Goal: Task Accomplishment & Management: Complete application form

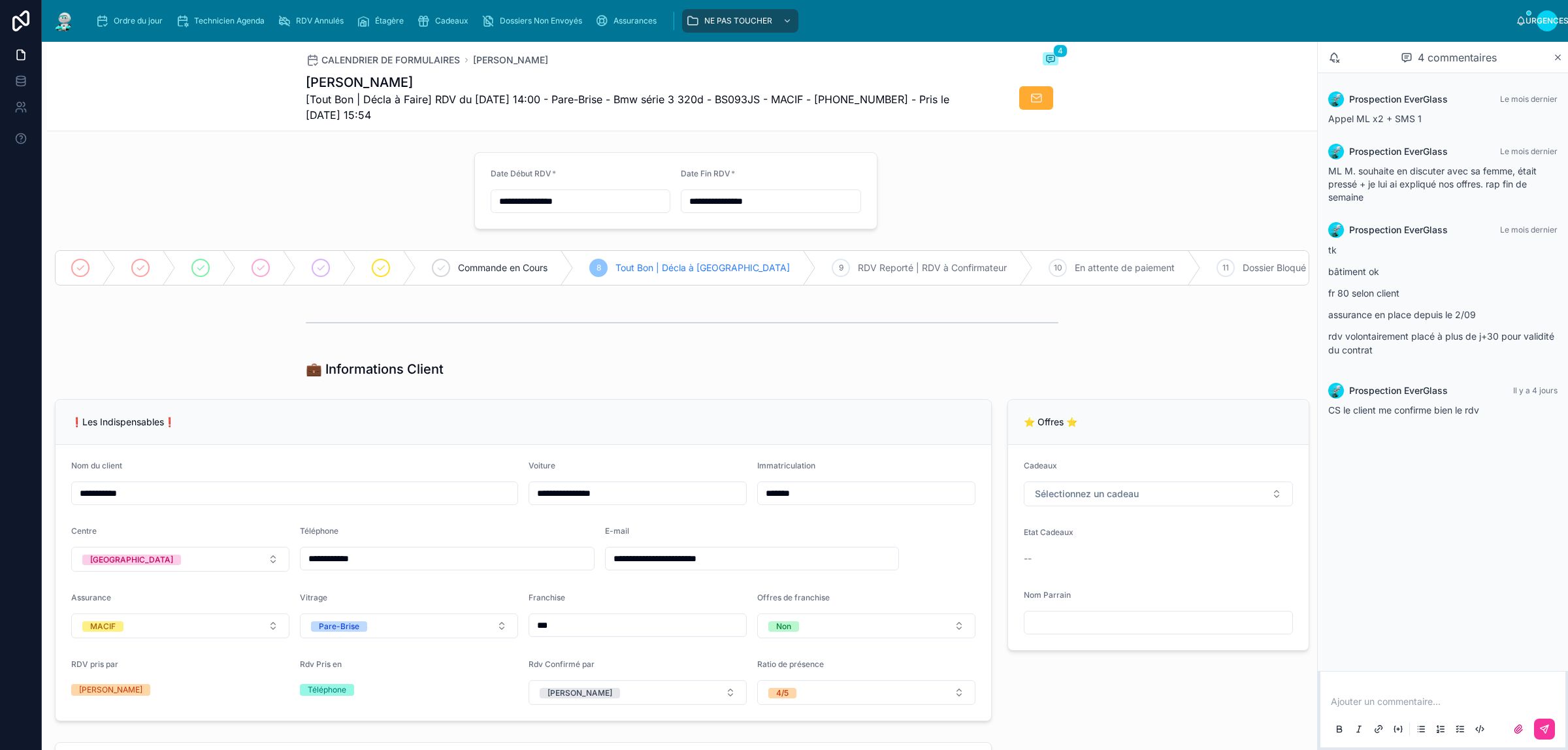
type input "*********"
type input "**********"
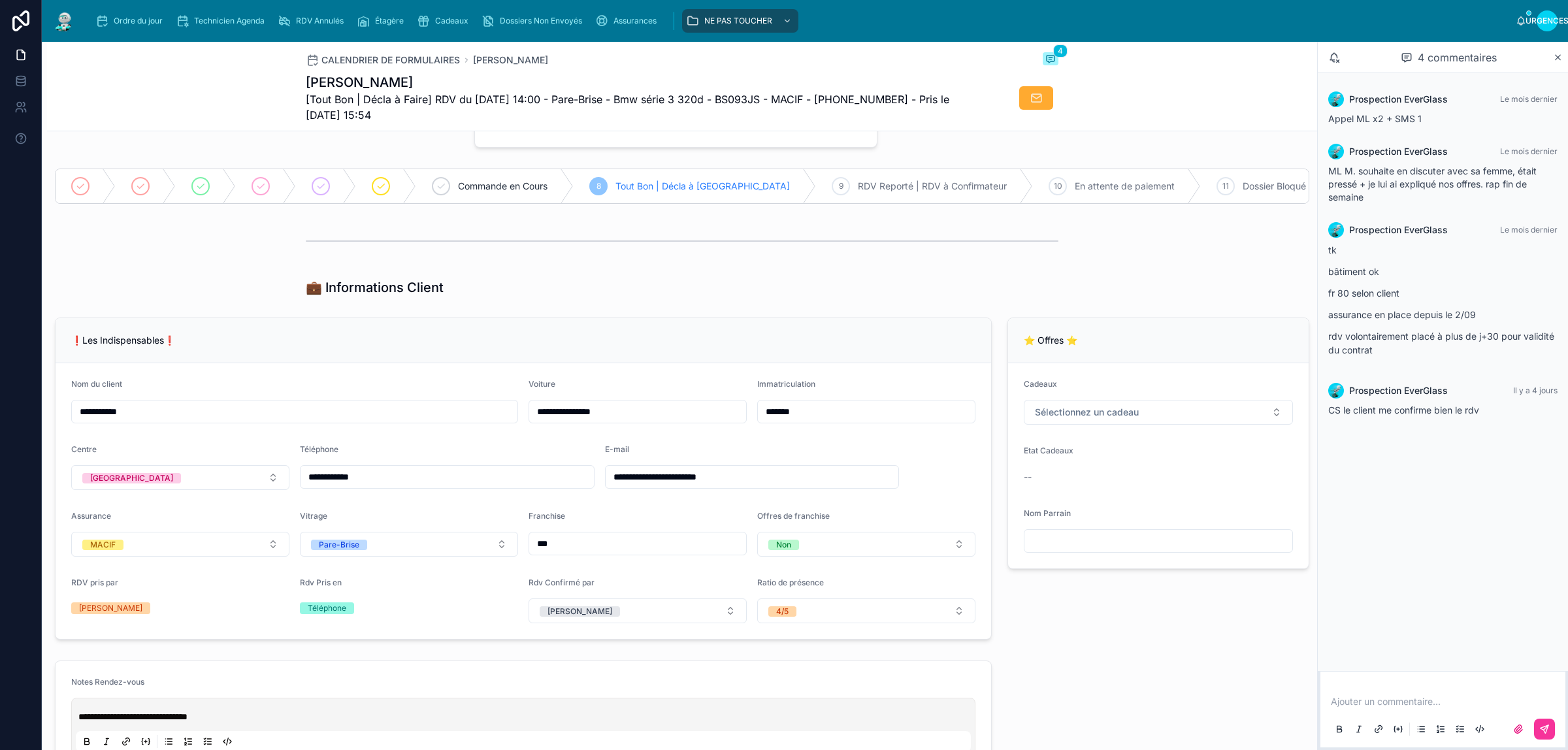
click at [454, 18] on font "Cadeaux" at bounding box center [451, 20] width 33 height 10
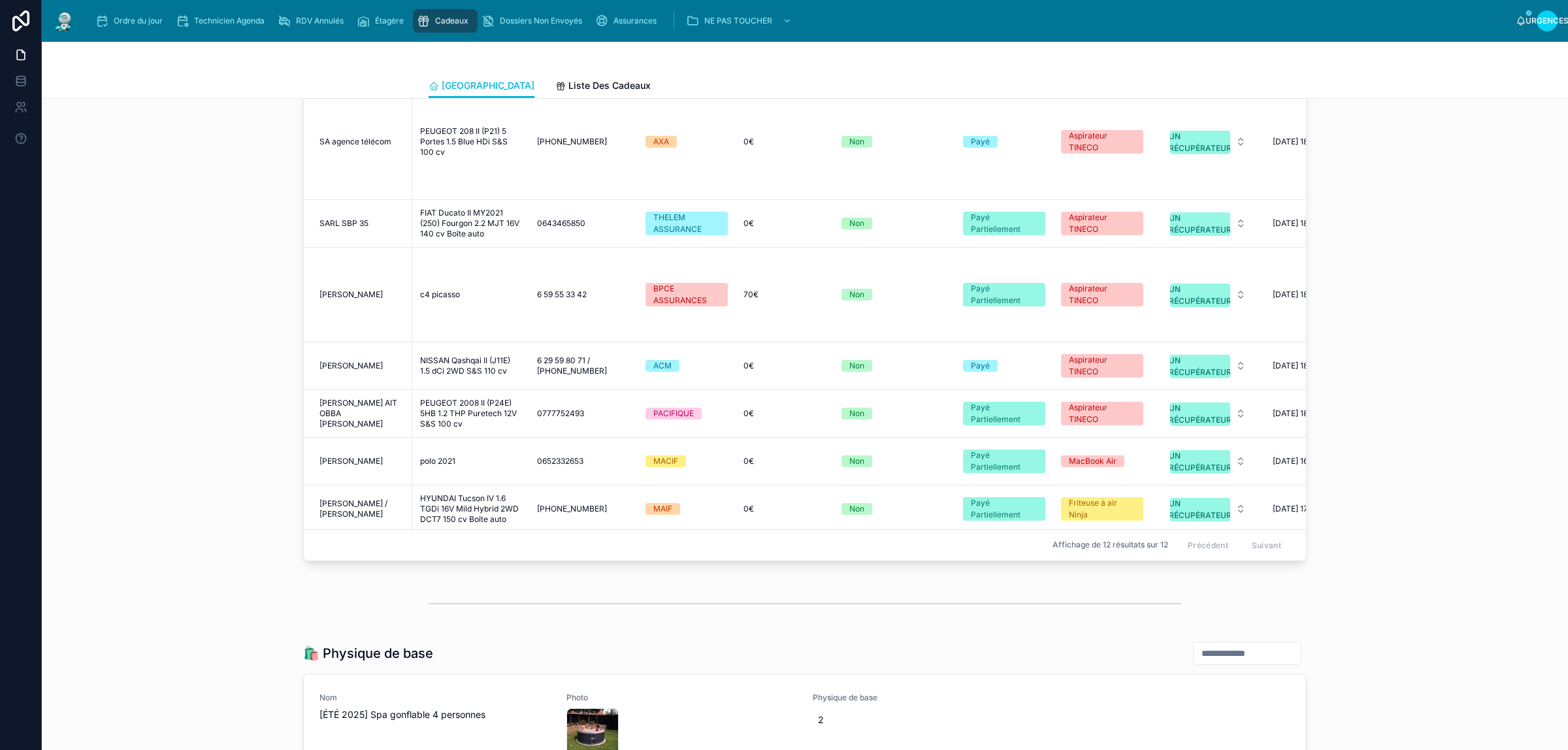
scroll to position [207, 0]
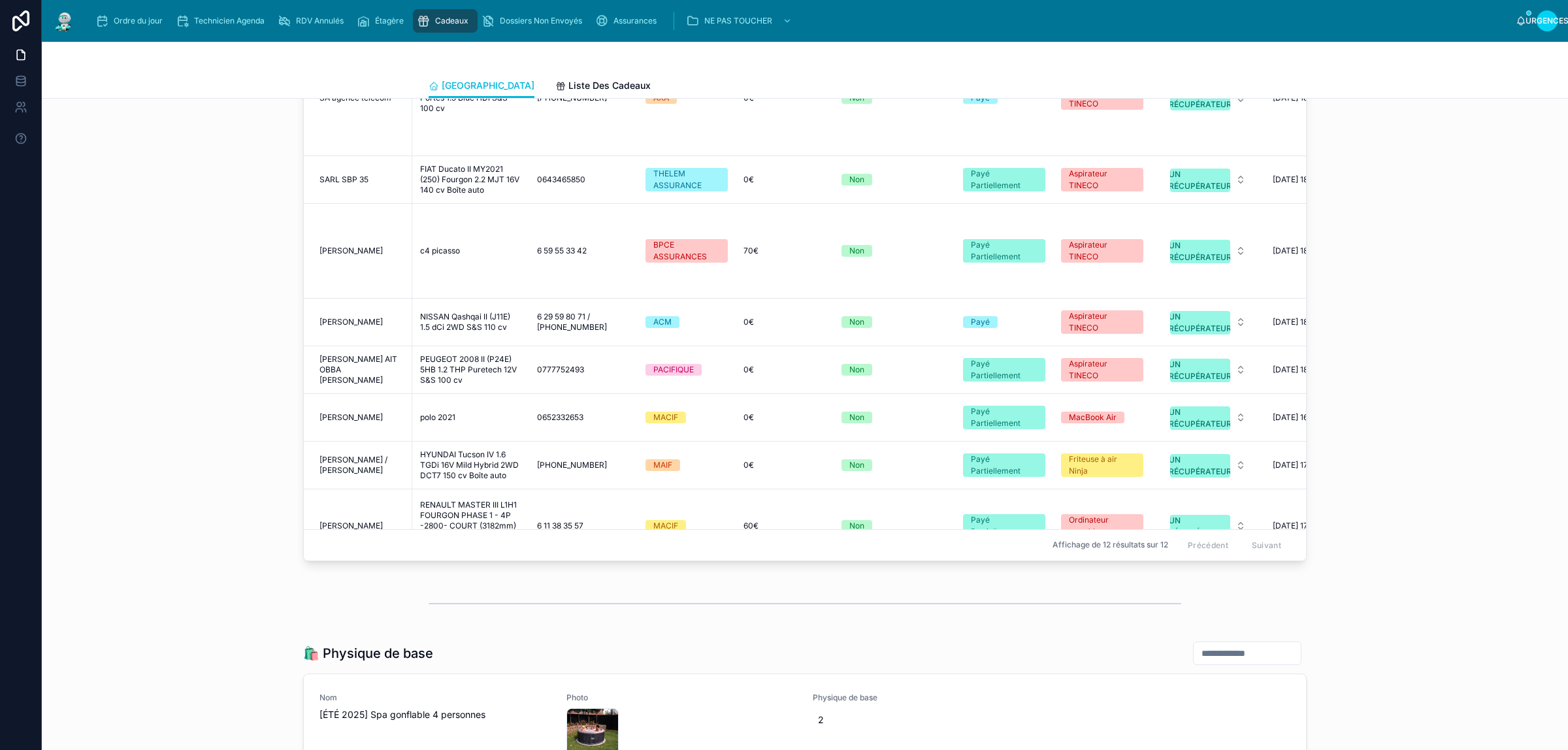
click at [144, 393] on div "📍 Cadeaux À Récupérer Nom du client Voiture Téléphone Assurance Franchise Offre…" at bounding box center [804, 233] width 1505 height 678
click at [368, 251] on font "[PERSON_NAME]" at bounding box center [351, 251] width 64 height 10
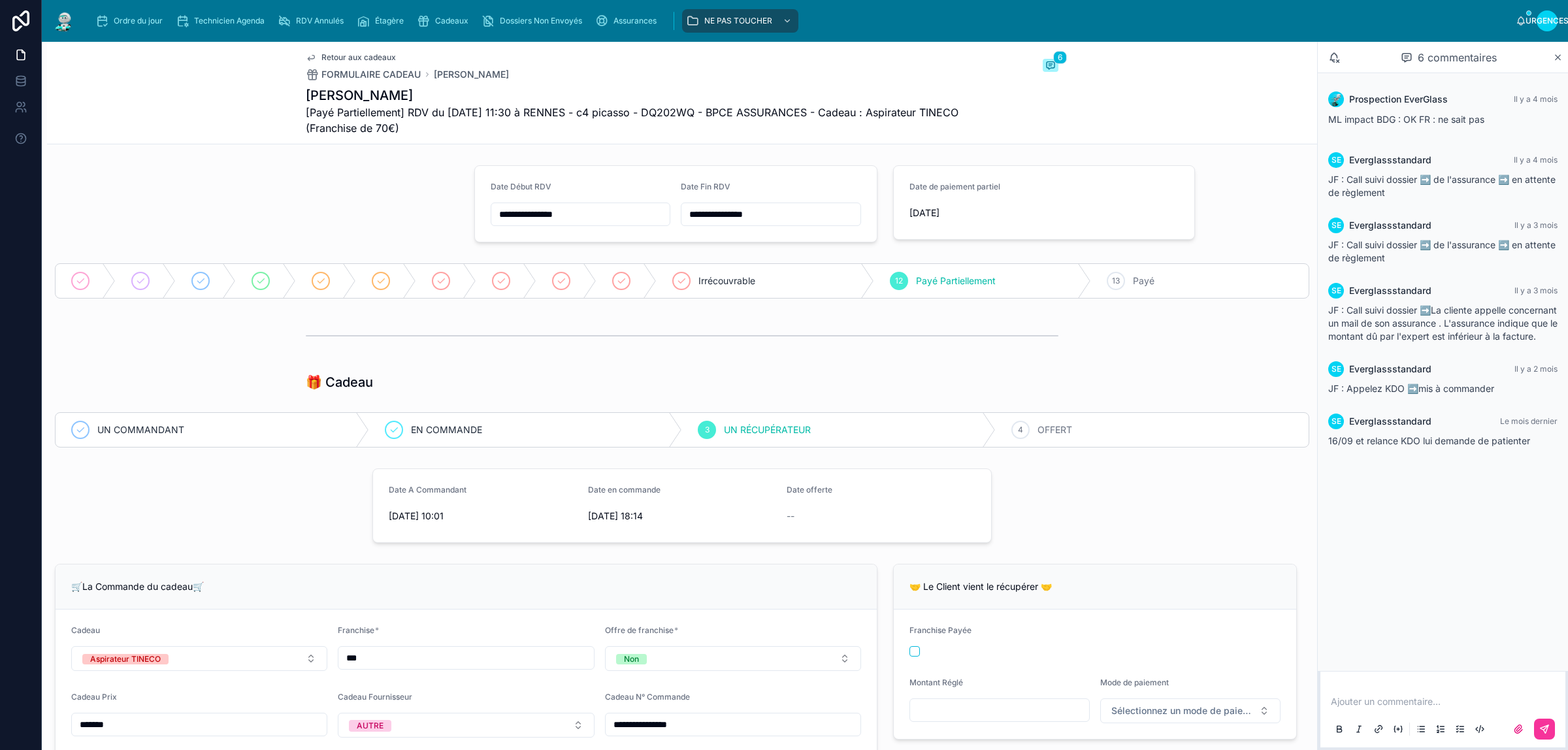
click at [1052, 448] on div "UN COMMANDANT EN COMMANDE 3 UN RÉCUPÉRATEUR 4 OFFERT" at bounding box center [682, 430] width 1270 height 46
click at [1053, 432] on font "OFFERT" at bounding box center [1055, 430] width 35 height 11
click at [1414, 704] on p at bounding box center [1445, 702] width 230 height 13
click at [1544, 731] on icon at bounding box center [1545, 729] width 8 height 8
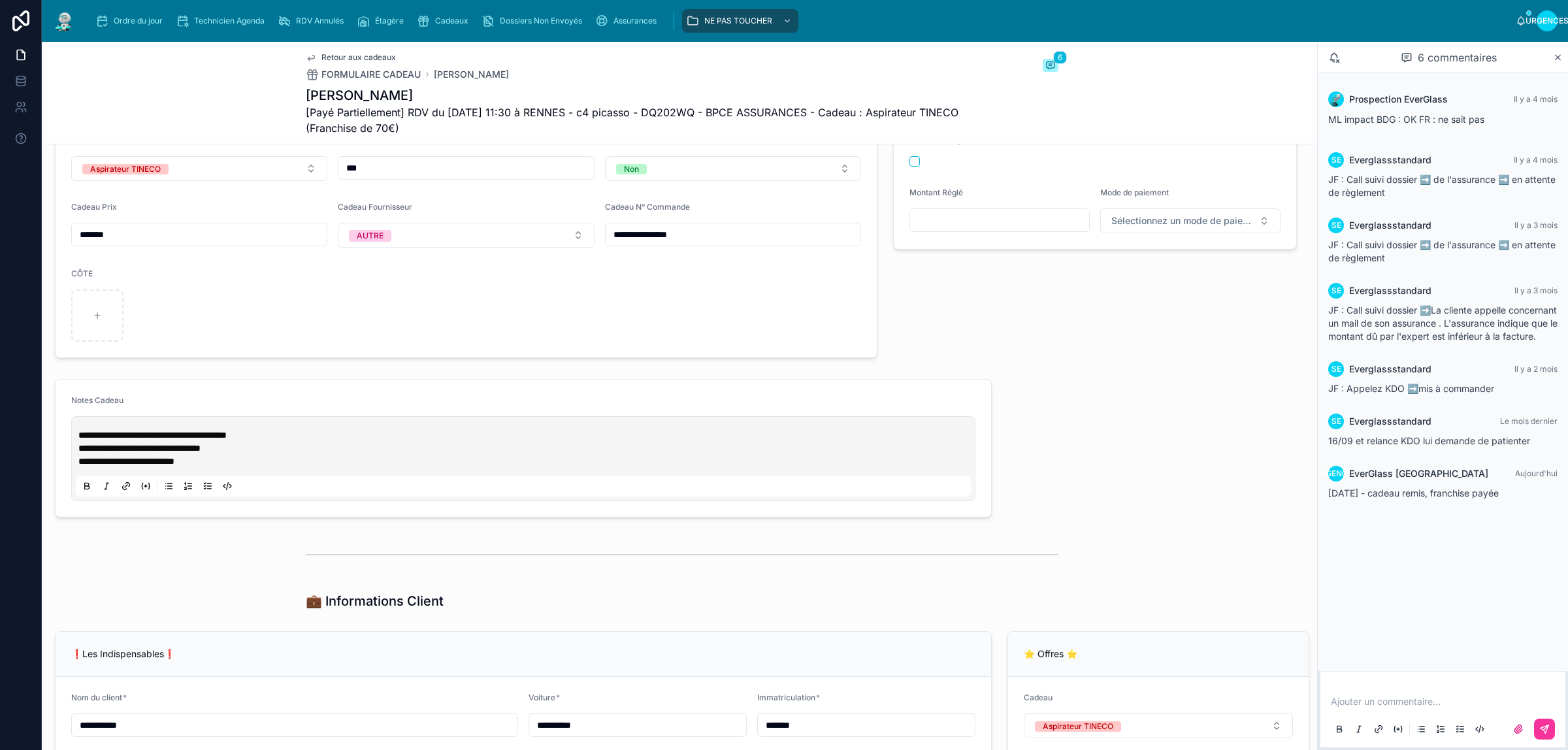
scroll to position [899, 0]
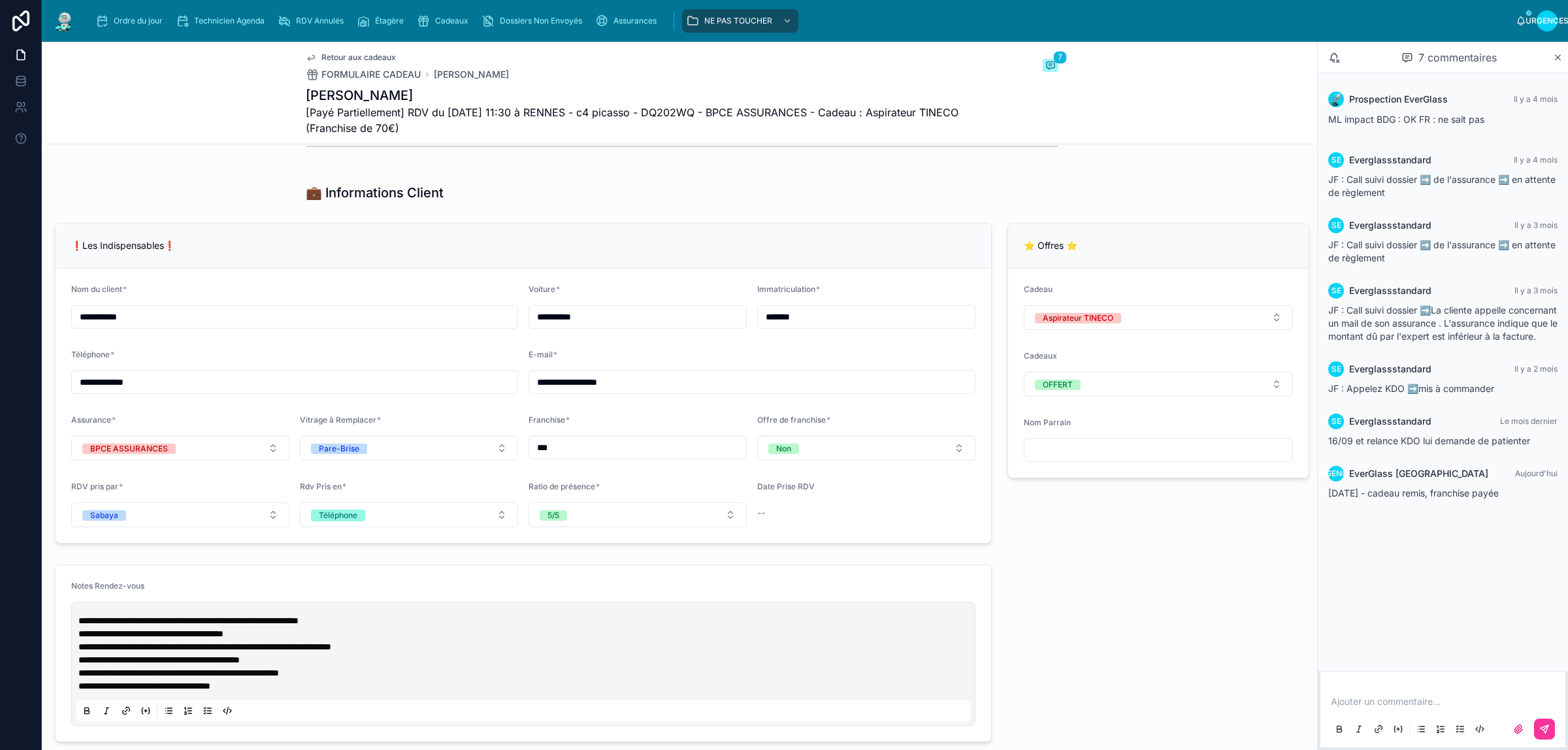
click at [136, 20] on font "Ordre du jour" at bounding box center [138, 20] width 49 height 10
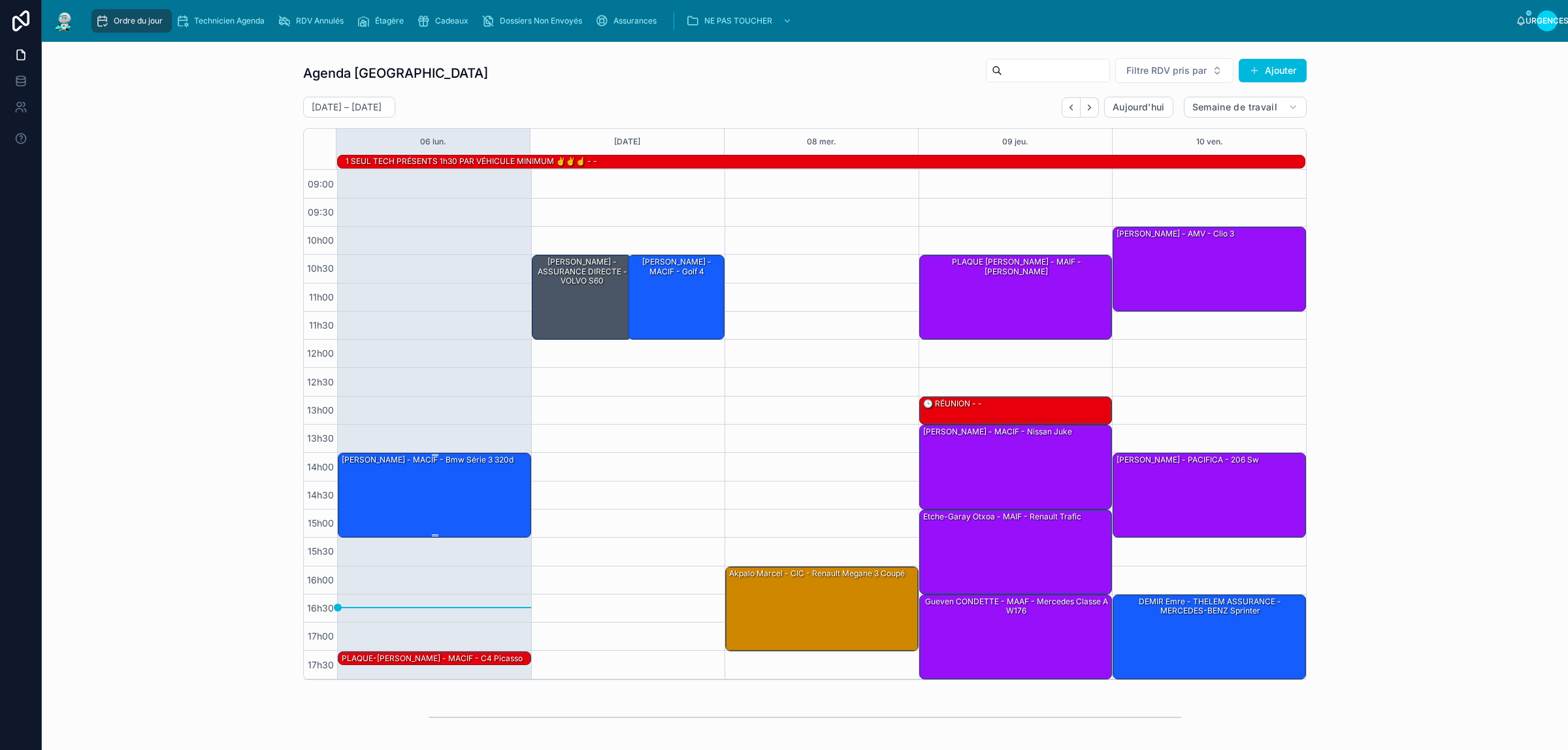
click at [436, 500] on div "[PERSON_NAME] - MACIF - Bmw série 3 320d" at bounding box center [435, 495] width 189 height 82
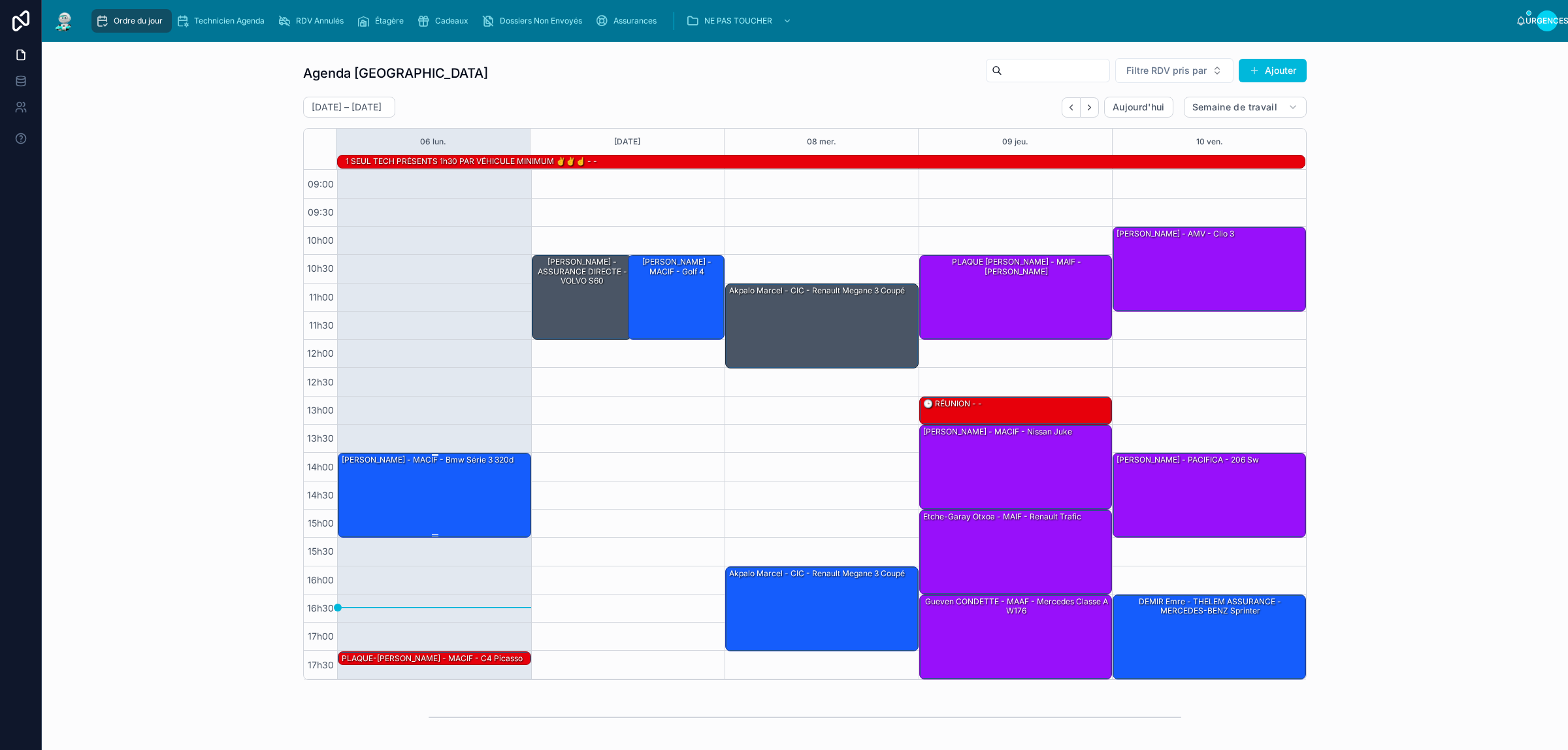
click at [415, 504] on div "[PERSON_NAME] - MACIF - Bmw série 3 320d" at bounding box center [435, 495] width 189 height 82
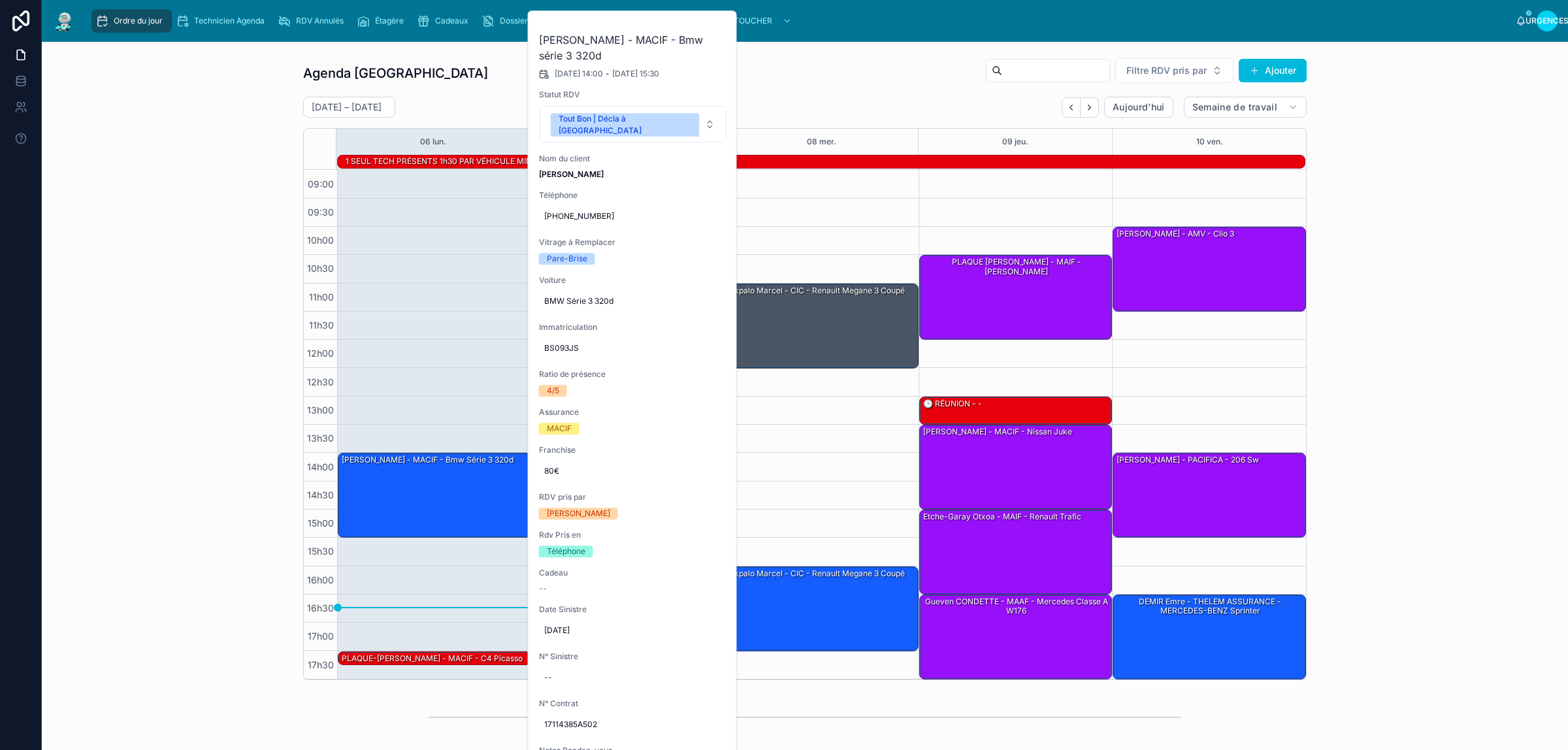
click at [0, 0] on icon at bounding box center [0, 0] width 0 height 0
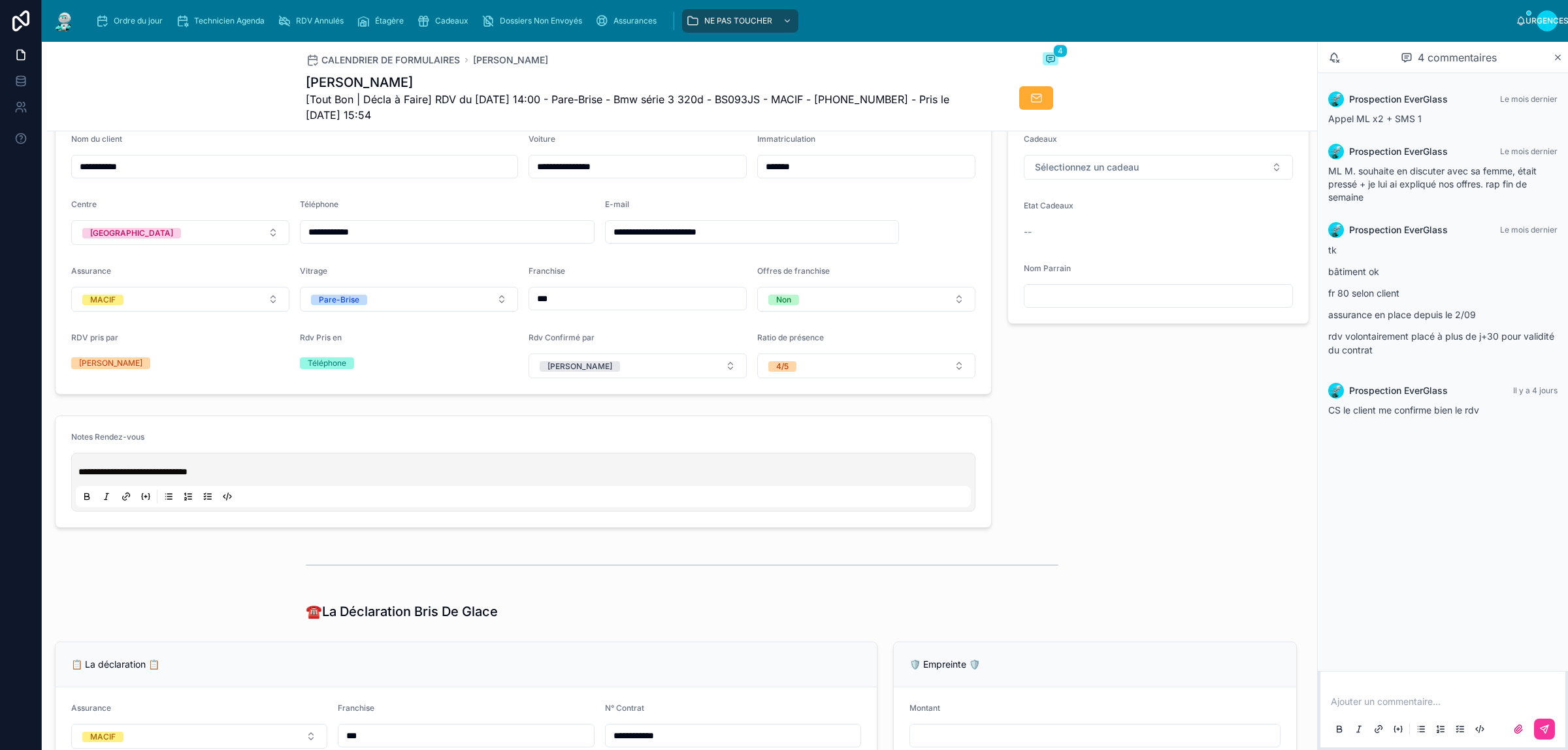
scroll to position [164, 0]
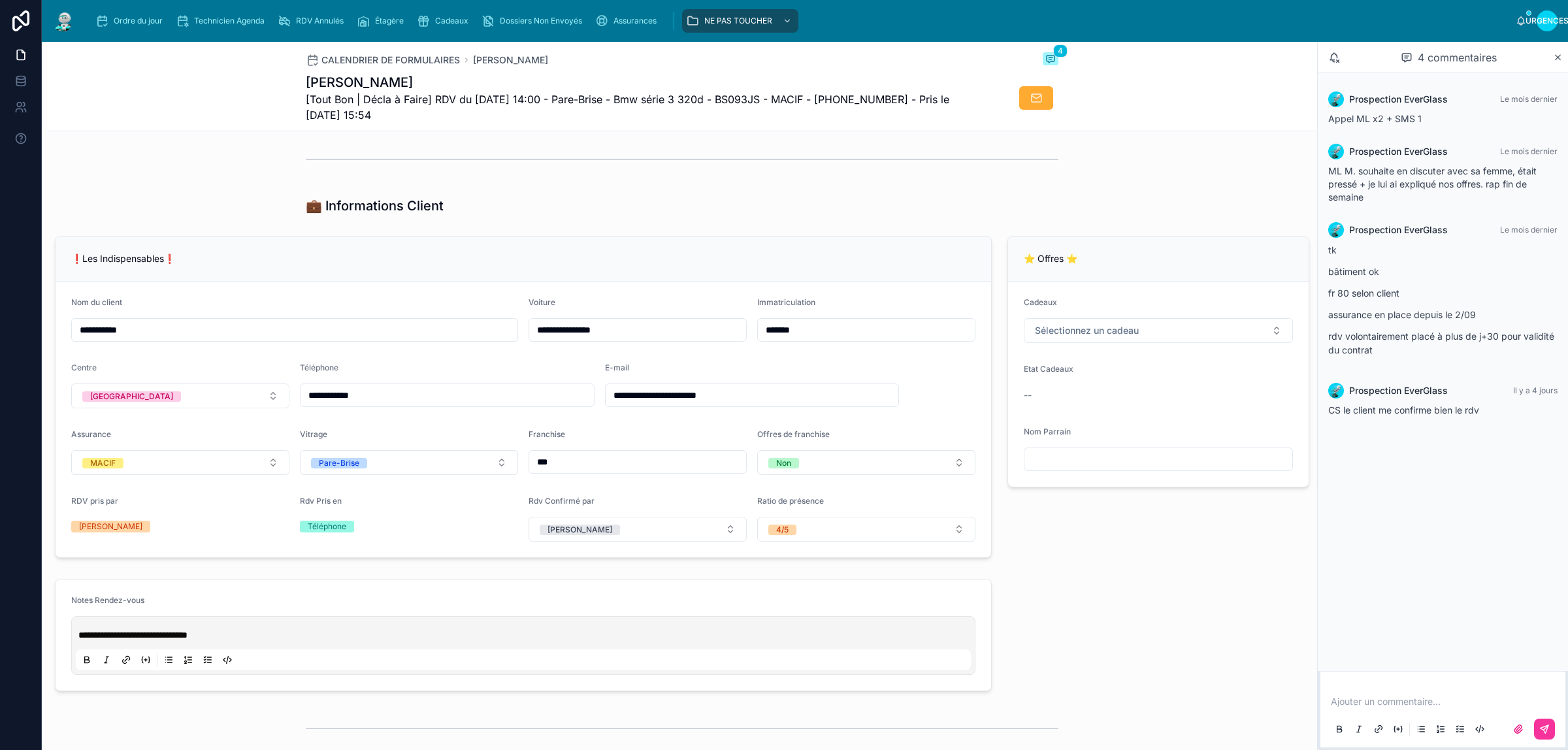
click at [1163, 343] on button "Sélectionnez un cadeau" at bounding box center [1158, 330] width 269 height 25
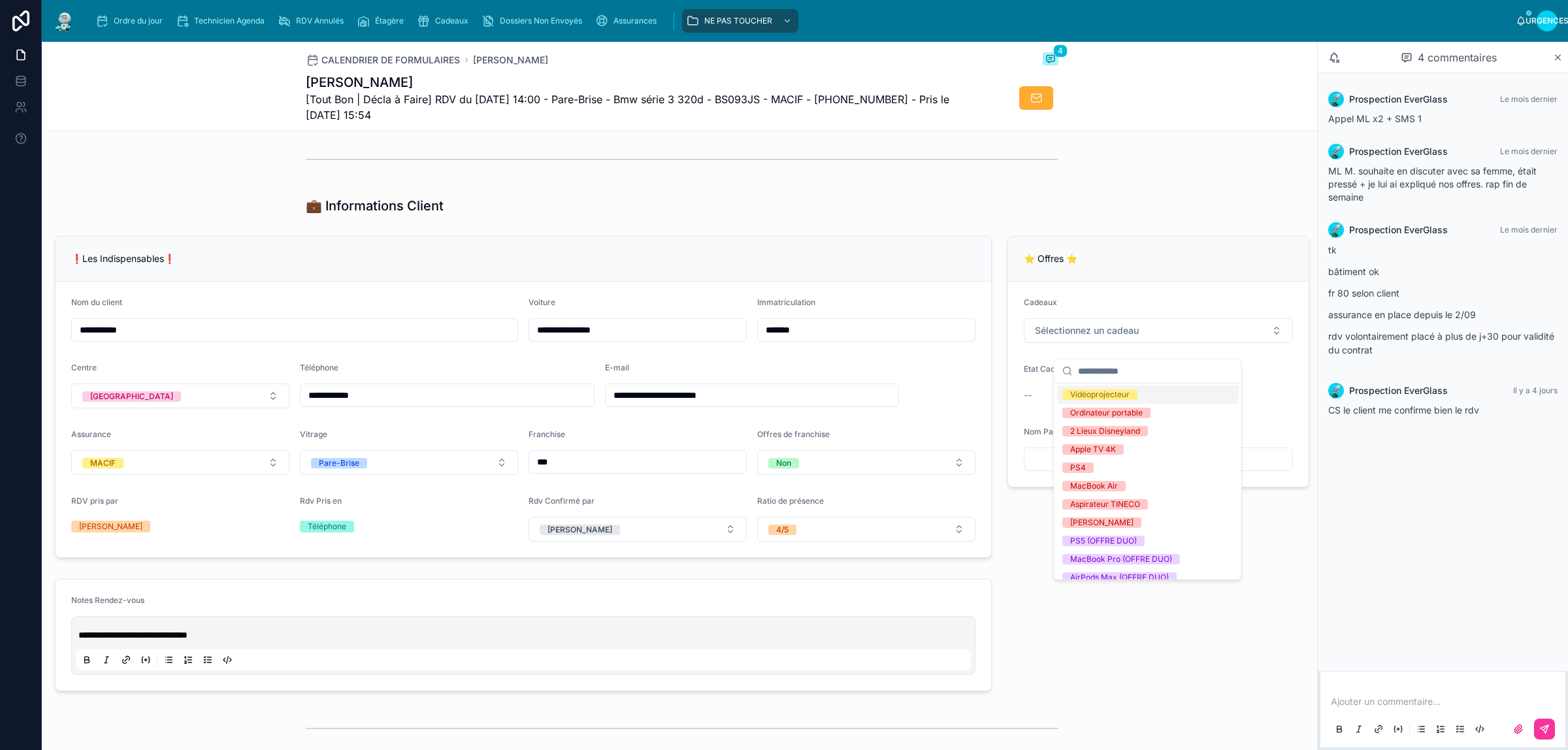
scroll to position [248, 0]
click at [989, 428] on div "**********" at bounding box center [523, 396] width 953 height 333
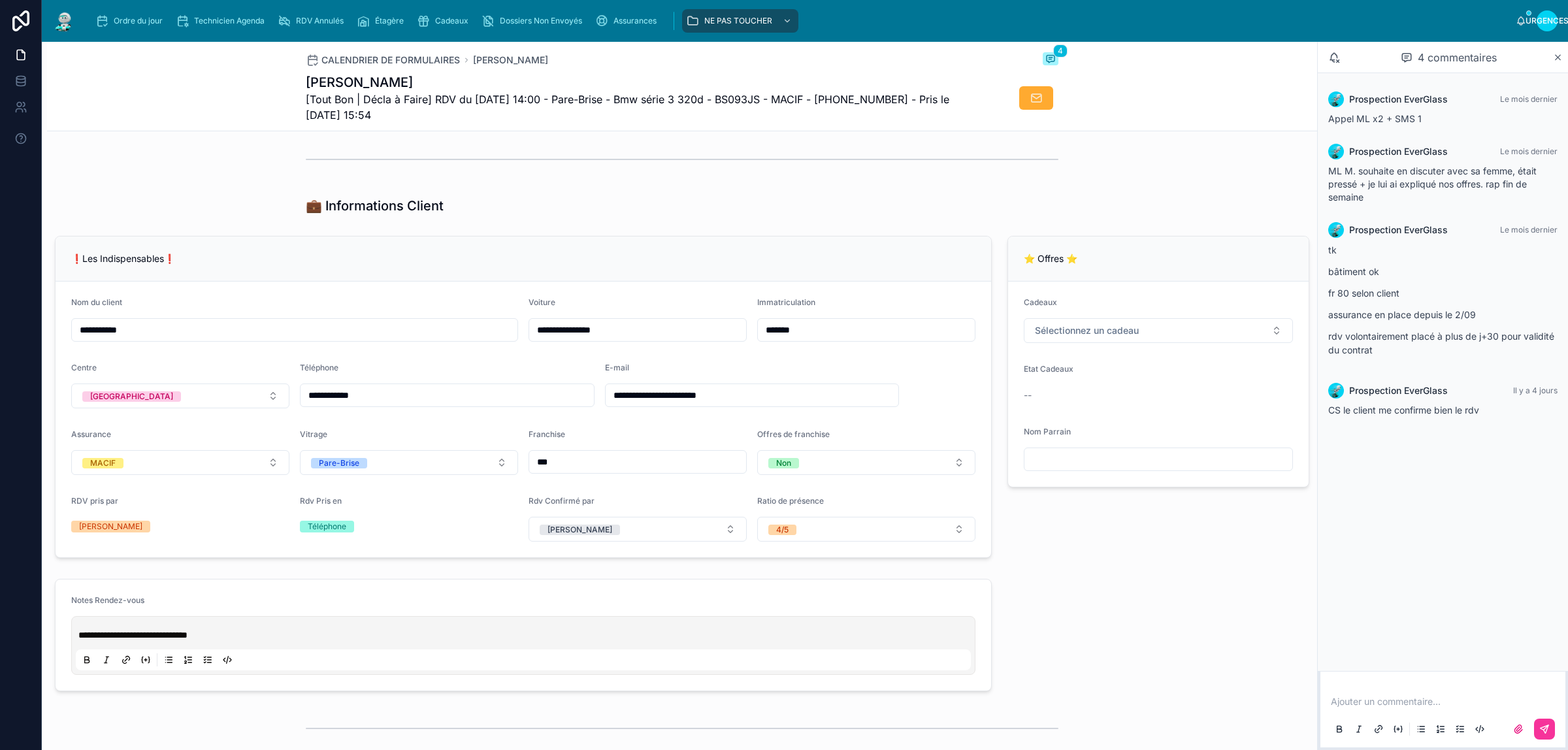
click at [1000, 267] on div "⭐ Offres ⭐ Cadeaux Sélectionnez un cadeau Etat Cadeaux -- Nom Parrain" at bounding box center [1159, 396] width 318 height 333
type input "**********"
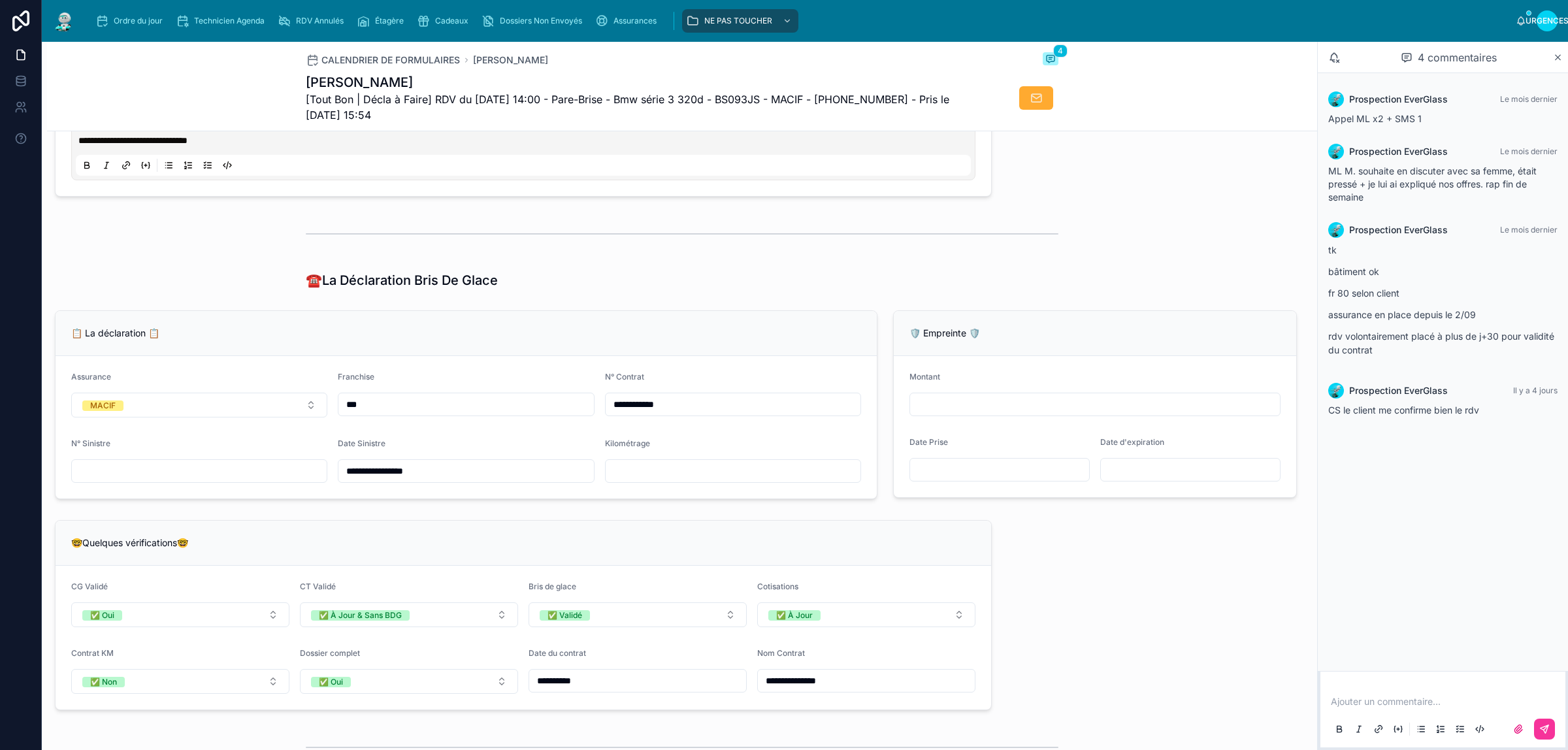
scroll to position [735, 0]
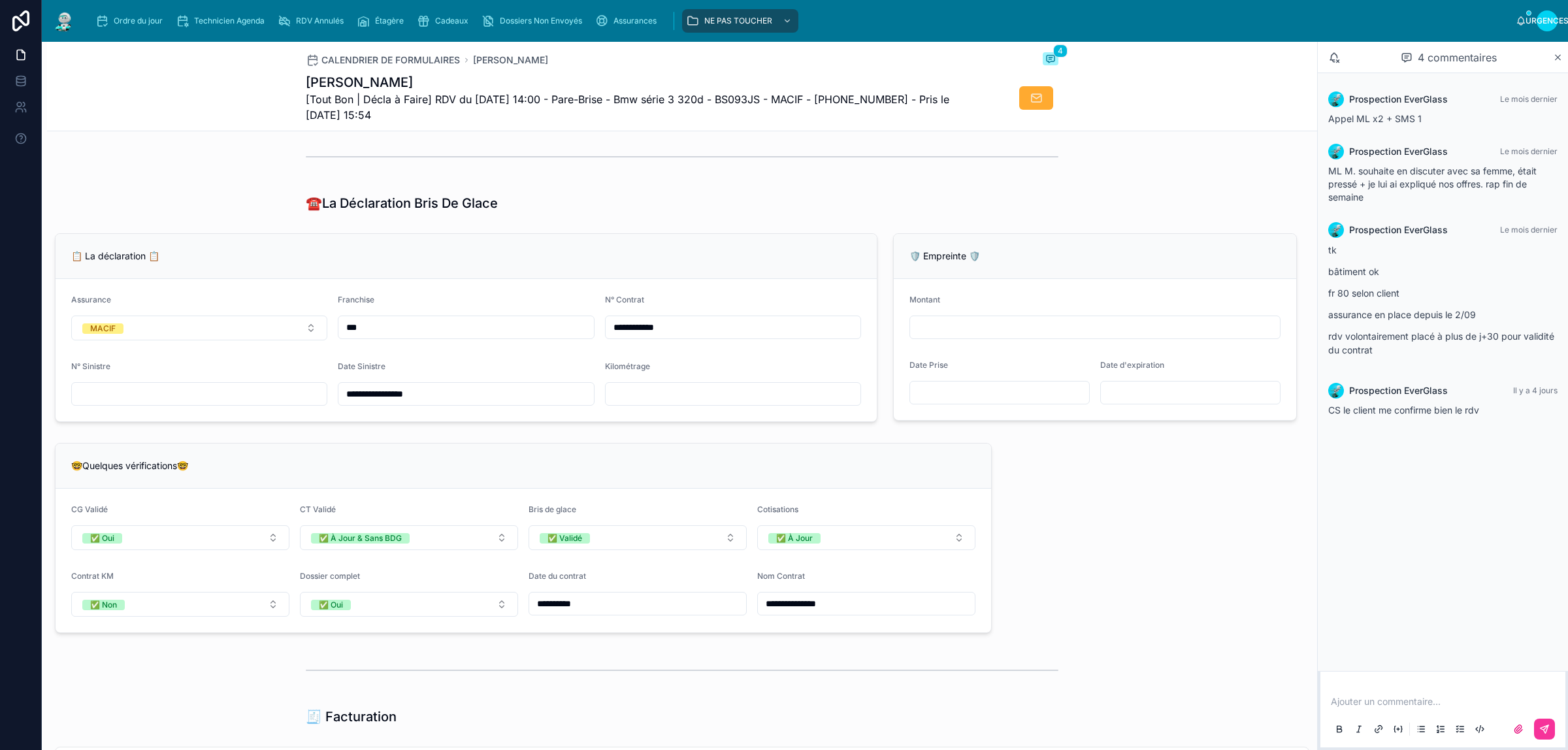
click at [803, 403] on input "text" at bounding box center [733, 394] width 255 height 19
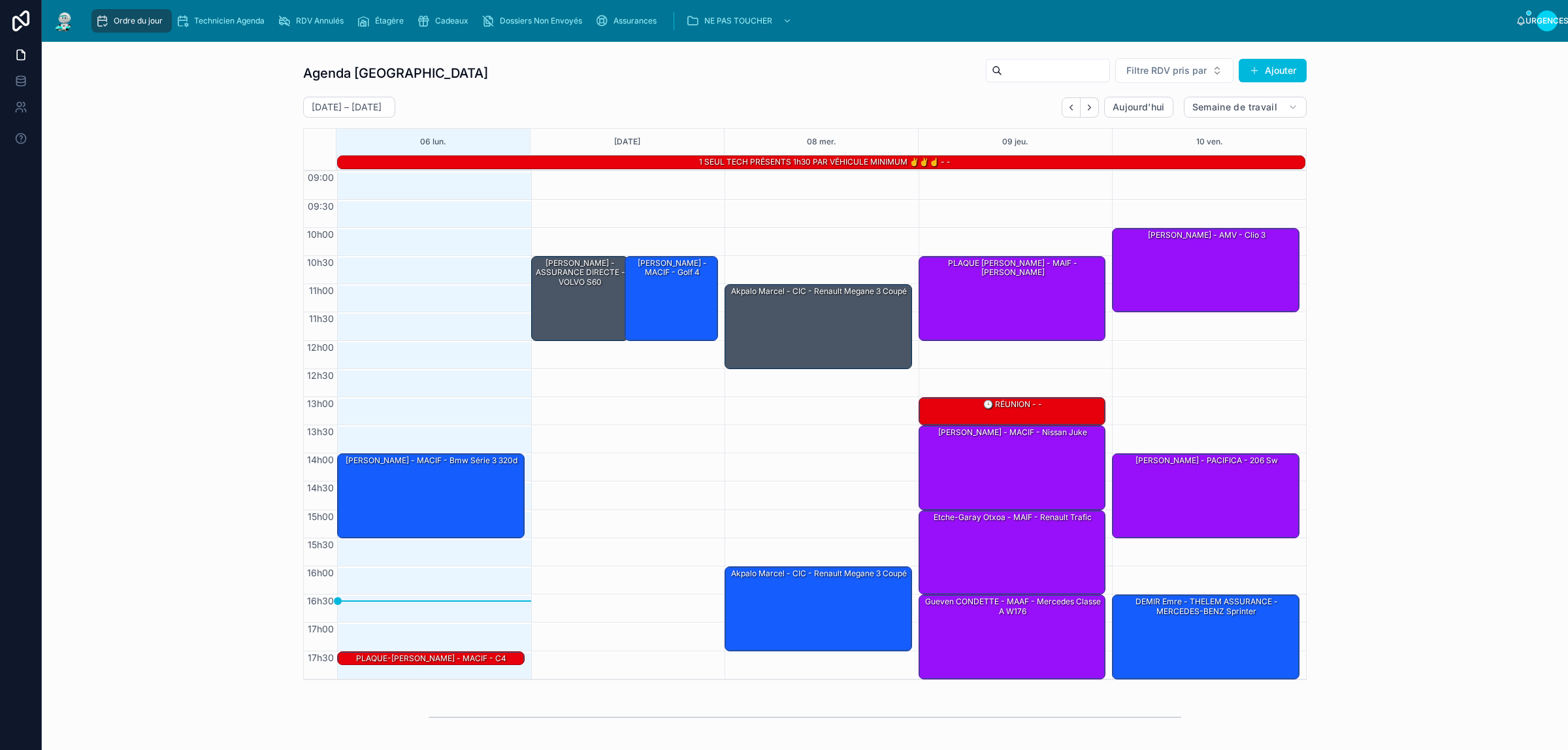
click at [381, 489] on div "[PERSON_NAME] - MACIF - Bmw série 3 320d" at bounding box center [431, 496] width 184 height 82
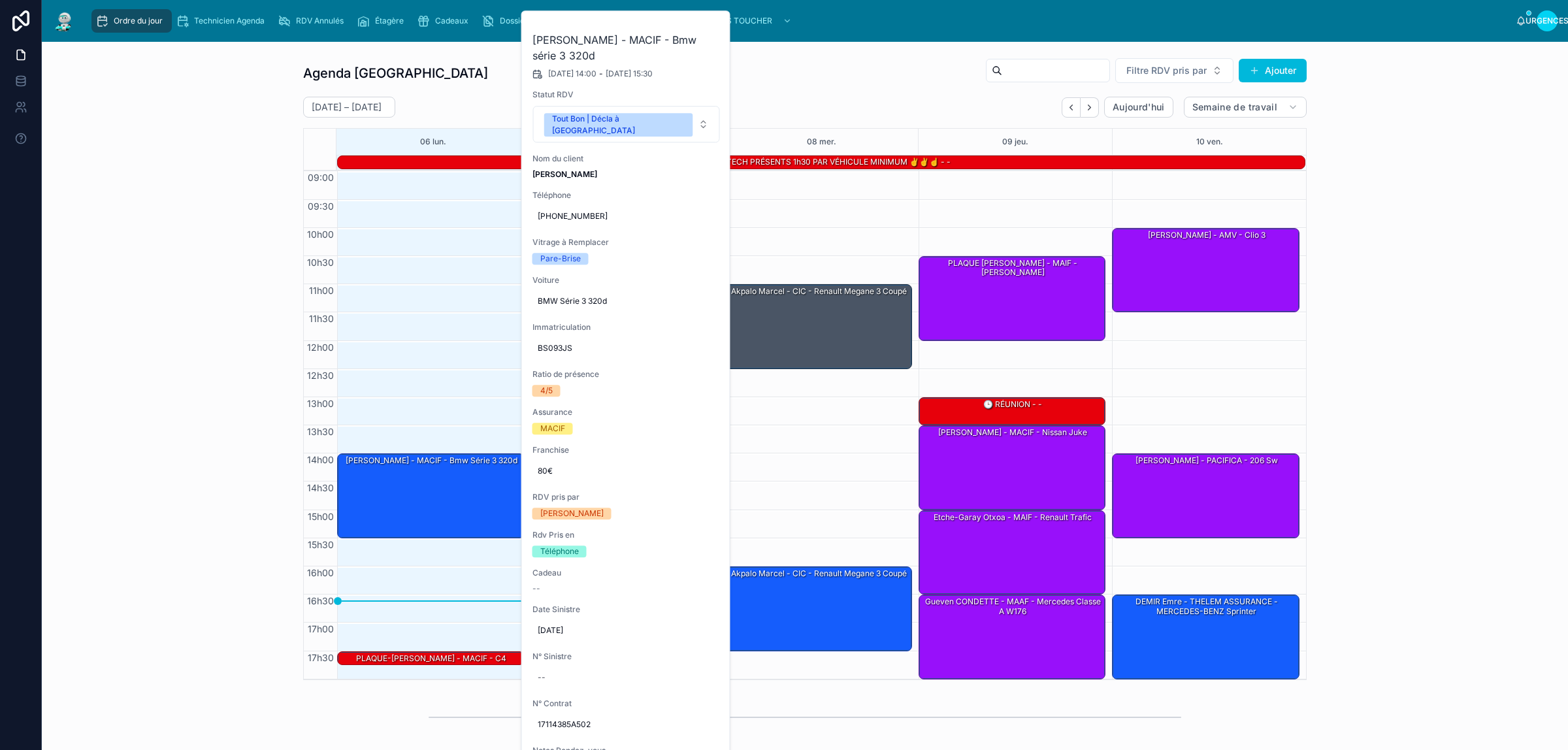
click at [0, 0] on icon at bounding box center [0, 0] width 0 height 0
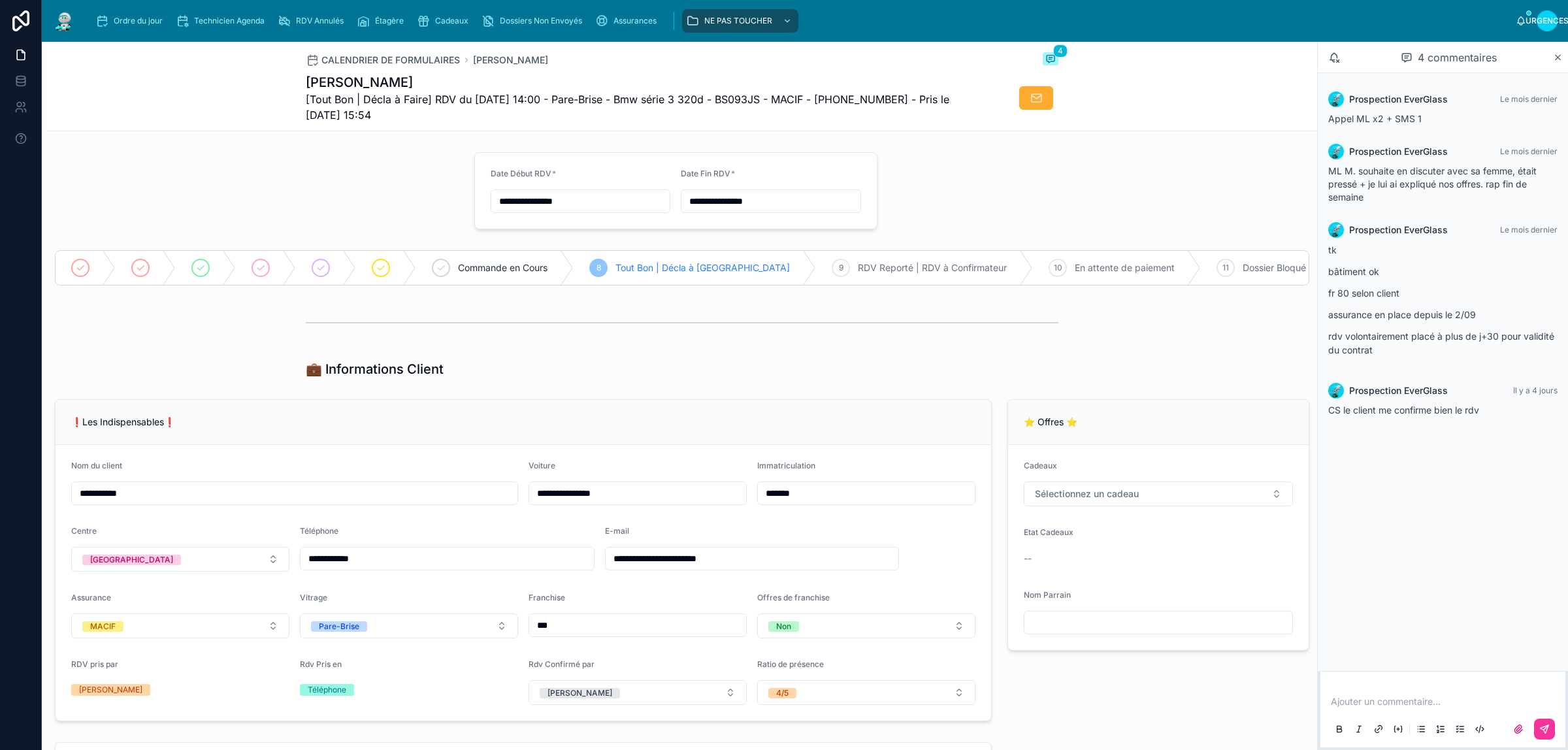
type input "*********"
type input "**********"
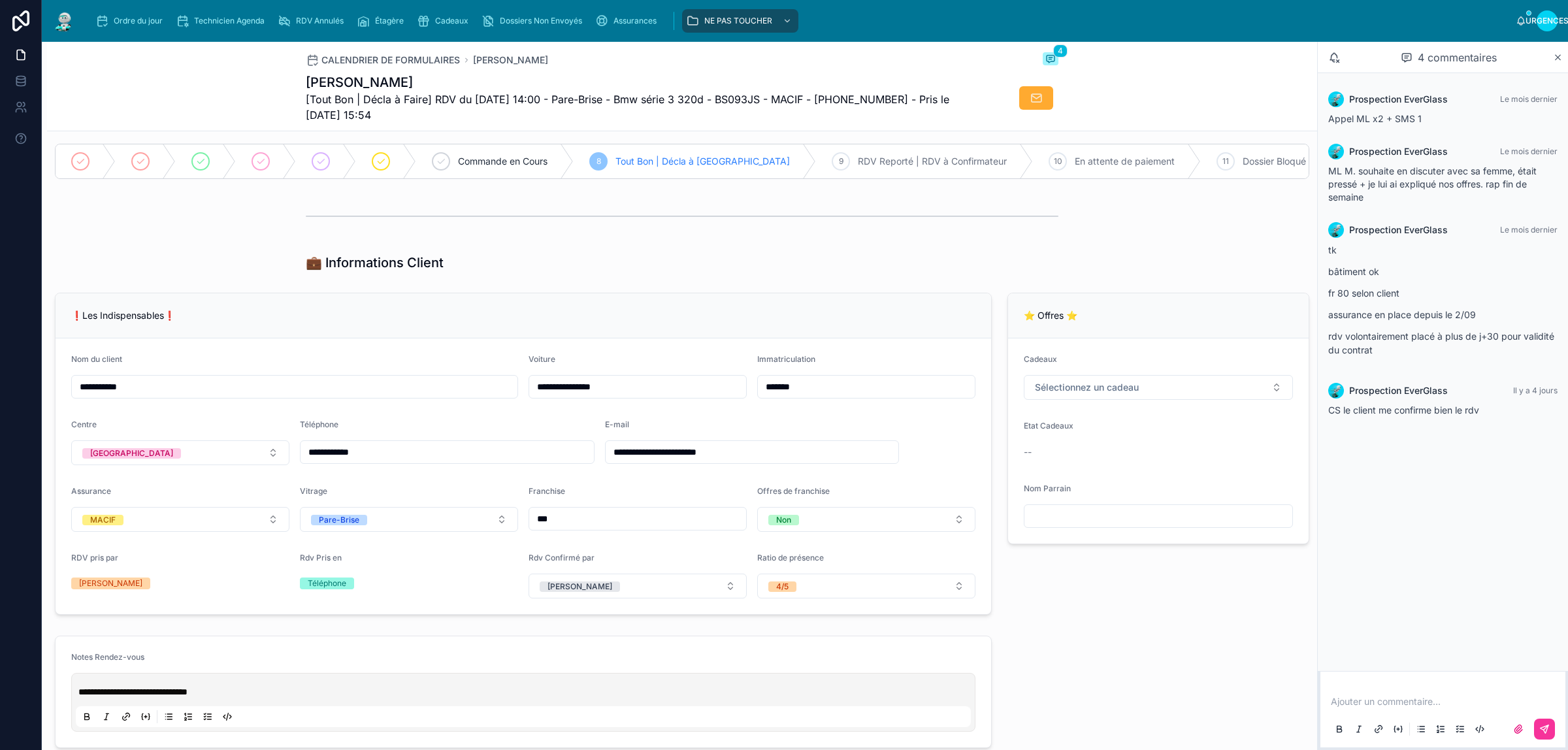
scroll to position [81, 0]
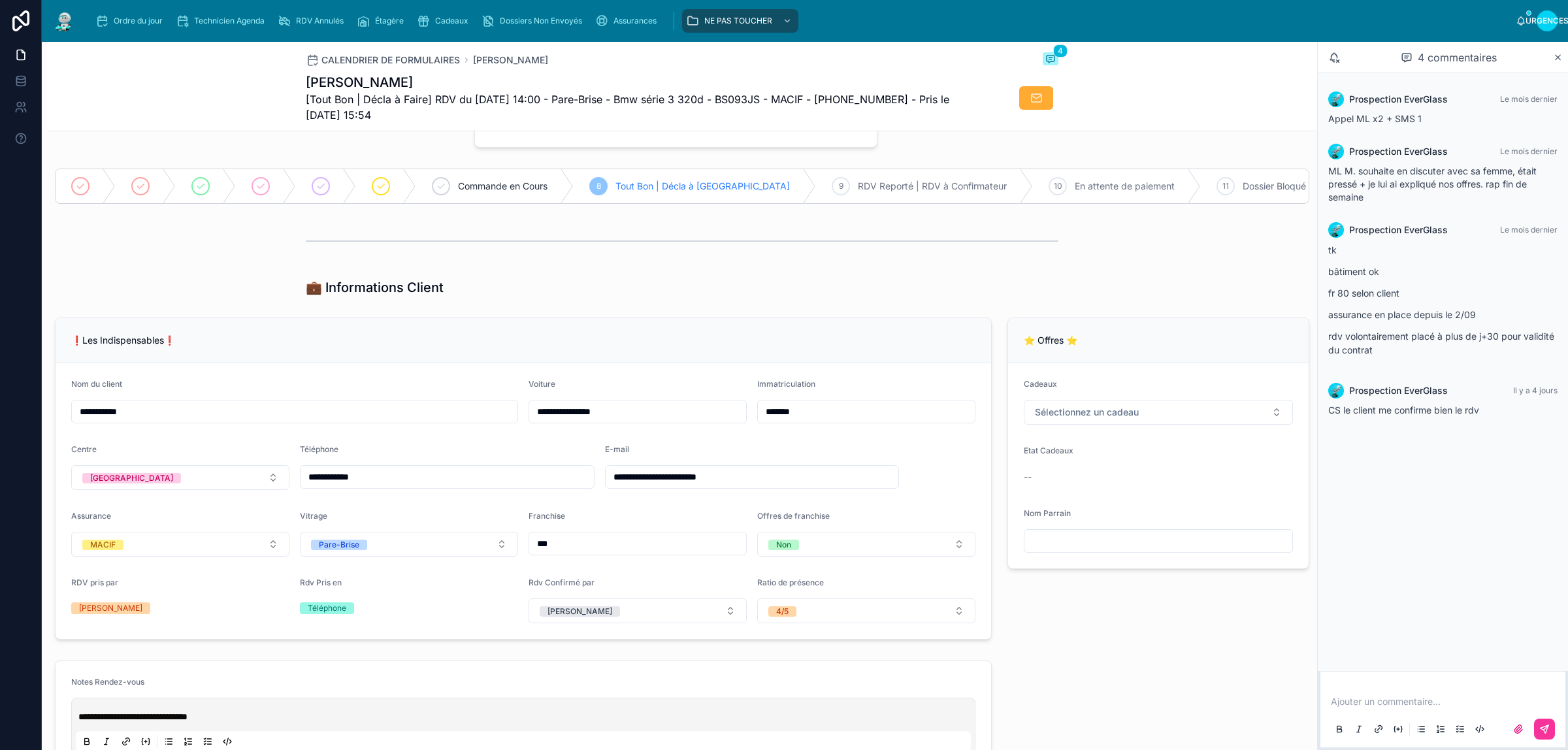
click at [1178, 425] on button "Sélectionnez un cadeau" at bounding box center [1158, 413] width 269 height 25
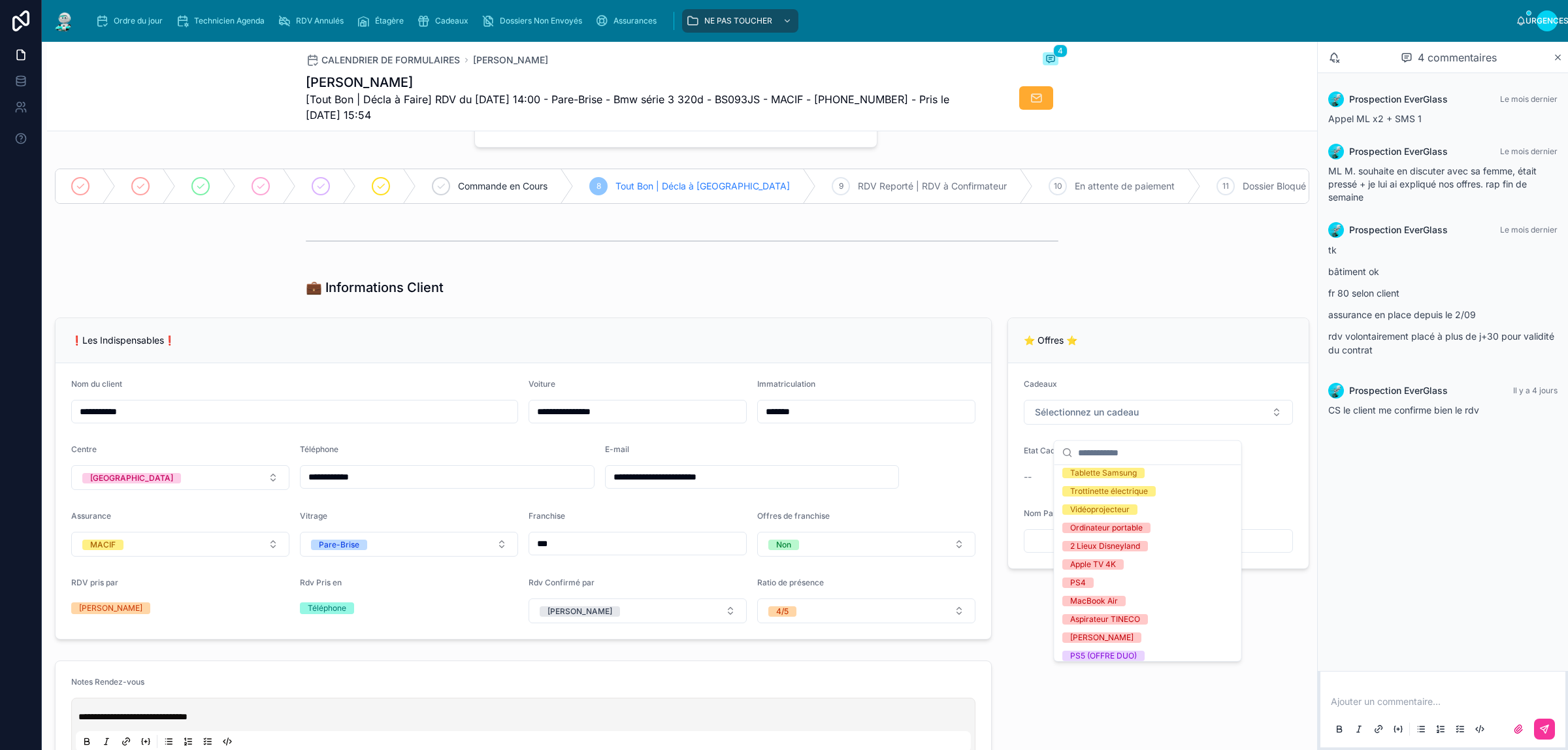
scroll to position [248, 0]
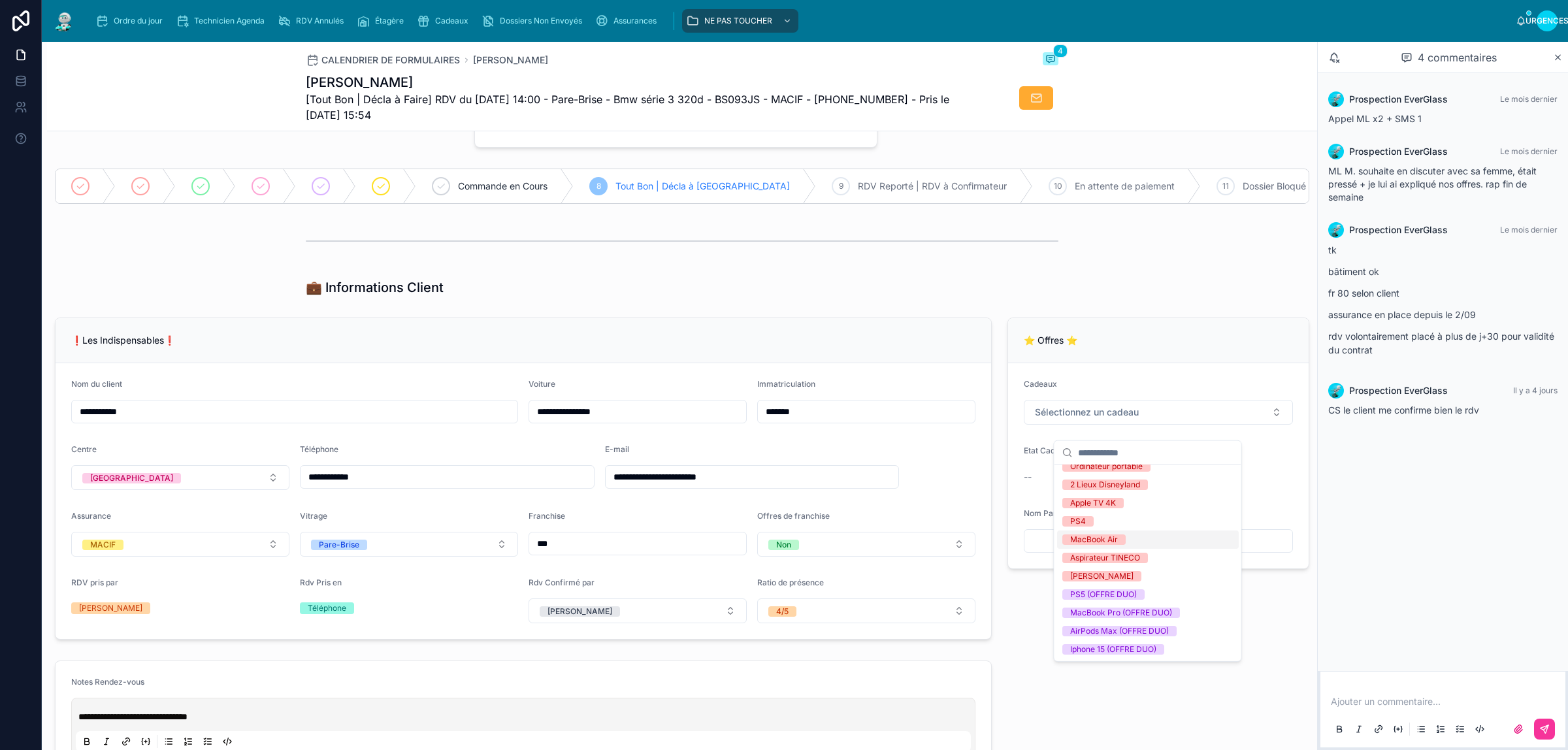
click at [1137, 541] on div "MacBook Air" at bounding box center [1148, 540] width 181 height 19
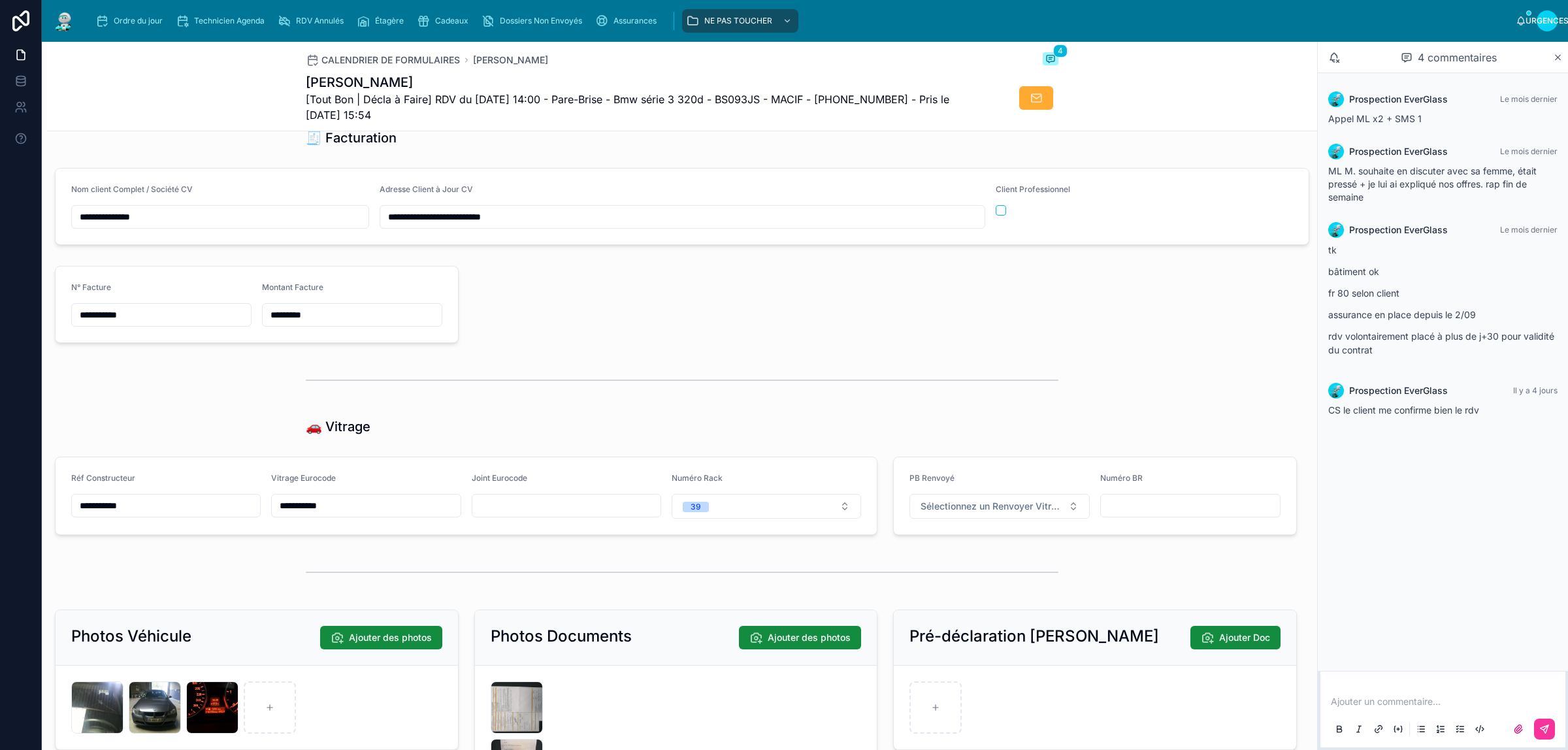
scroll to position [1634, 0]
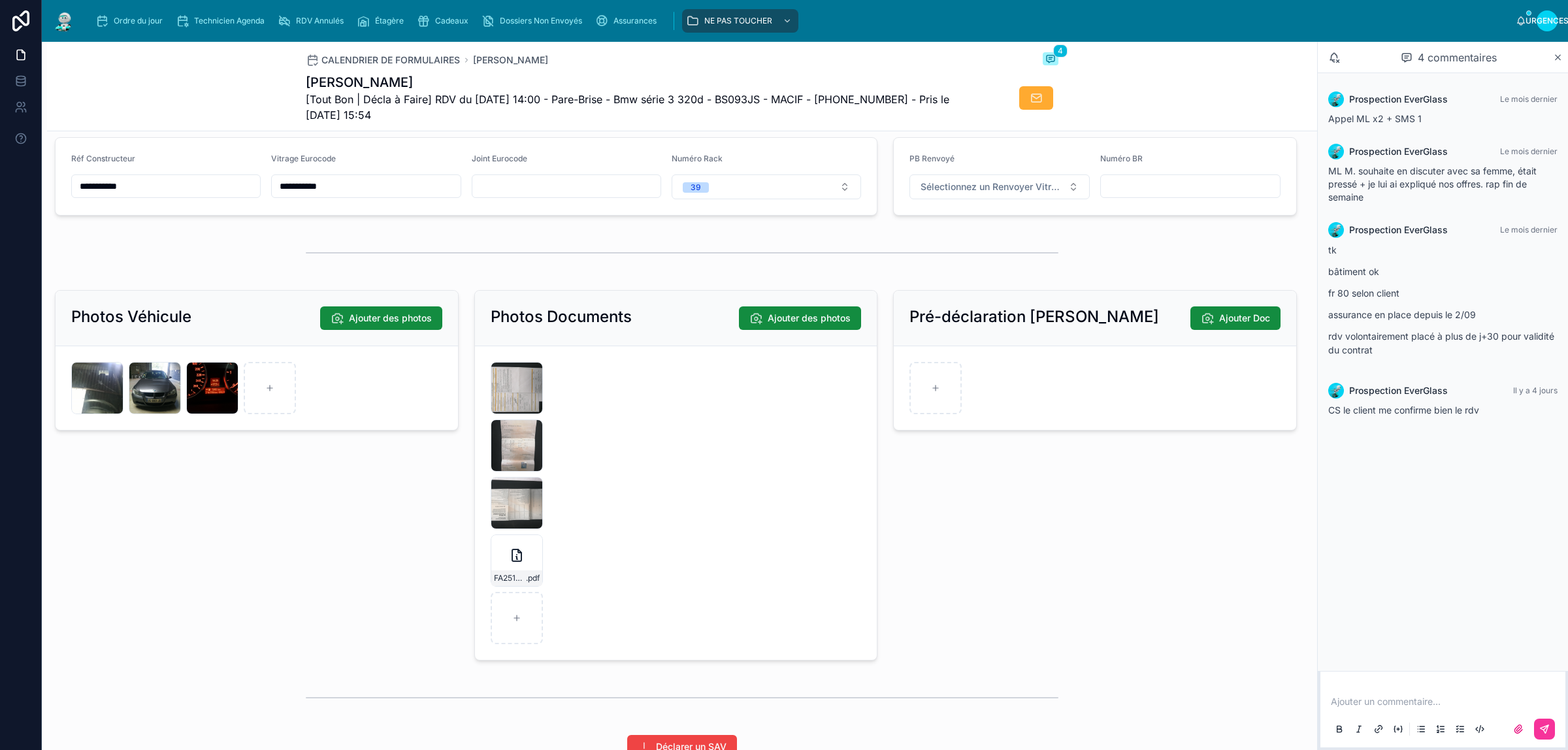
click at [499, 577] on div "FA2510-7730-(1) .pdf" at bounding box center [516, 560] width 52 height 52
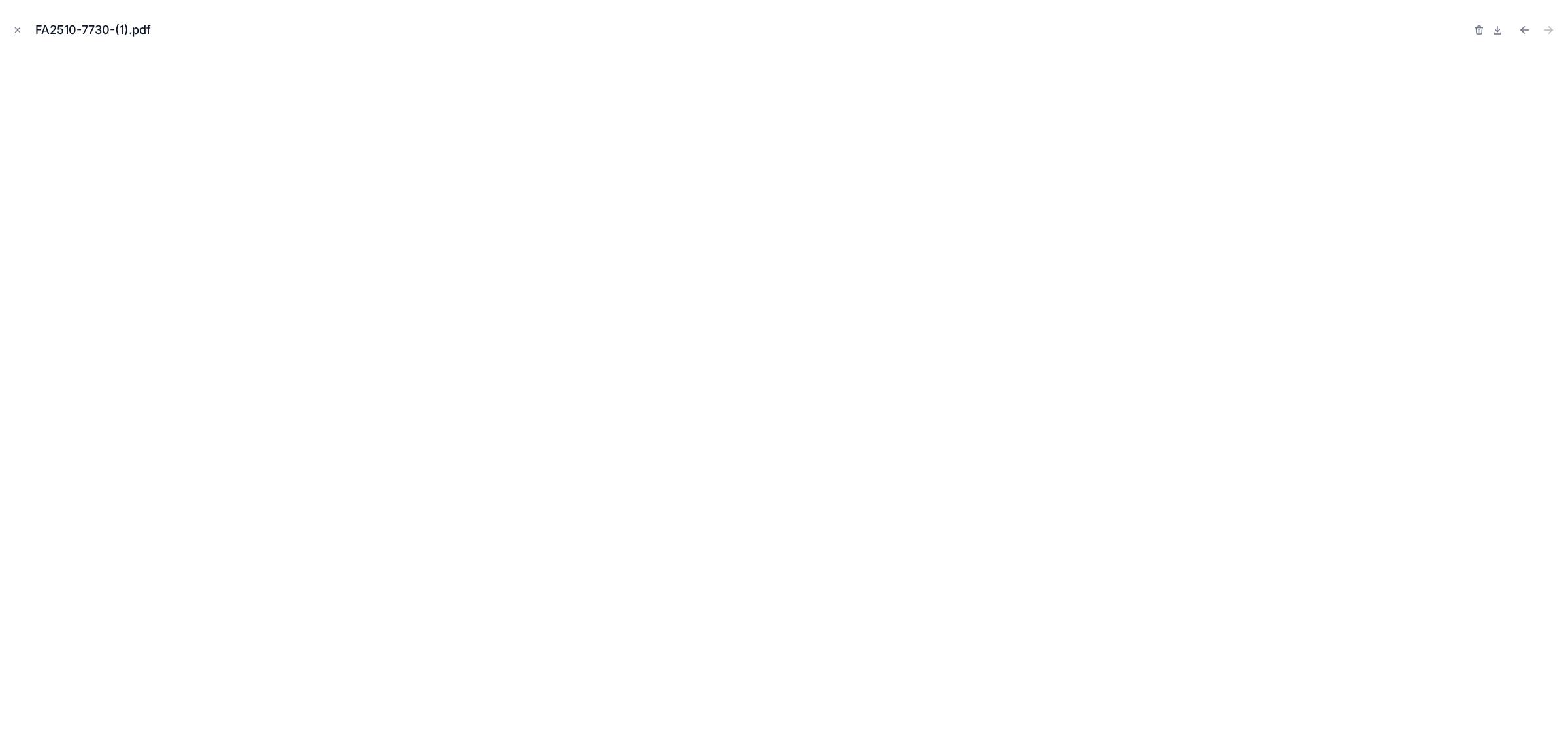
click at [19, 26] on icon "Fermer la fenêtre modale" at bounding box center [18, 30] width 9 height 9
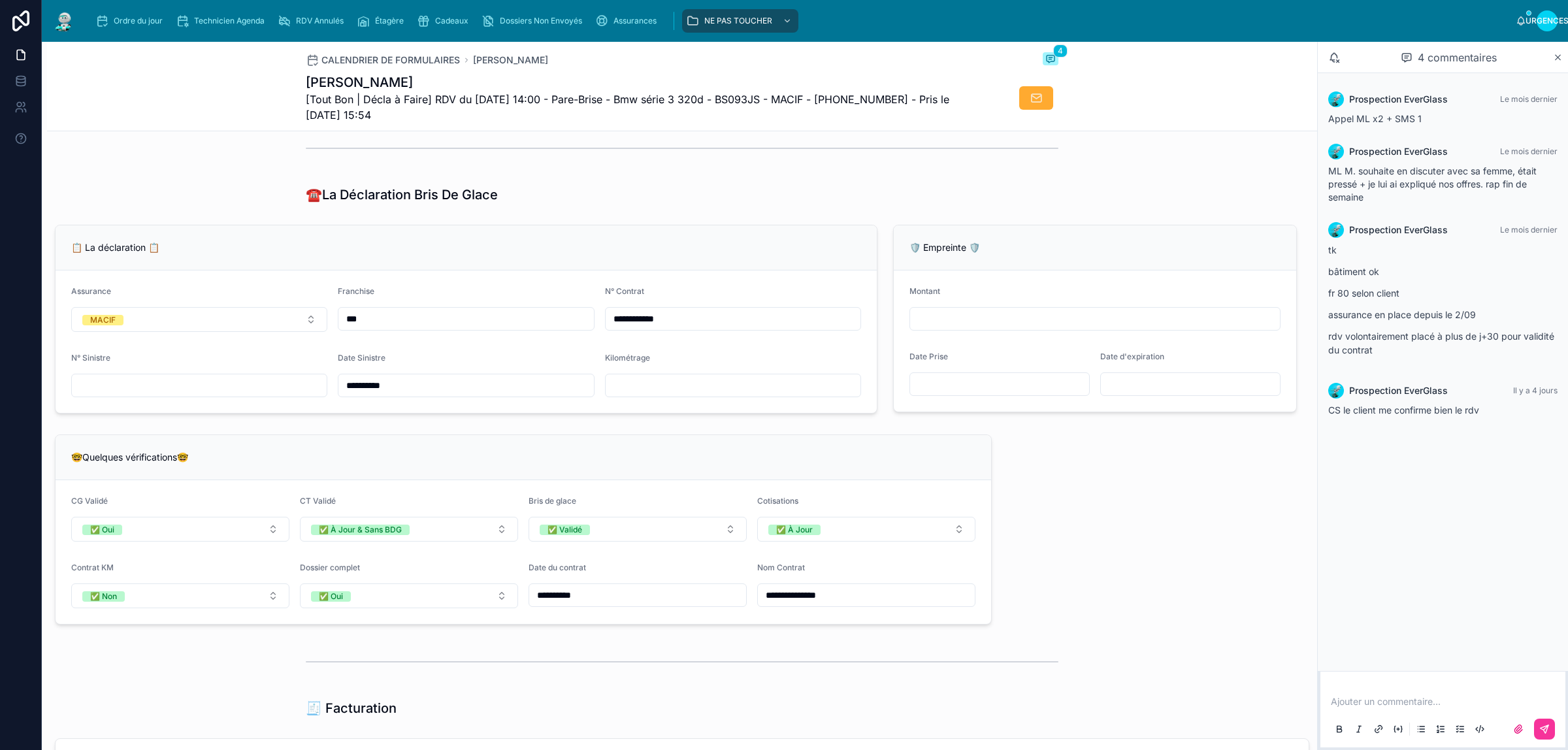
scroll to position [735, 0]
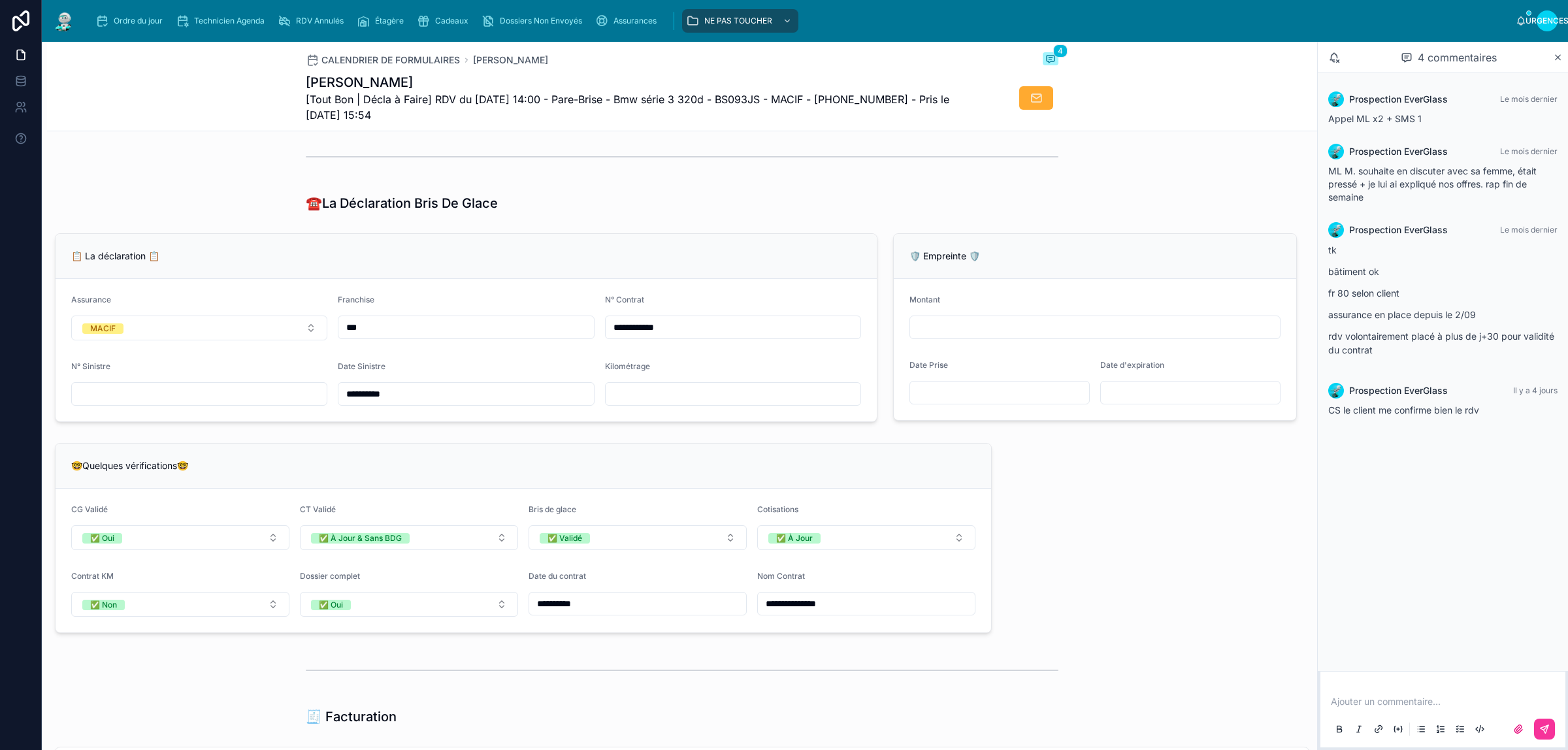
click at [533, 403] on input "**********" at bounding box center [465, 394] width 255 height 19
type input "**********"
click at [1011, 493] on div "**********" at bounding box center [682, 548] width 1270 height 2272
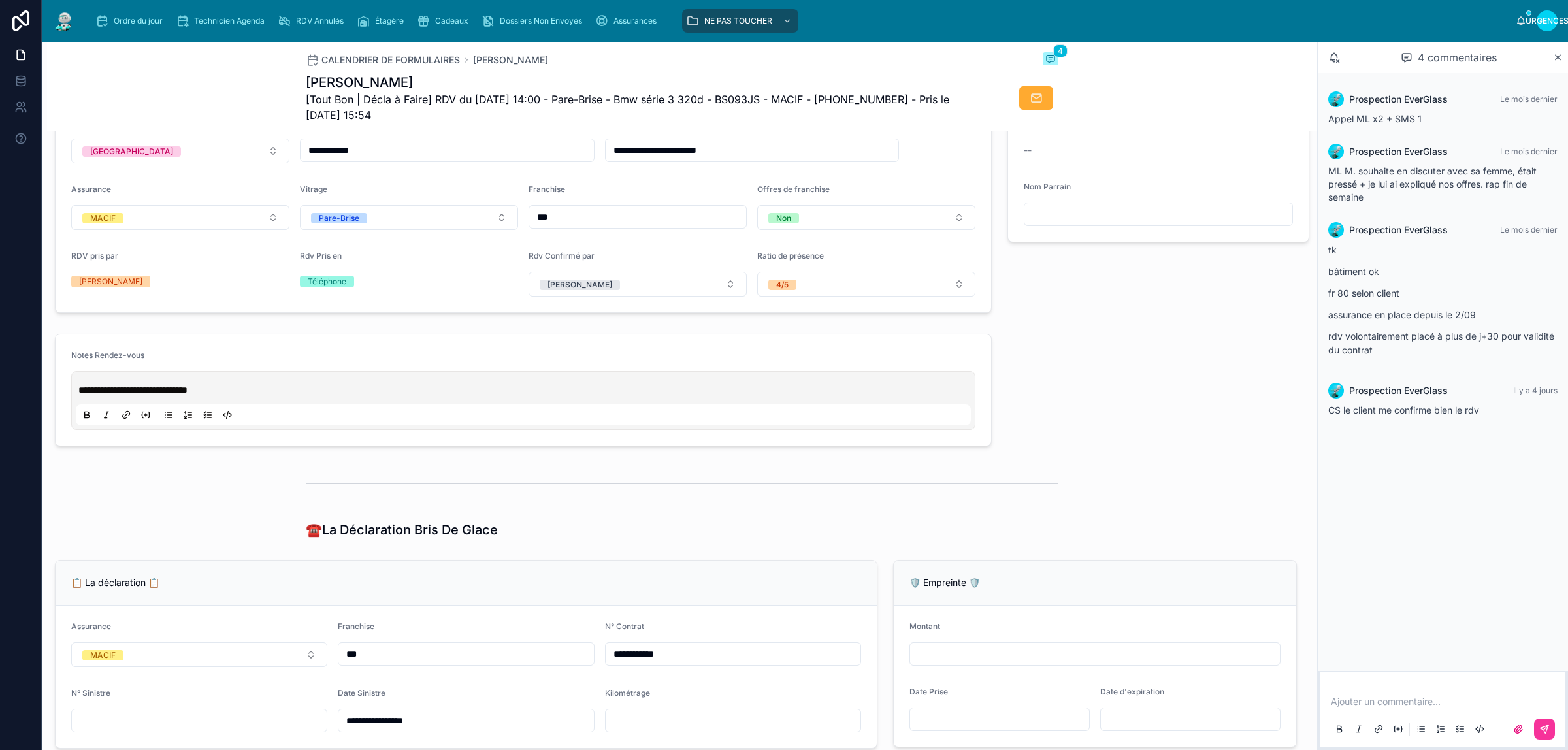
scroll to position [164, 0]
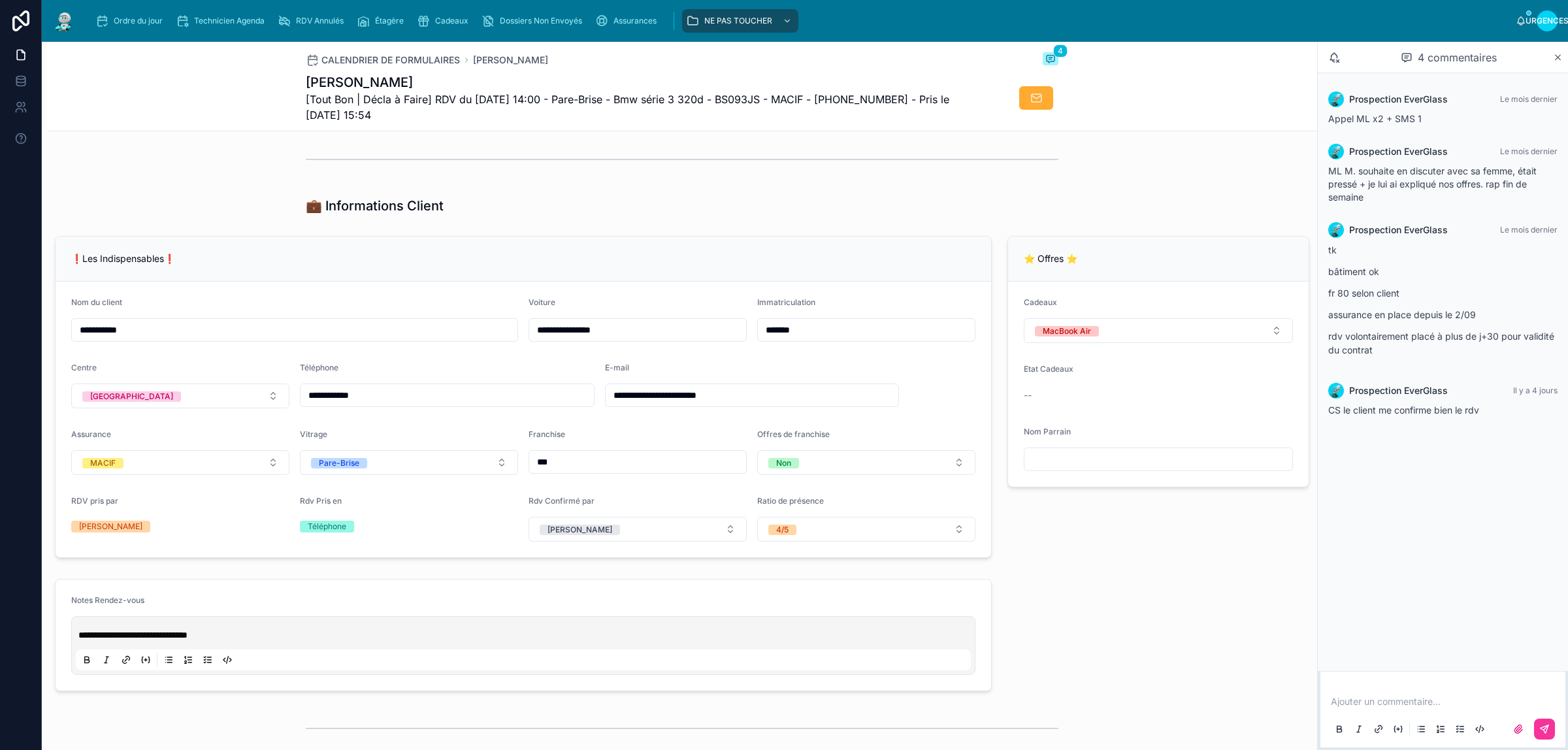
click at [1135, 343] on button "MacBook Air" at bounding box center [1158, 330] width 269 height 25
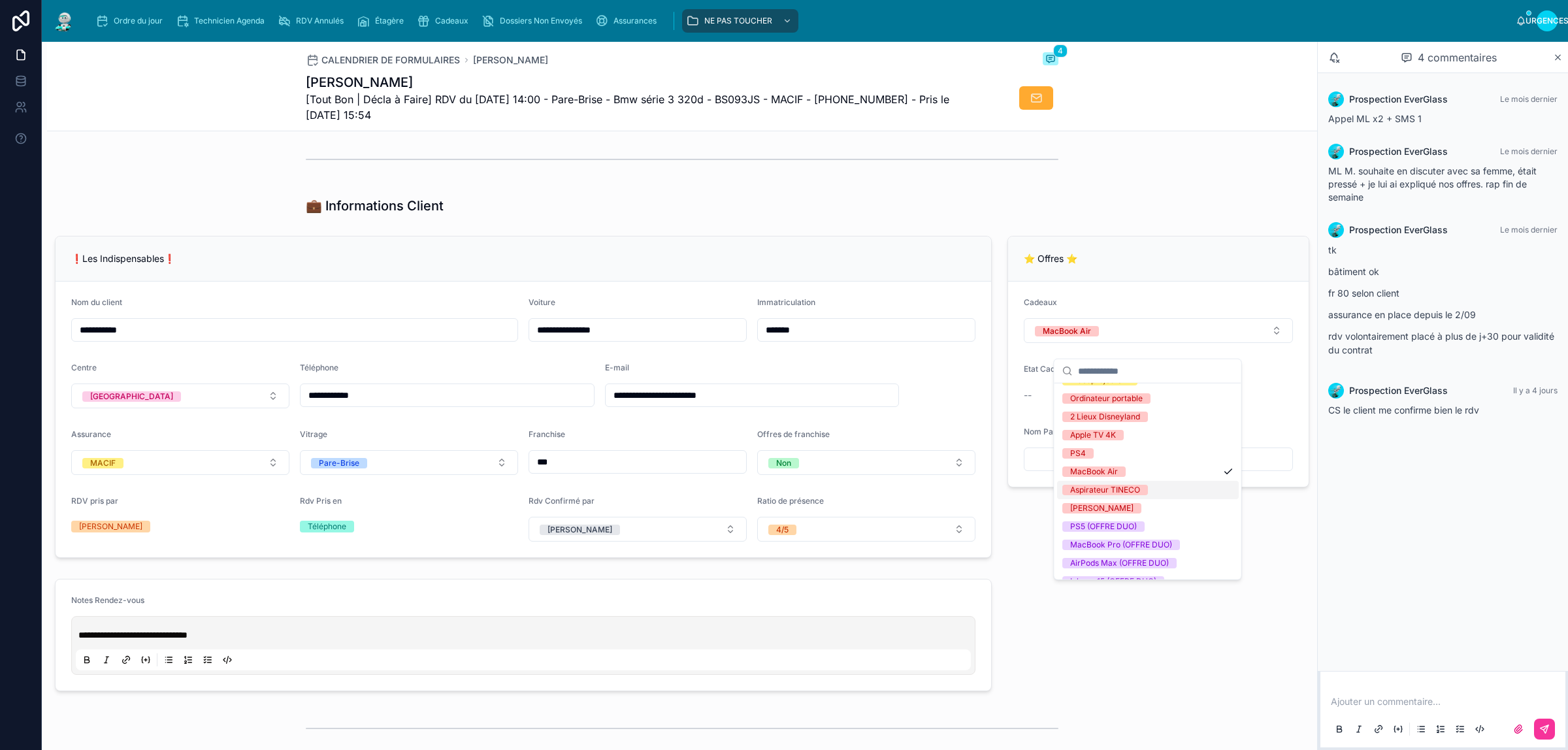
scroll to position [266, 0]
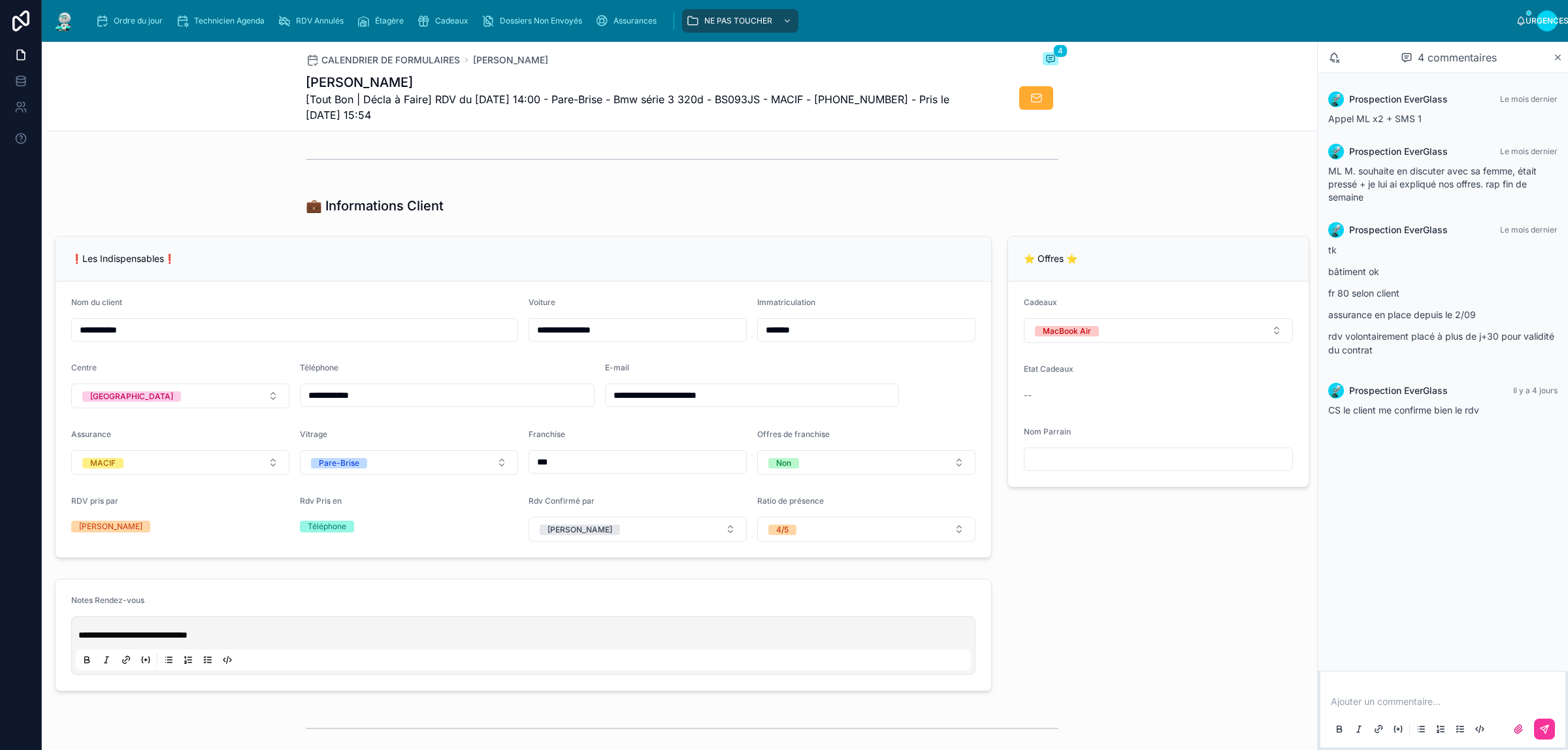
click at [988, 334] on div "**********" at bounding box center [523, 396] width 953 height 333
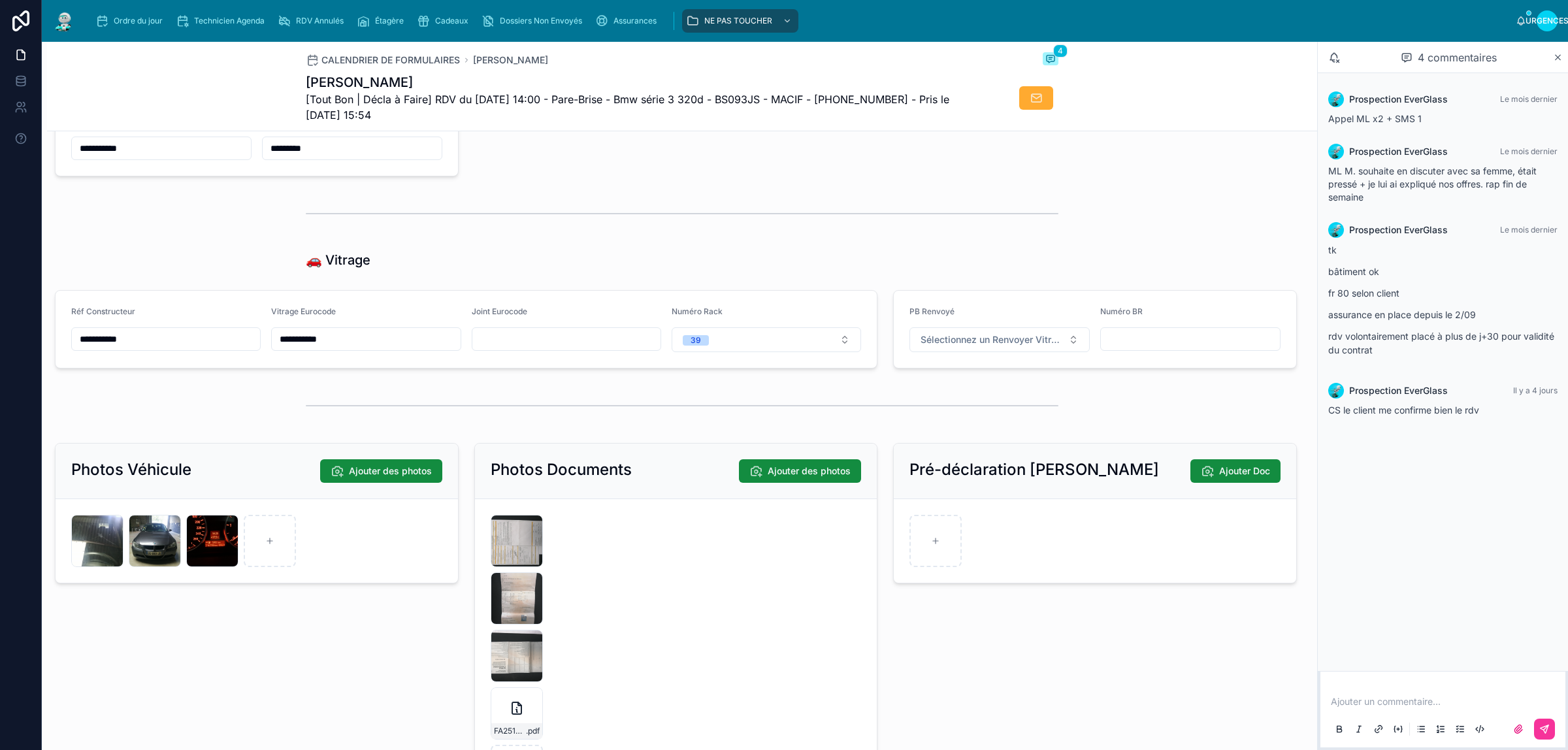
scroll to position [1552, 0]
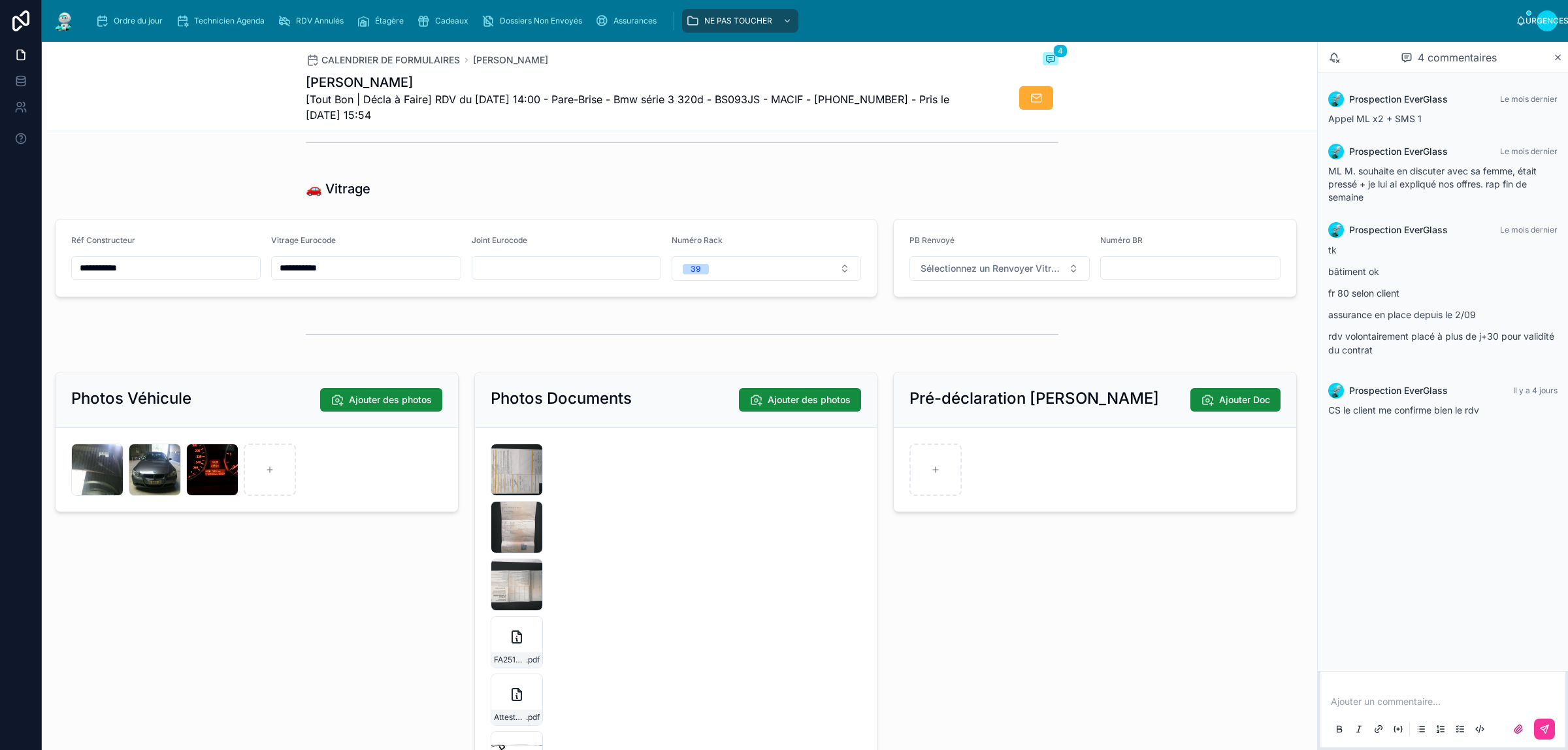
click at [879, 198] on div "🚗 Vitrage" at bounding box center [682, 189] width 753 height 19
click at [886, 400] on div "Pré-déclaration Bris De Glace Ajouter Doc" at bounding box center [1095, 615] width 420 height 496
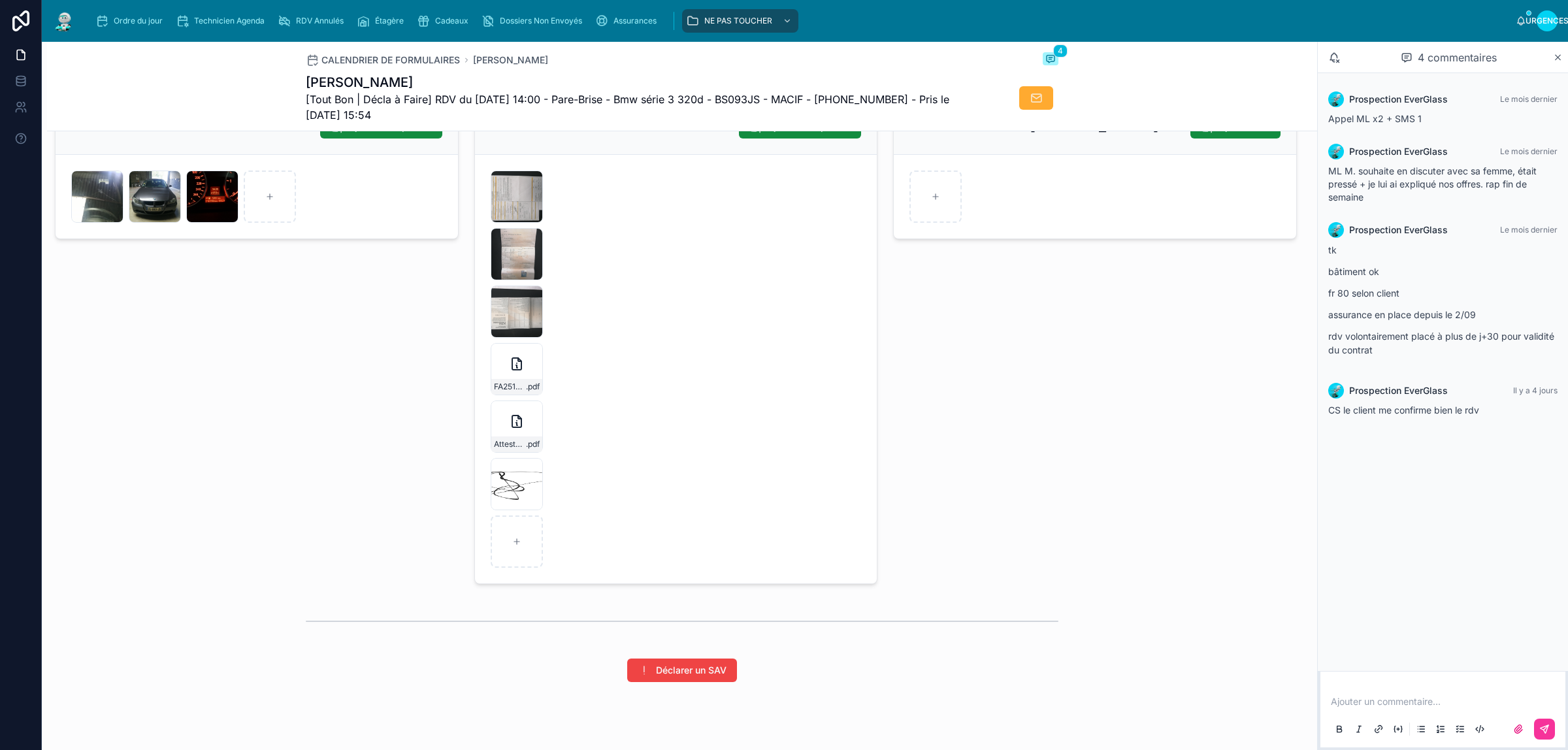
scroll to position [1797, 0]
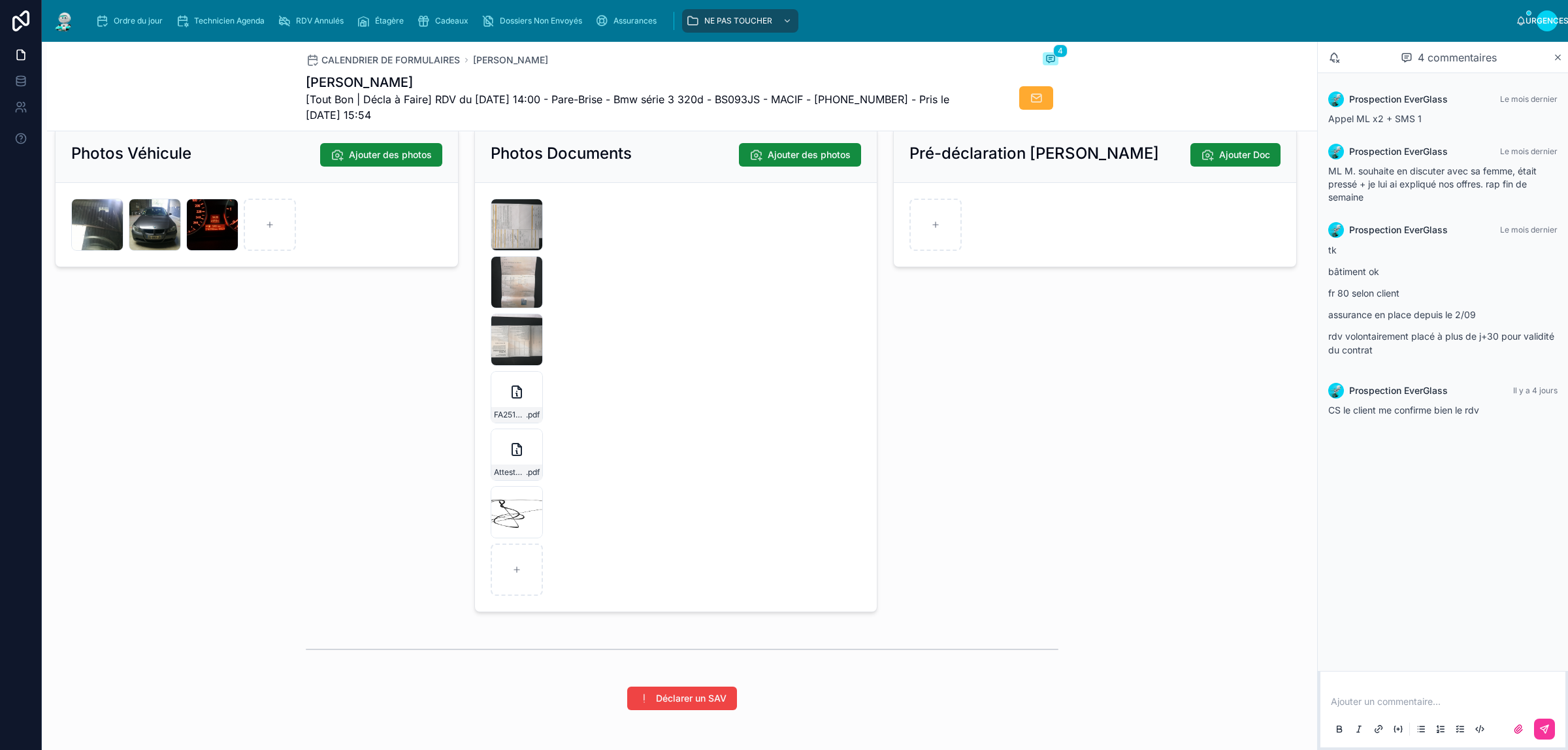
click at [202, 235] on div "IMG_20251006_142452 .jpg" at bounding box center [212, 224] width 52 height 52
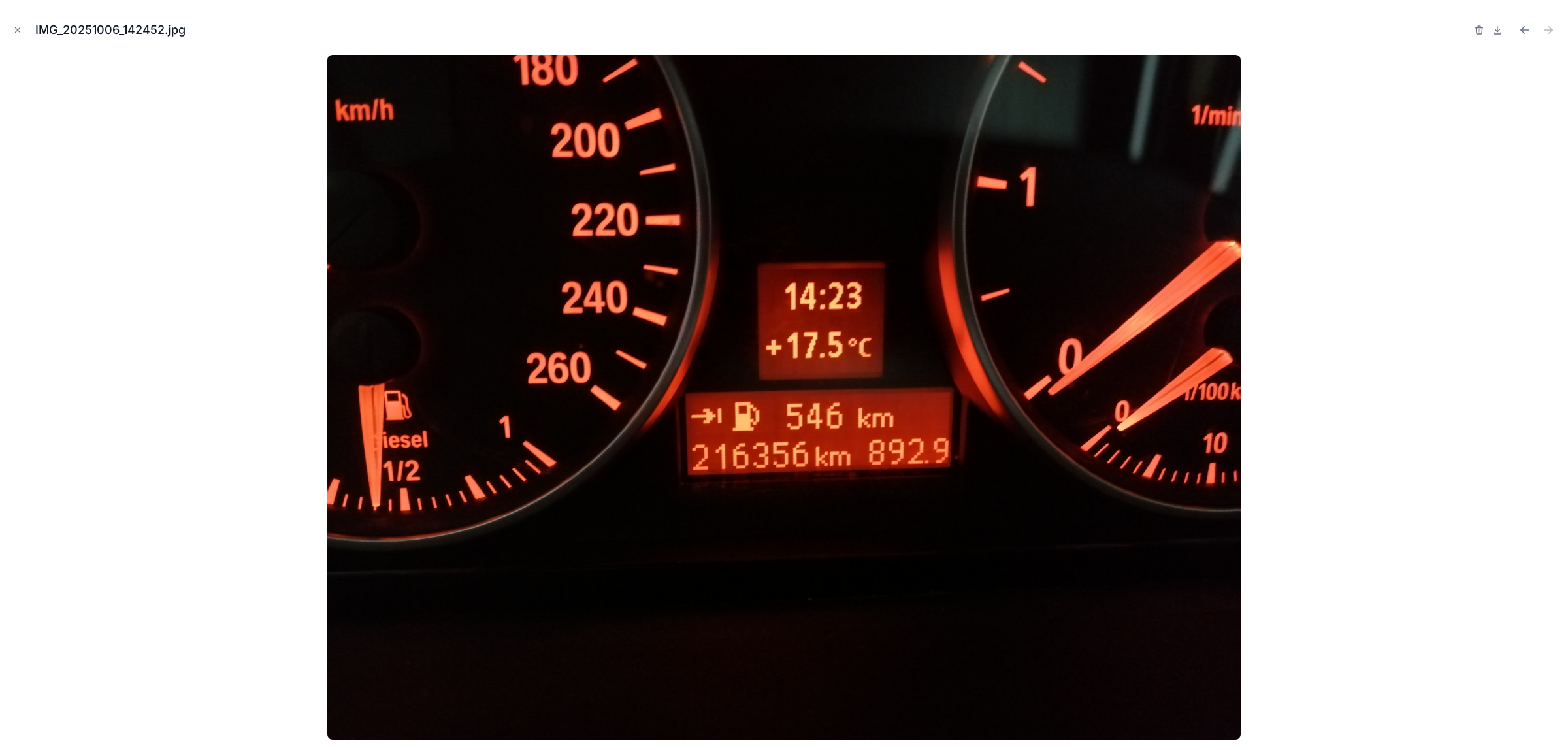
click at [18, 27] on icon "Fermer la fenêtre modale" at bounding box center [18, 30] width 9 height 9
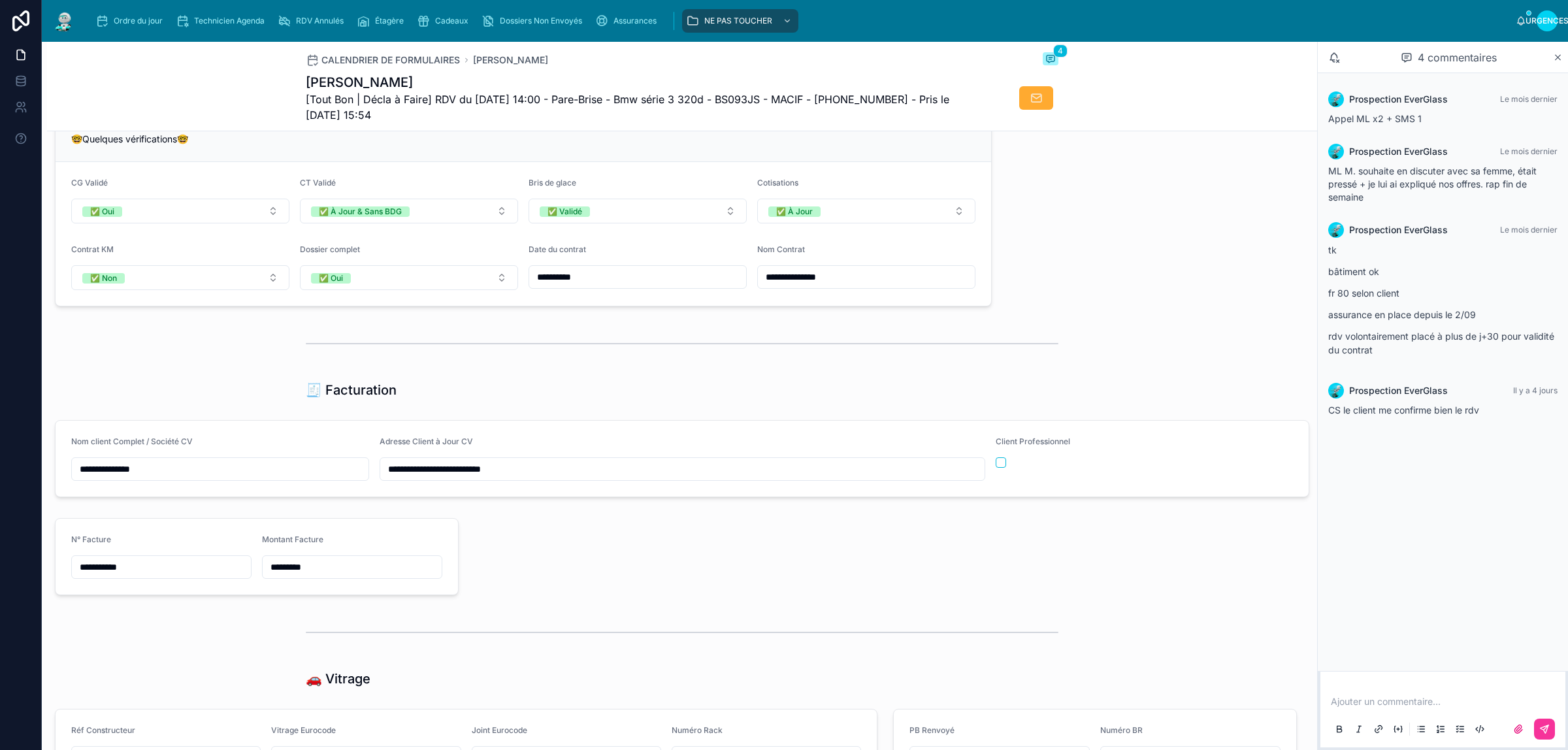
scroll to position [735, 0]
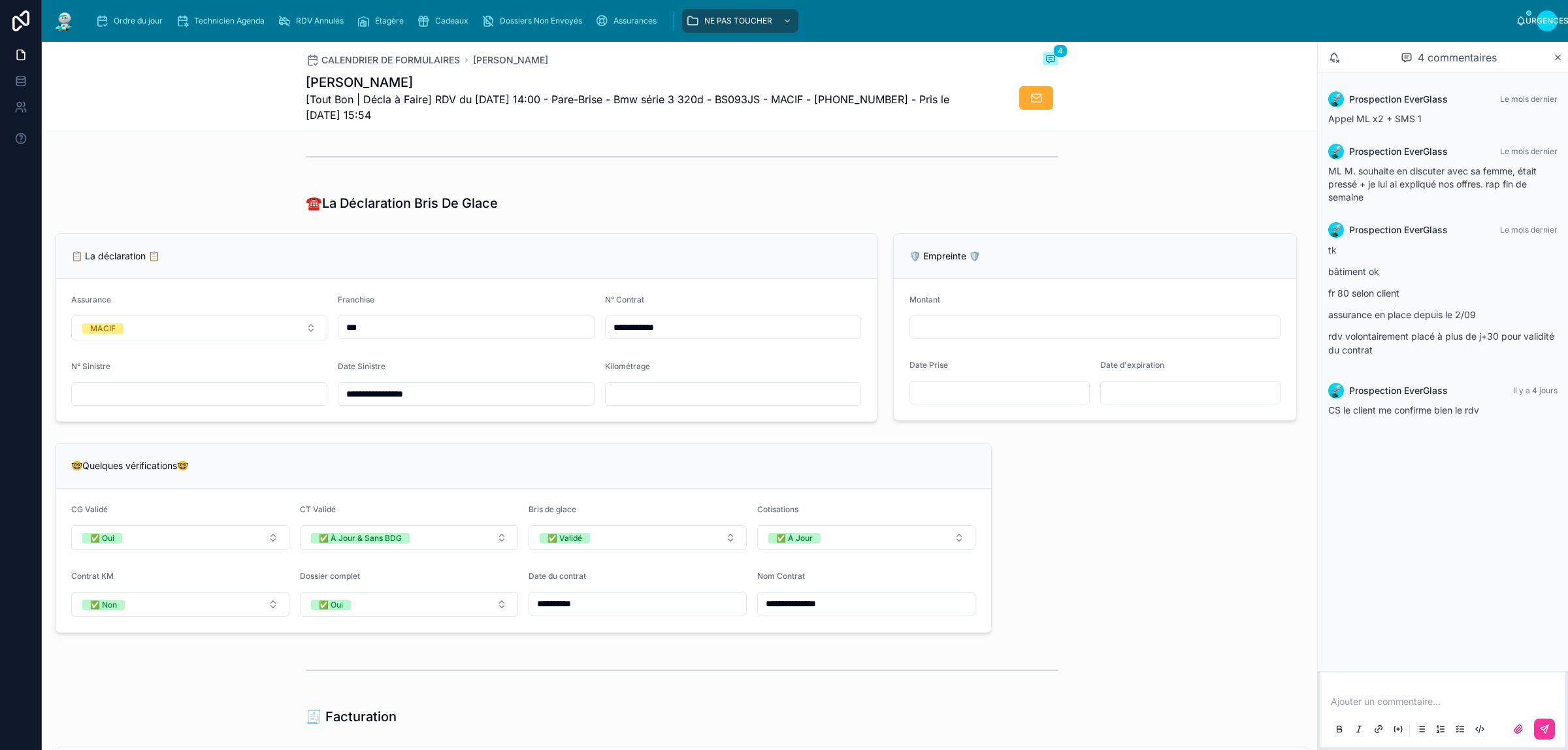
click at [636, 403] on input "text" at bounding box center [733, 394] width 255 height 19
type input "******"
click at [997, 502] on div "**********" at bounding box center [682, 605] width 1270 height 2387
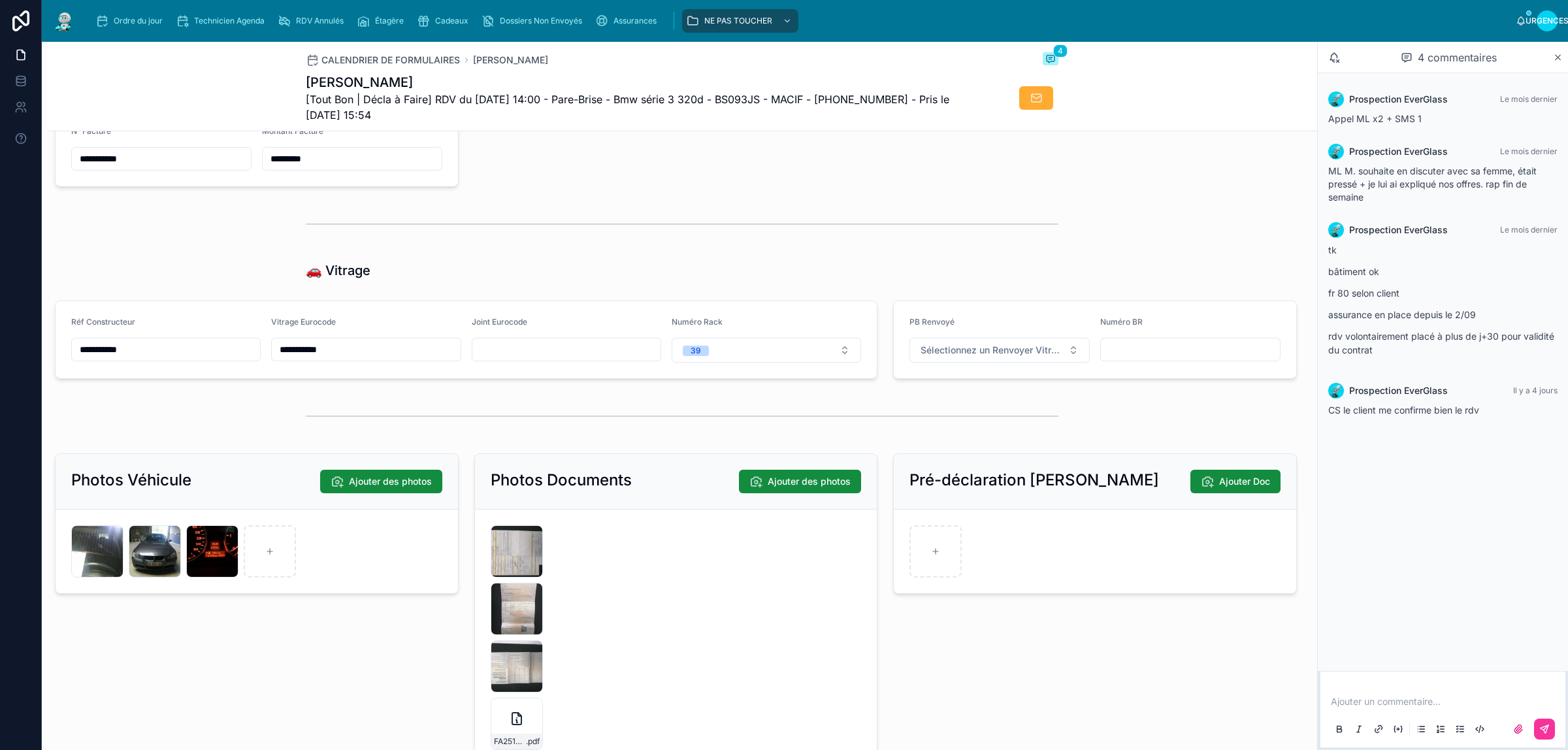
scroll to position [1716, 0]
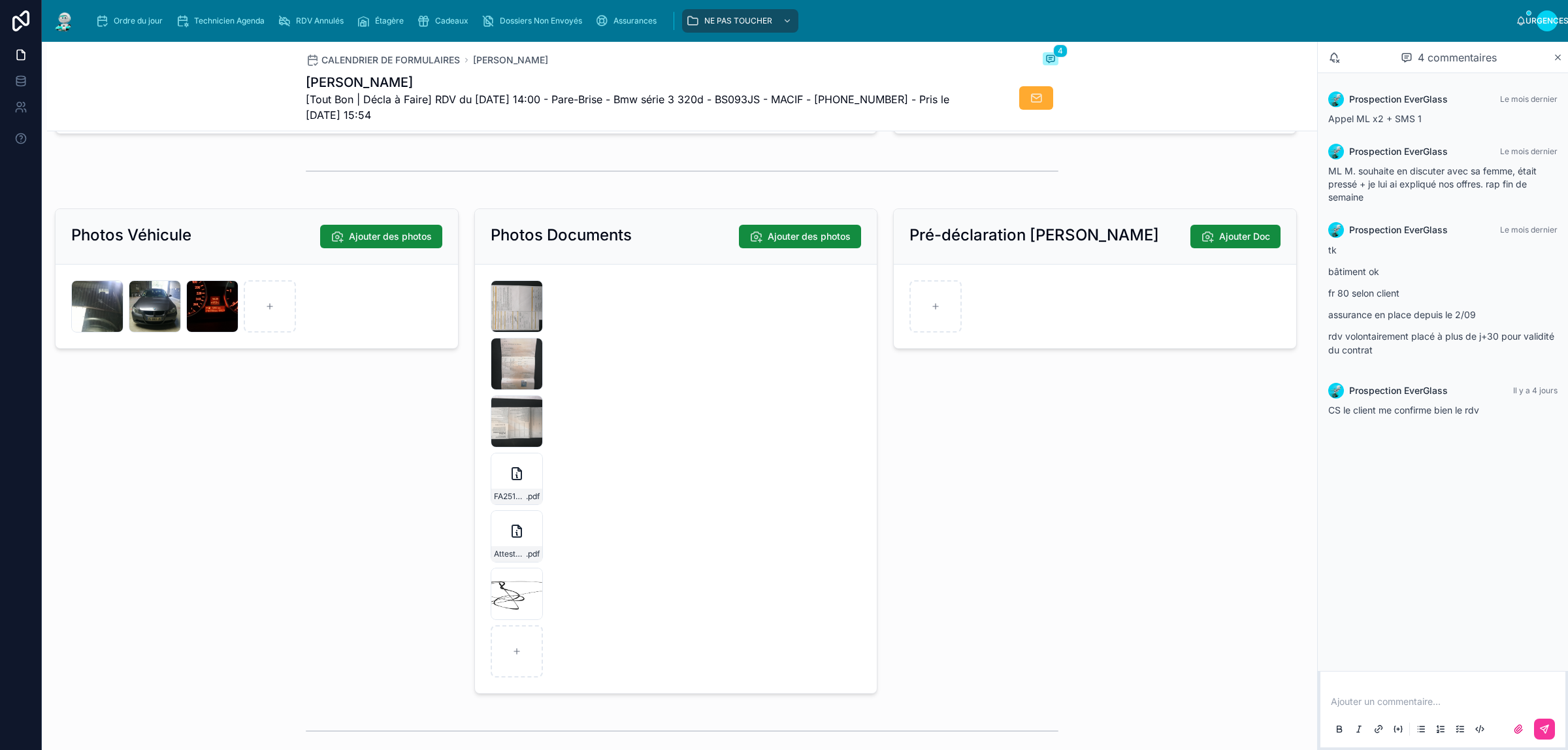
click at [222, 315] on div "IMG_20251006_142452 .jpg" at bounding box center [212, 306] width 52 height 52
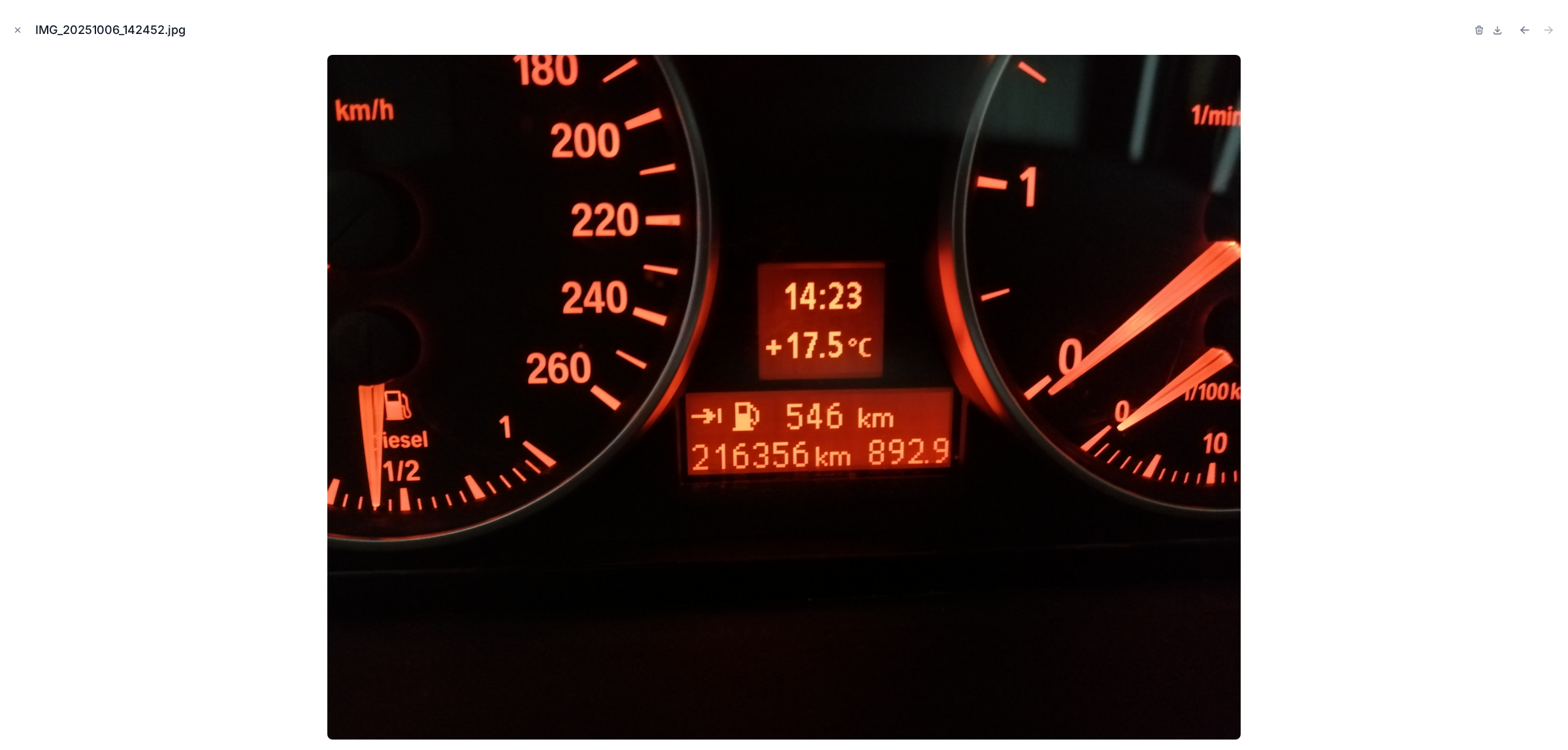
click at [17, 26] on icon "Fermer la fenêtre modale" at bounding box center [18, 30] width 9 height 9
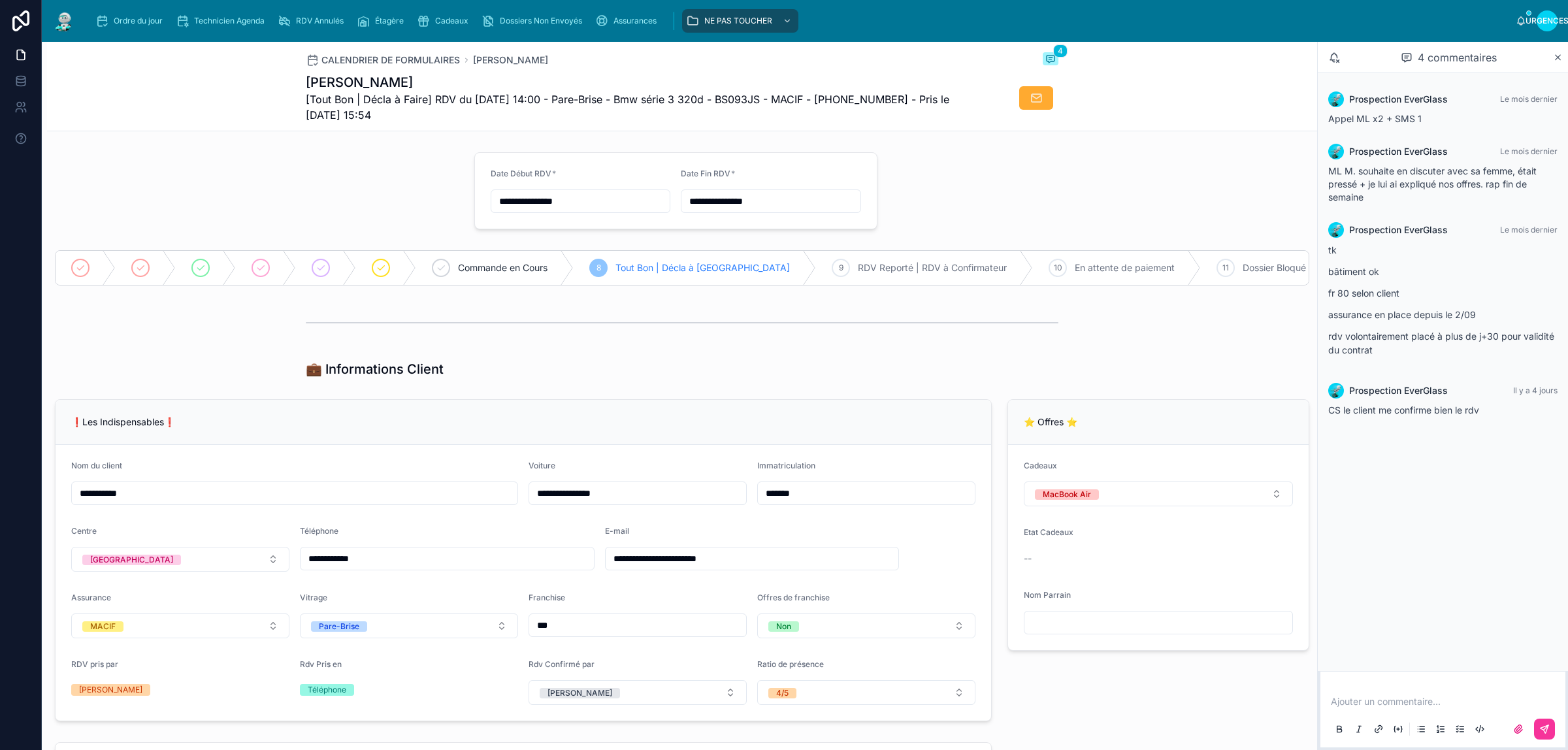
click at [272, 202] on div at bounding box center [257, 191] width 420 height 88
click at [119, 24] on font "Ordre du jour" at bounding box center [138, 20] width 49 height 10
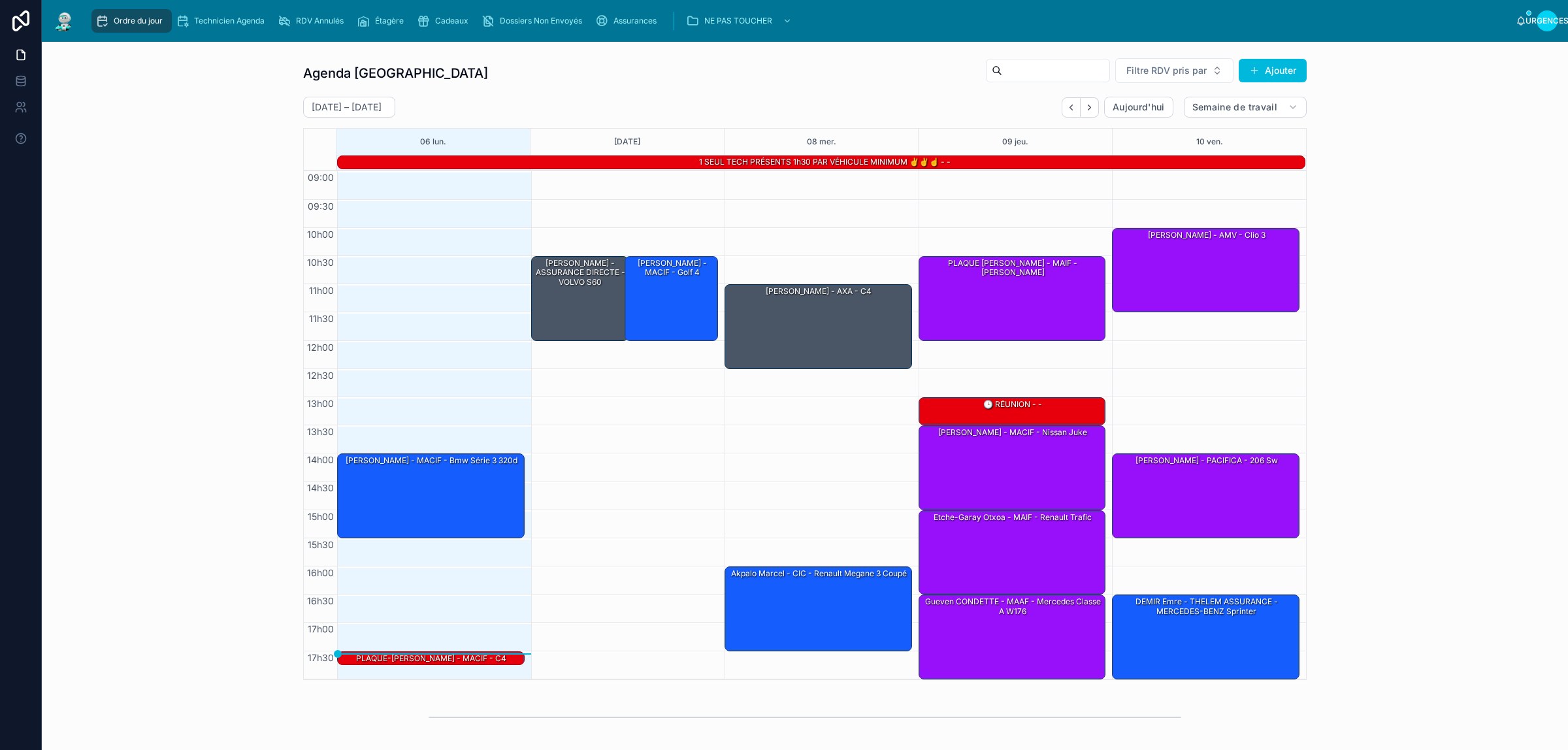
click at [482, 655] on font "PLAQUE-[PERSON_NAME] - MACIF - C4 Picasso" at bounding box center [431, 663] width 150 height 19
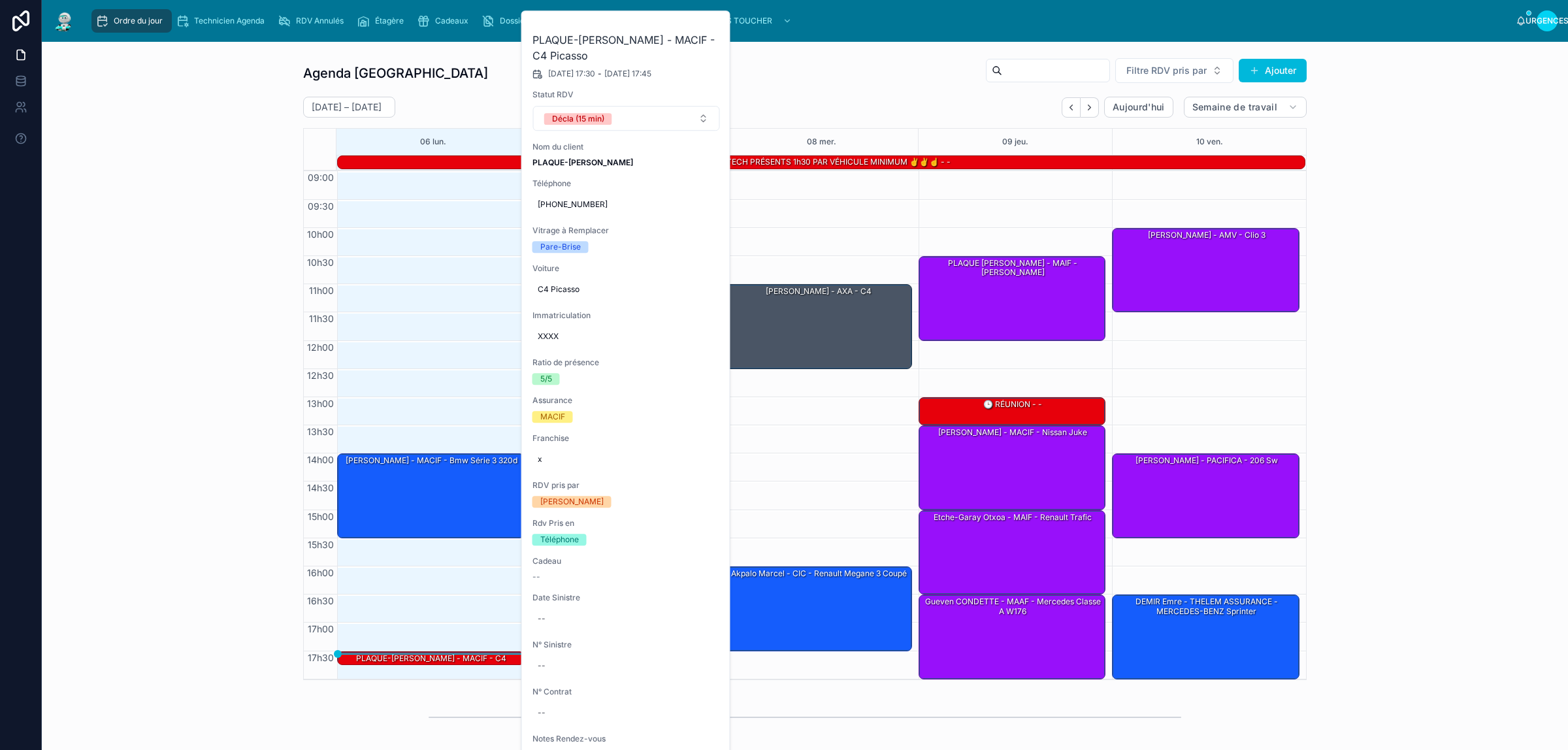
click at [262, 156] on div "Agenda Rennes Filtre RDV pris par Ajouter 6 – 10 octobre Aujourd'hui Semaine de…" at bounding box center [804, 368] width 1505 height 634
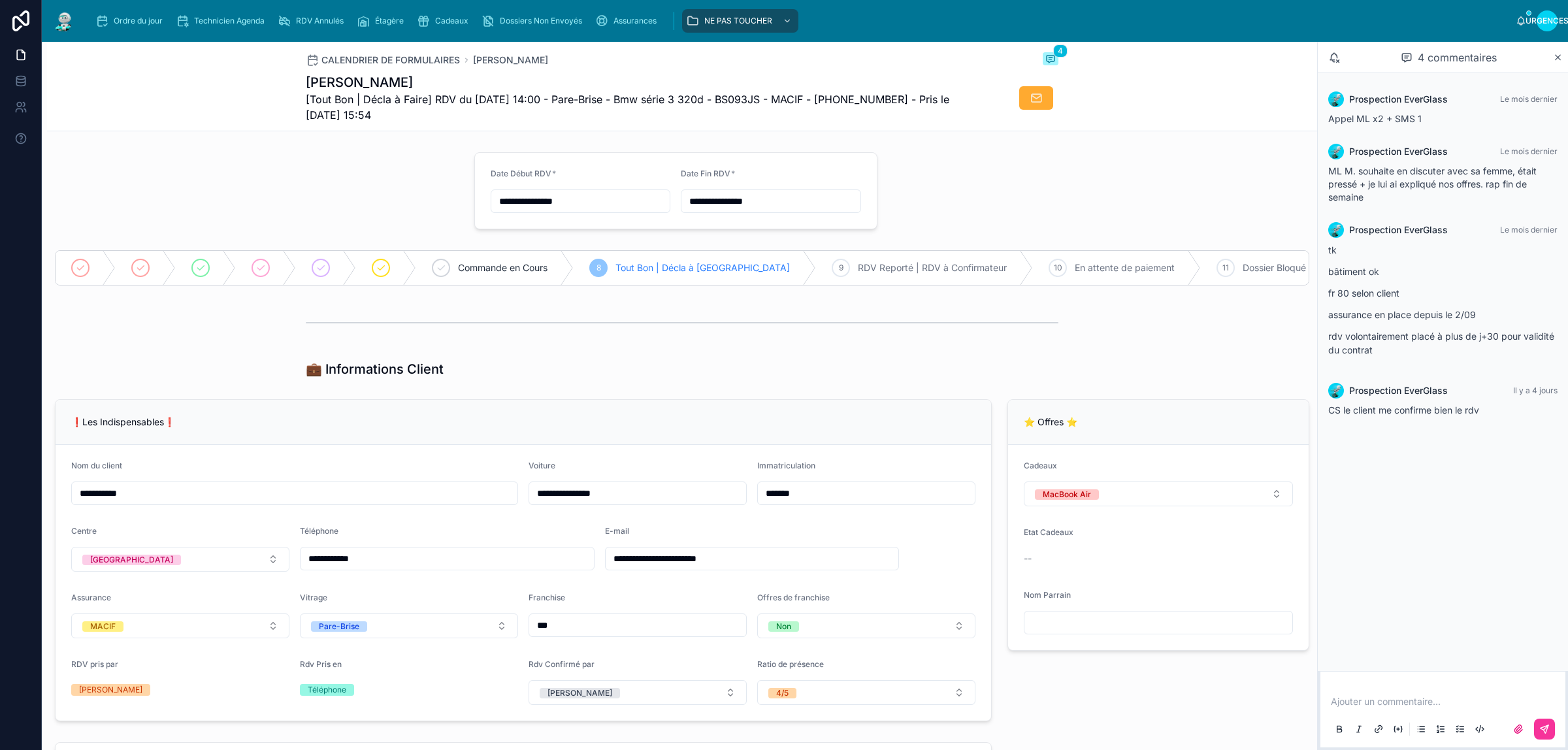
click at [106, 19] on icon "contenu déroulant" at bounding box center [102, 21] width 13 height 13
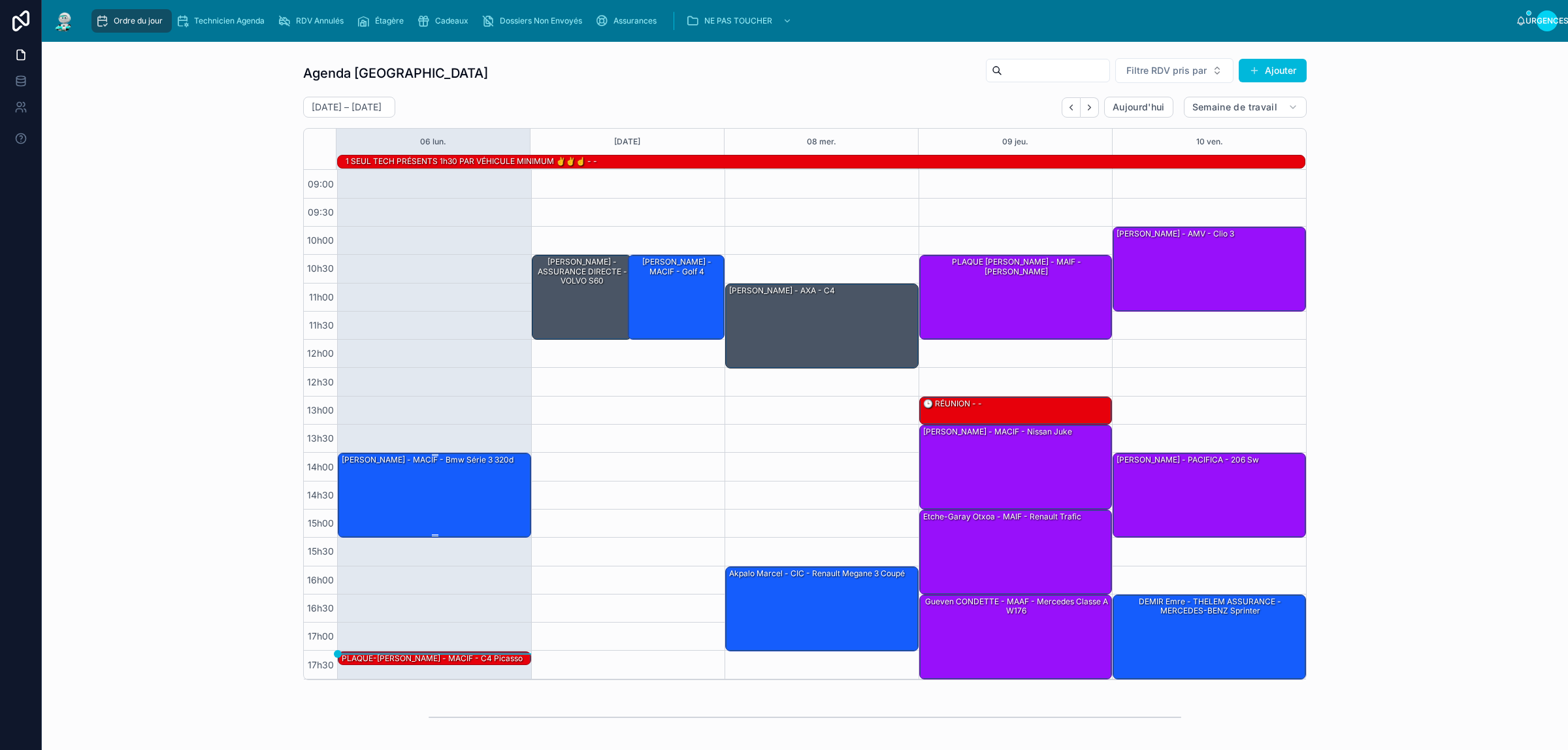
click at [431, 500] on div "[PERSON_NAME] - MACIF - Bmw série 3 320d" at bounding box center [435, 495] width 189 height 82
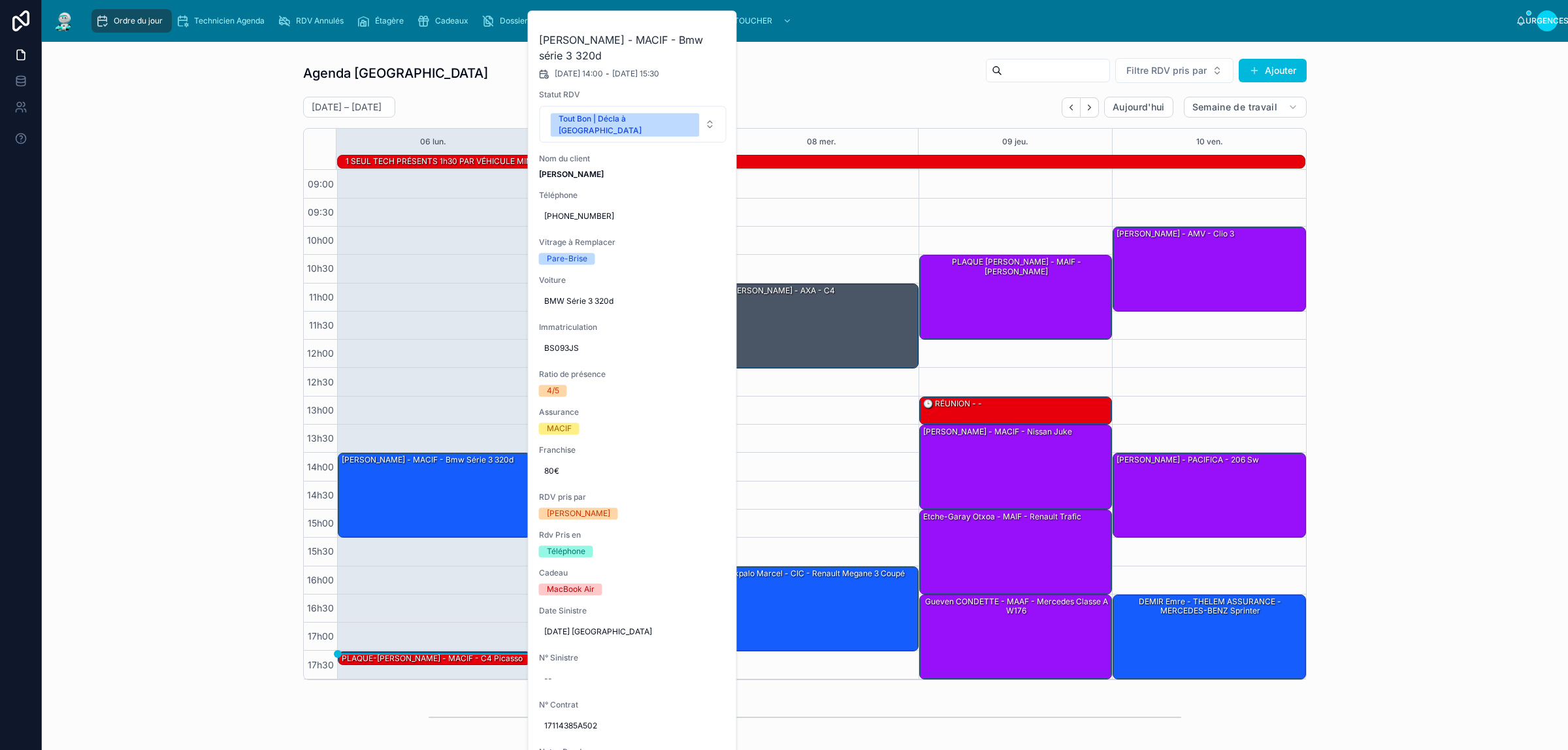
click at [0, 0] on button at bounding box center [0, 0] width 0 height 0
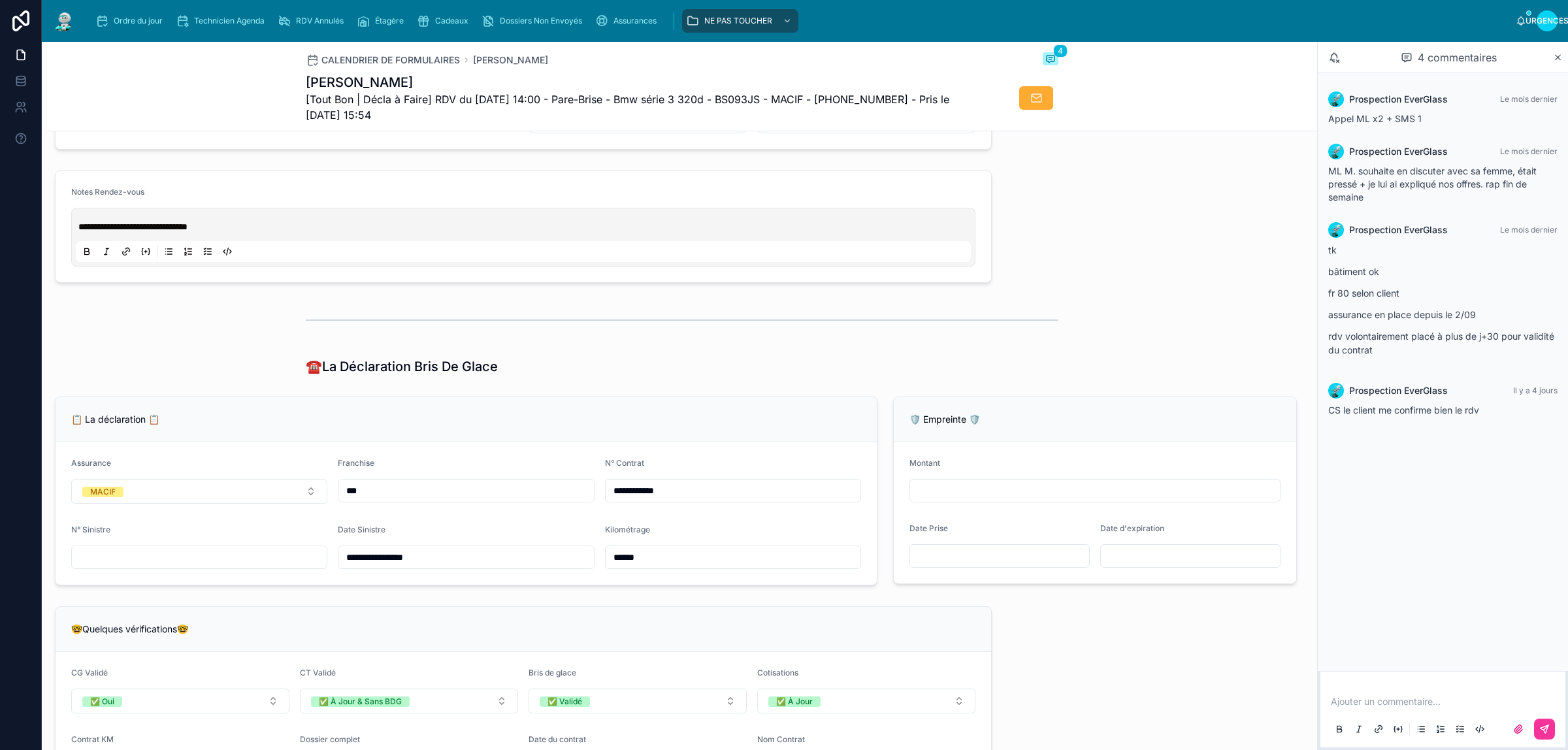
type input "******"
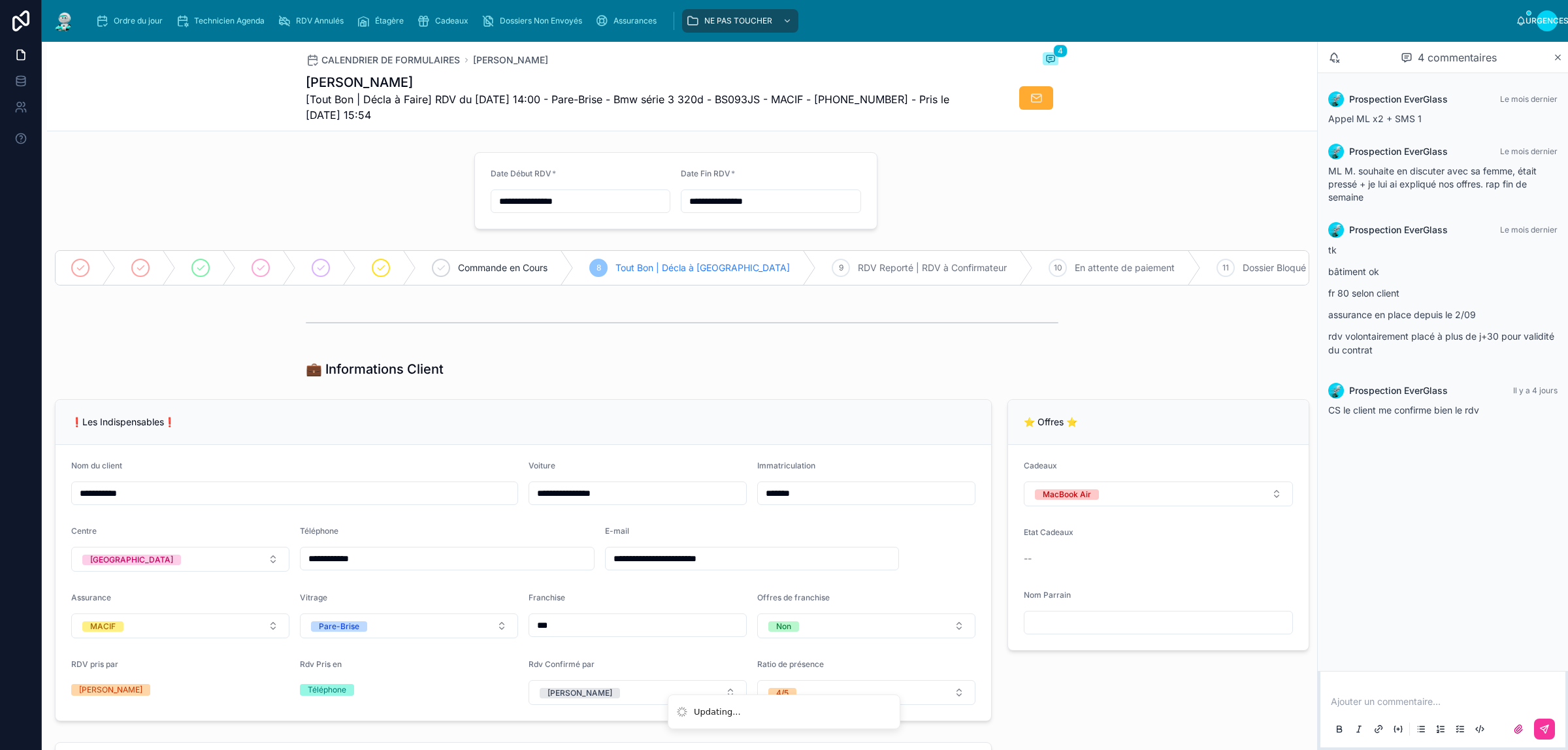
click at [112, 23] on div "Ordre du jour" at bounding box center [132, 20] width 73 height 21
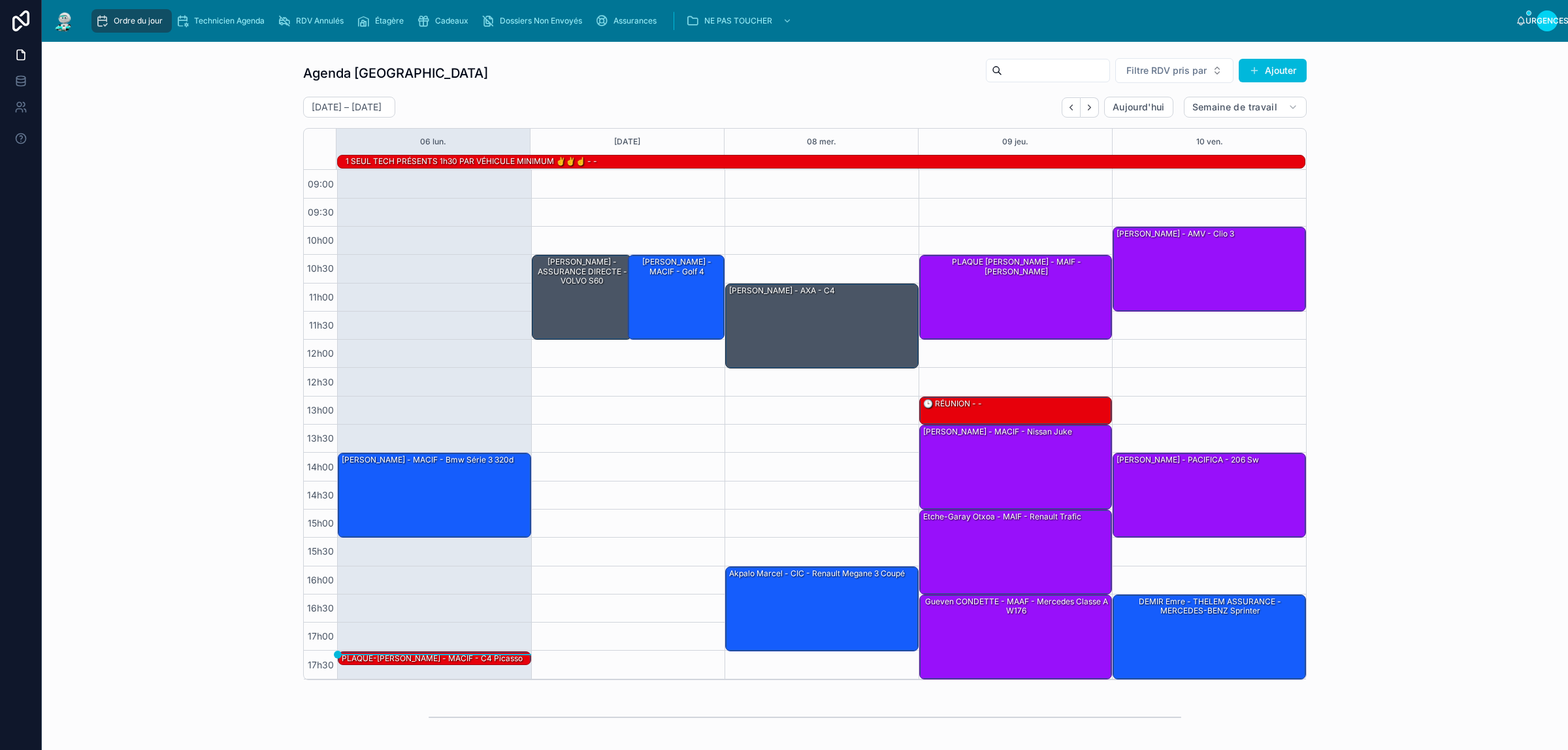
click at [1066, 111] on icon "Dos" at bounding box center [1071, 107] width 10 height 10
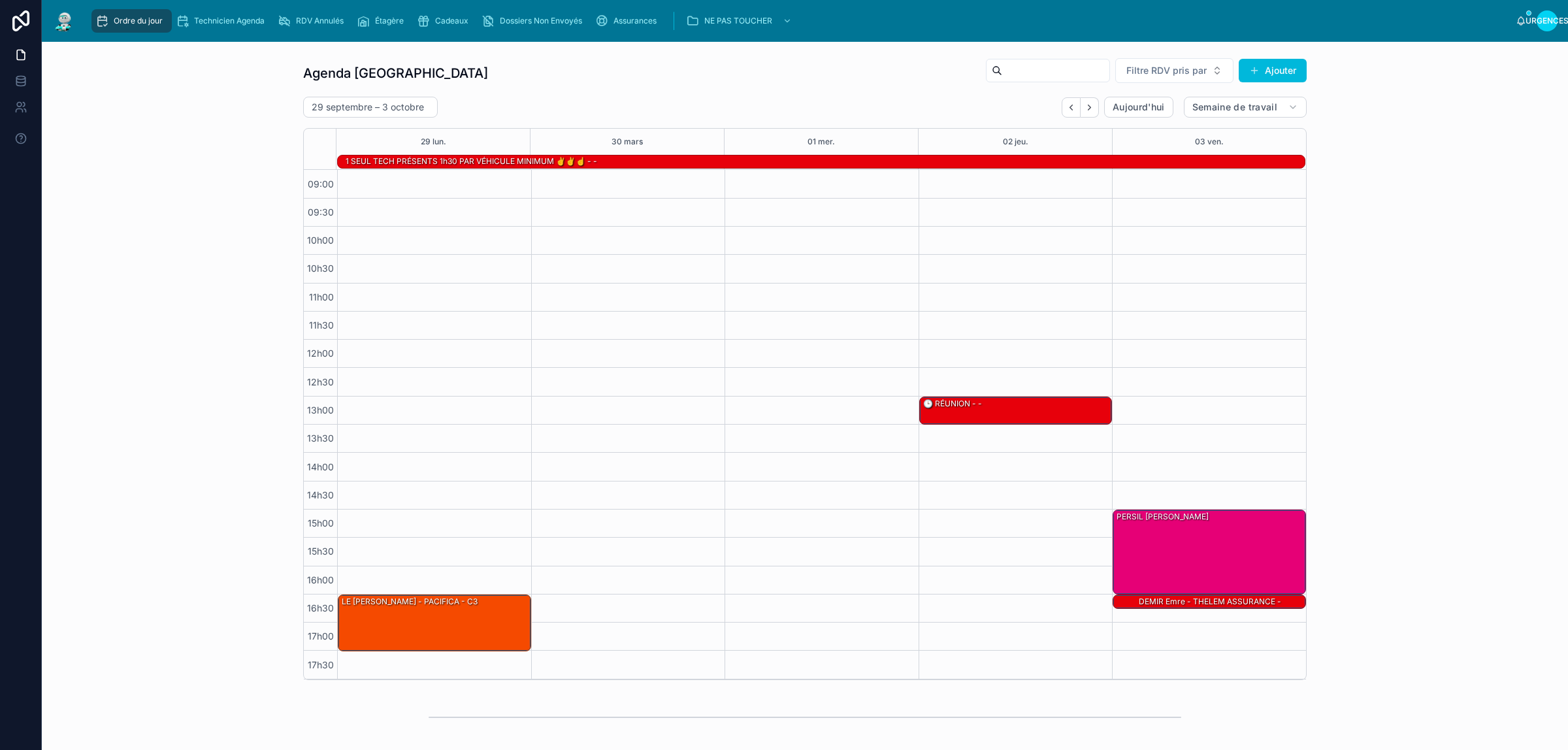
click at [1085, 105] on icon "Suivant" at bounding box center [1090, 107] width 10 height 10
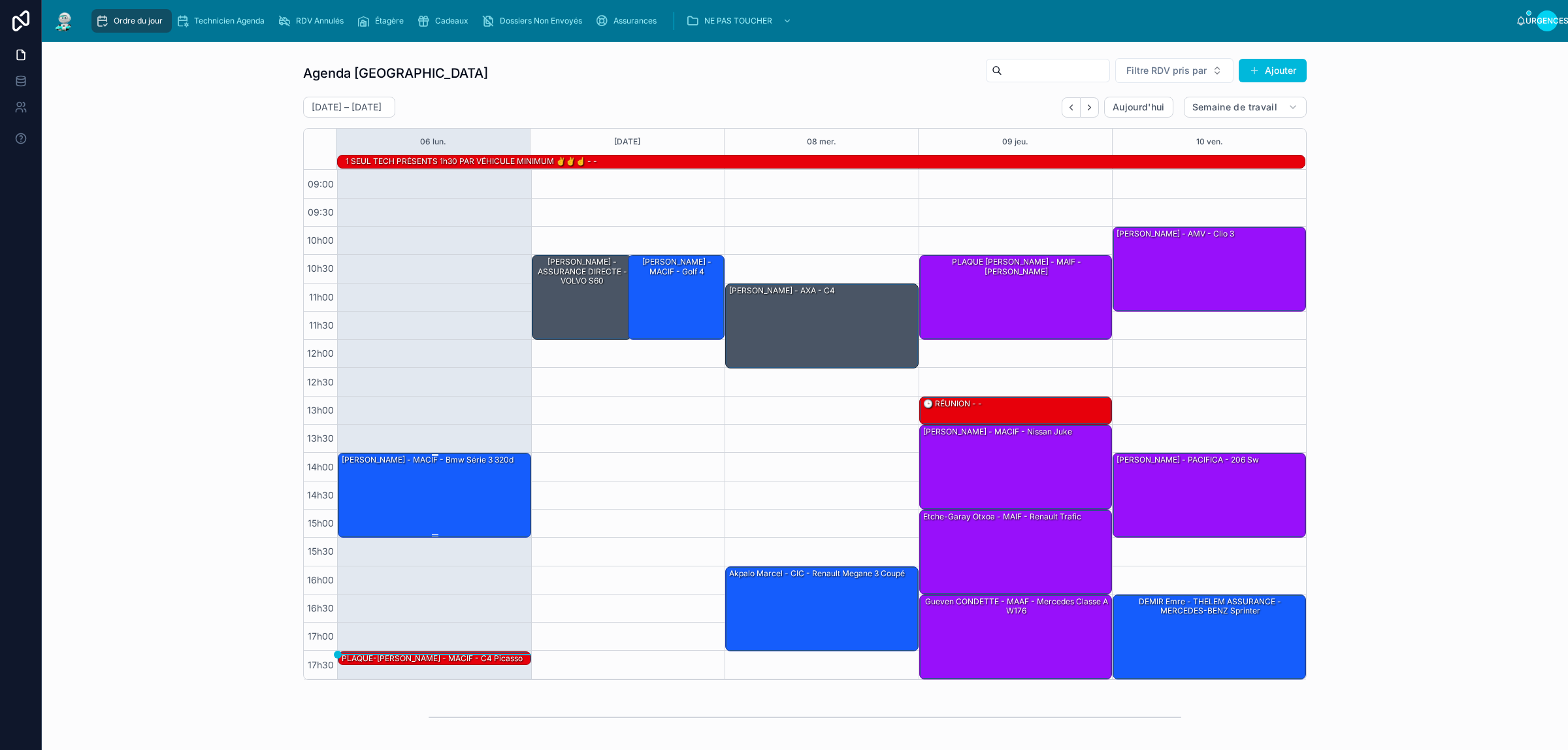
click at [385, 484] on div "[PERSON_NAME] - MACIF - Bmw série 3 320d" at bounding box center [435, 495] width 189 height 82
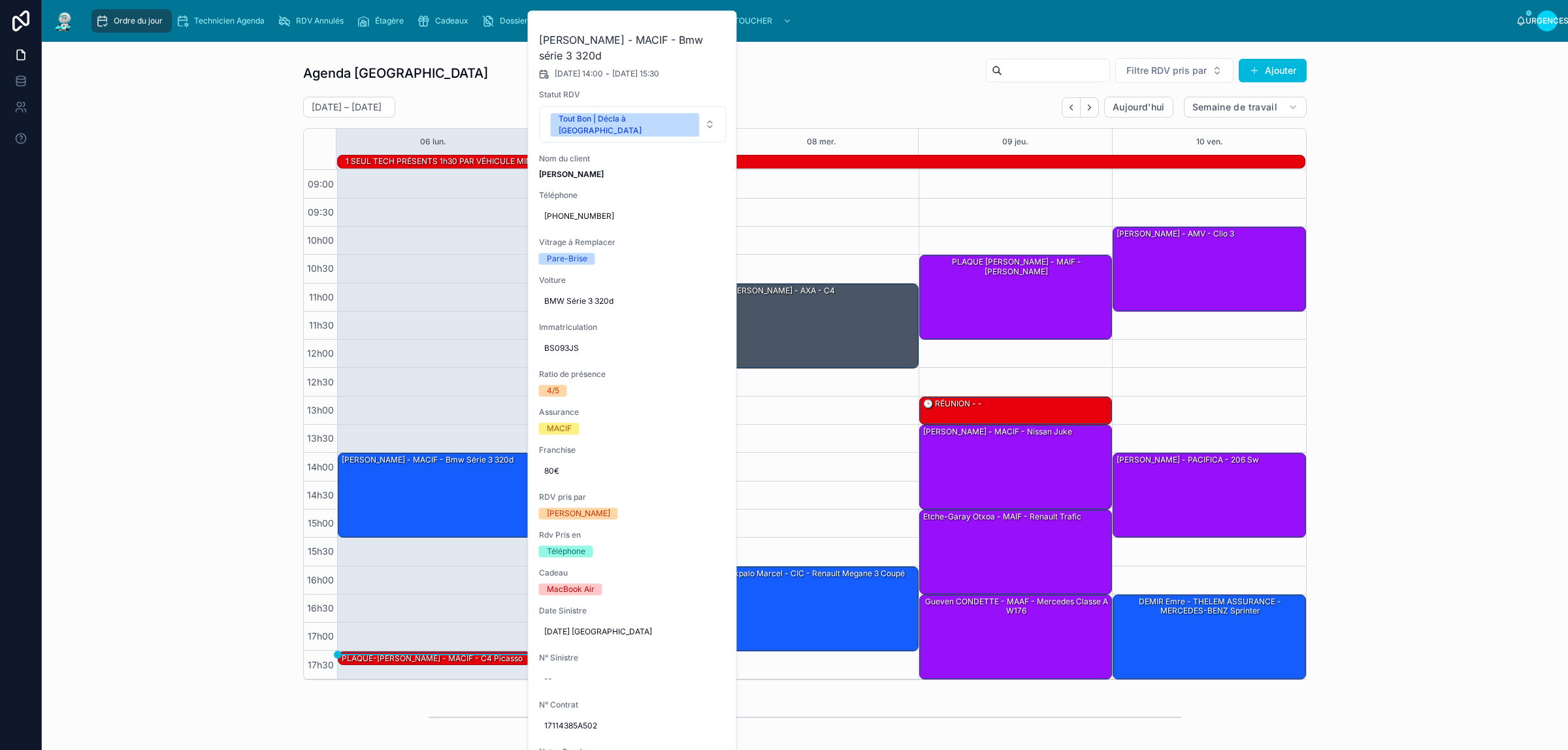
click at [0, 0] on icon at bounding box center [0, 0] width 0 height 0
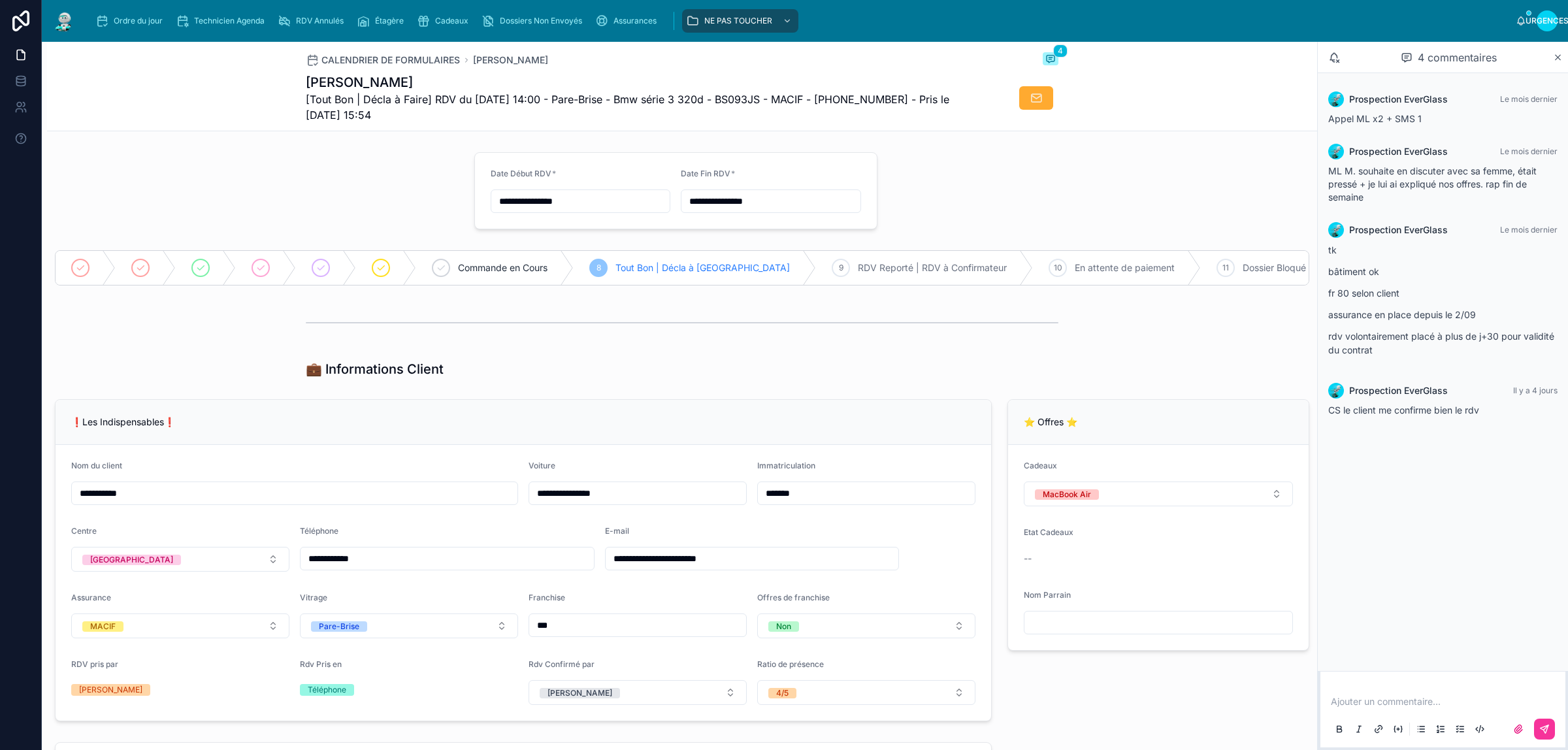
click at [112, 12] on div "Ordre du jour" at bounding box center [132, 20] width 73 height 21
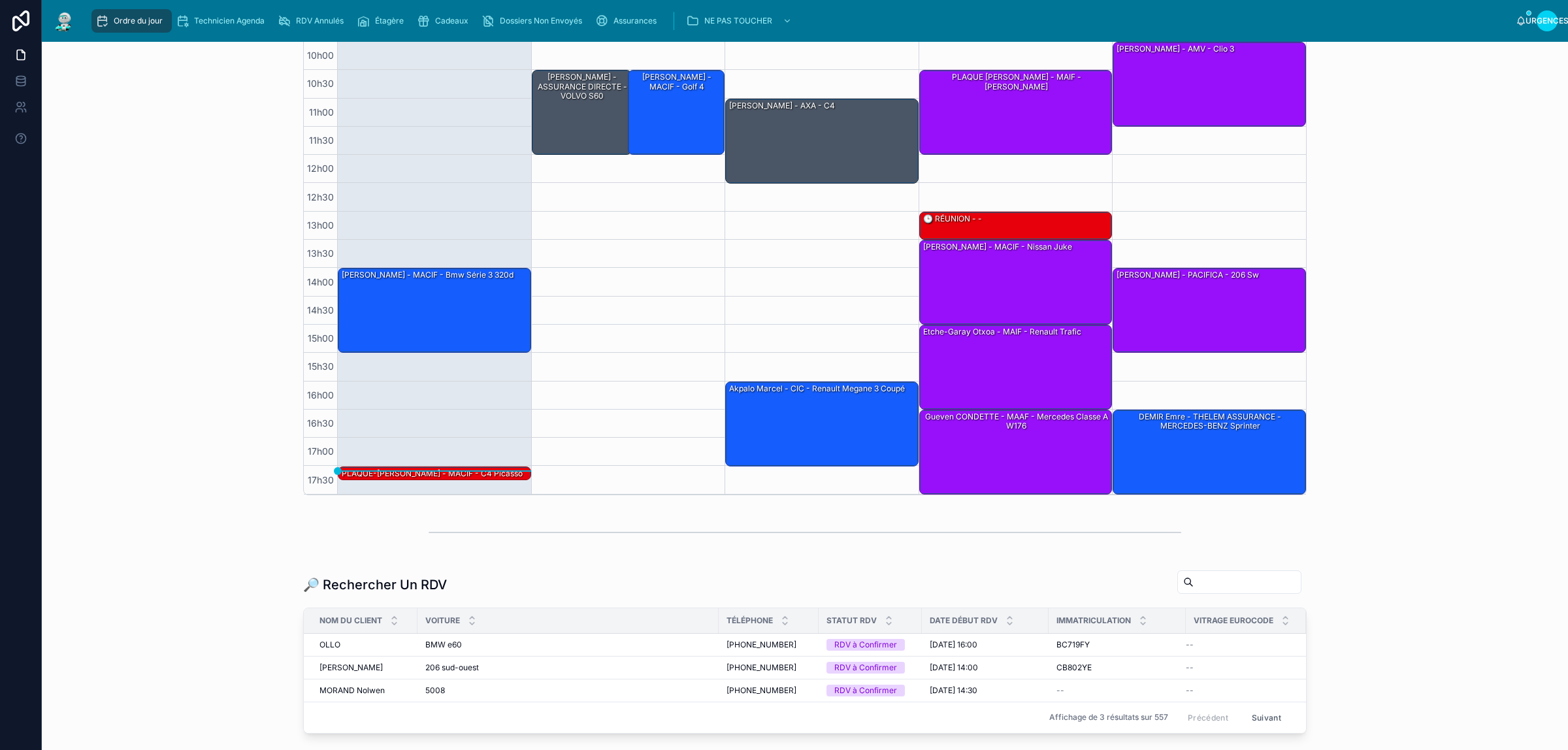
scroll to position [282, 0]
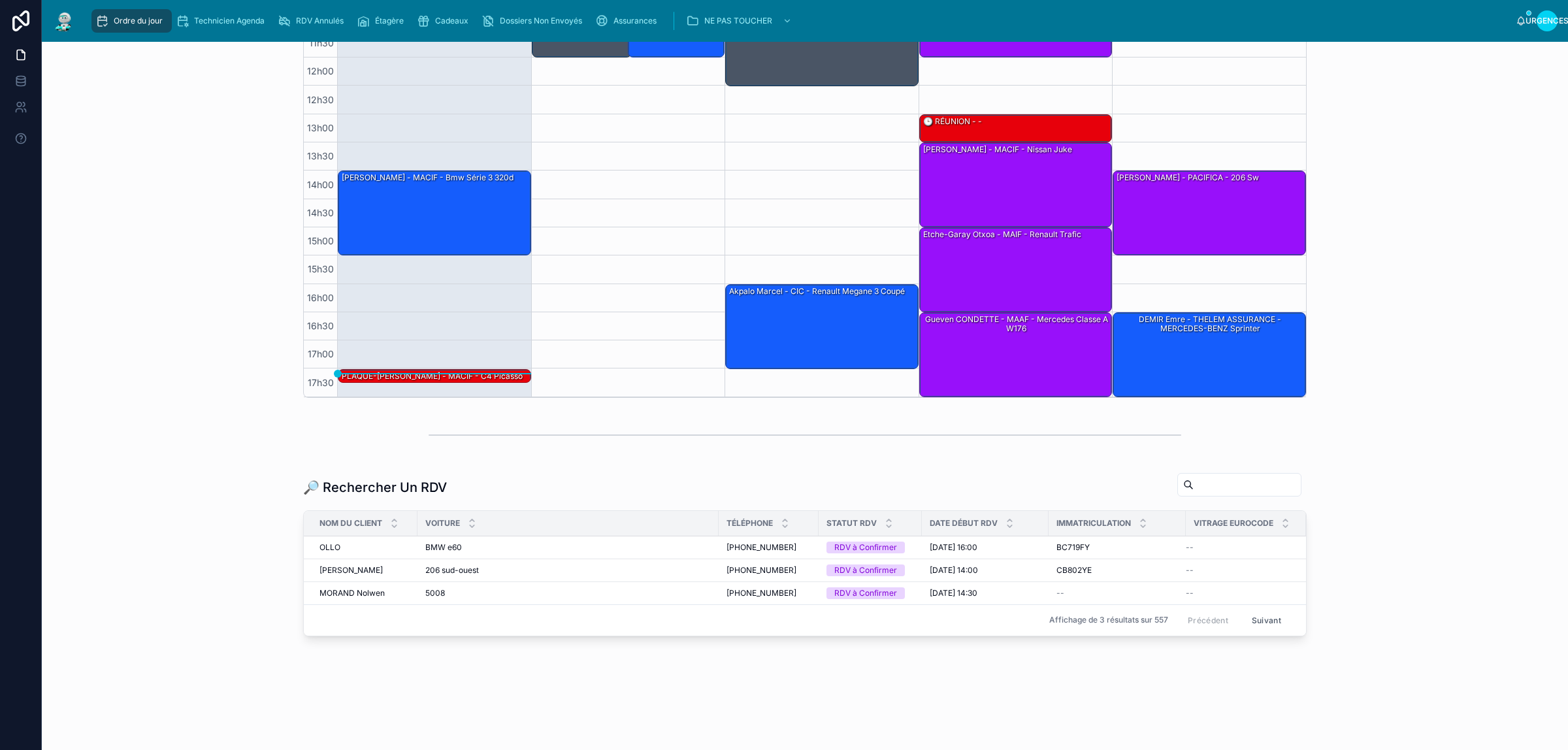
click at [1193, 482] on input "text" at bounding box center [1247, 485] width 107 height 19
type input "*"
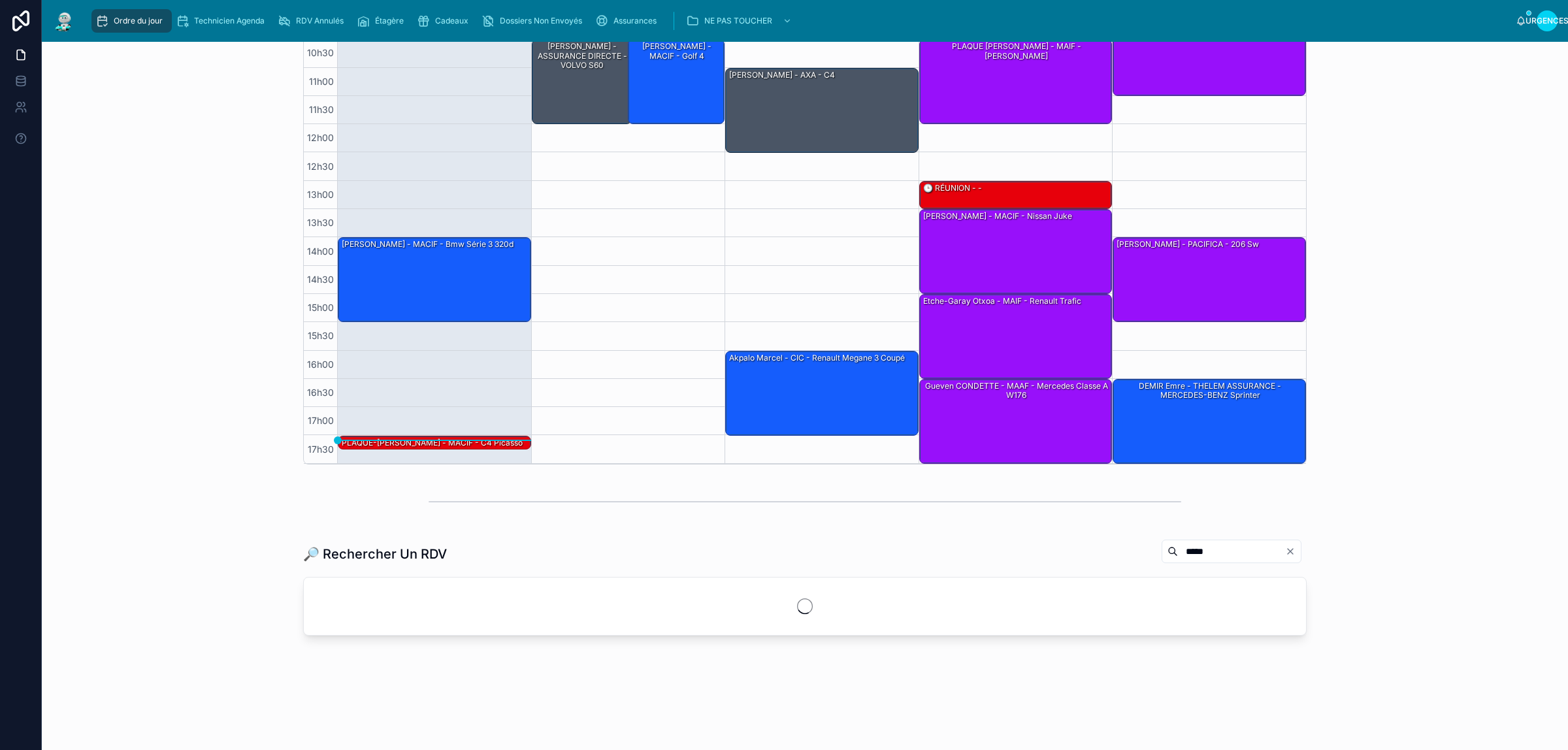
scroll to position [282, 0]
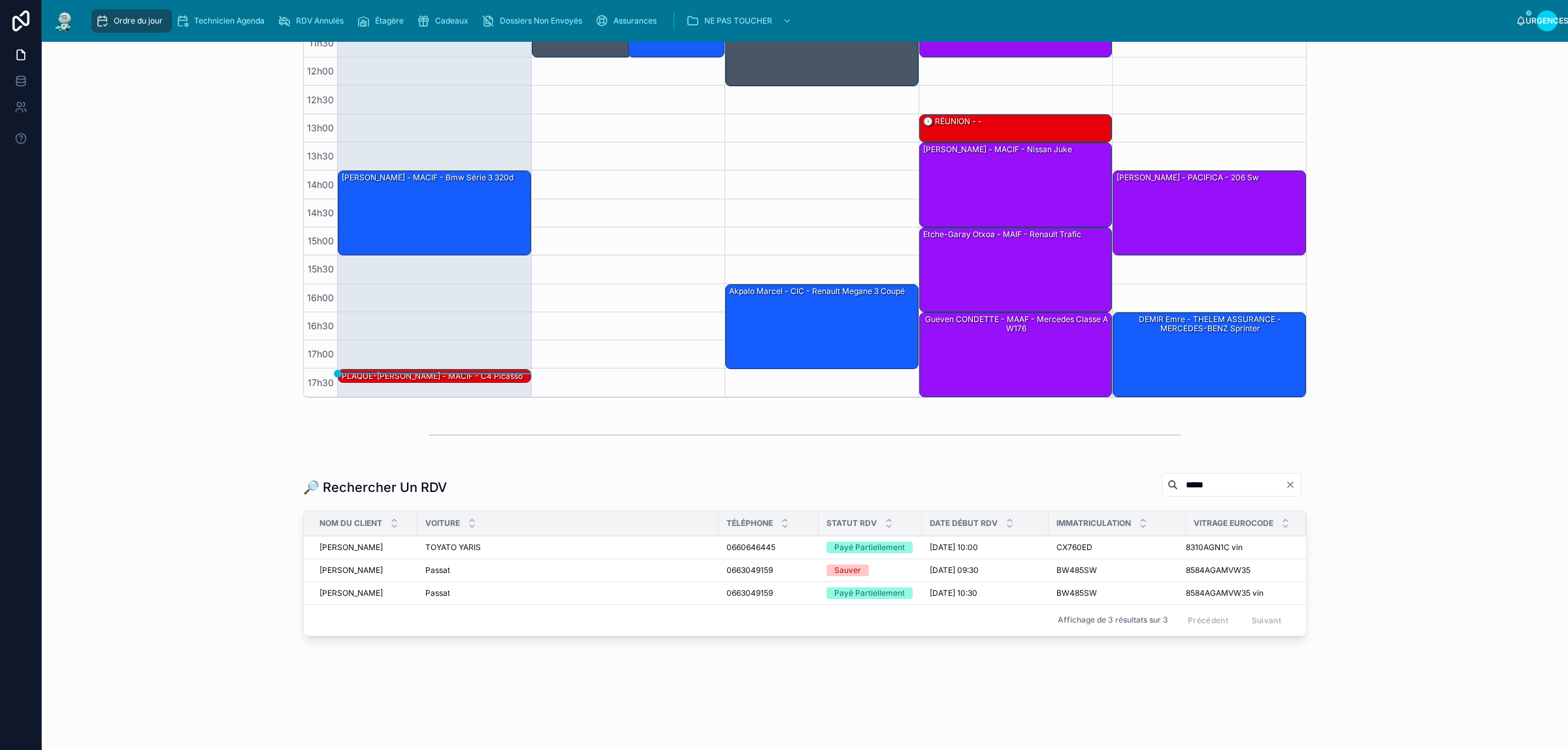
type input "*****"
click at [375, 599] on div "GRIBI Hamid GRIBI Hamid" at bounding box center [364, 593] width 90 height 10
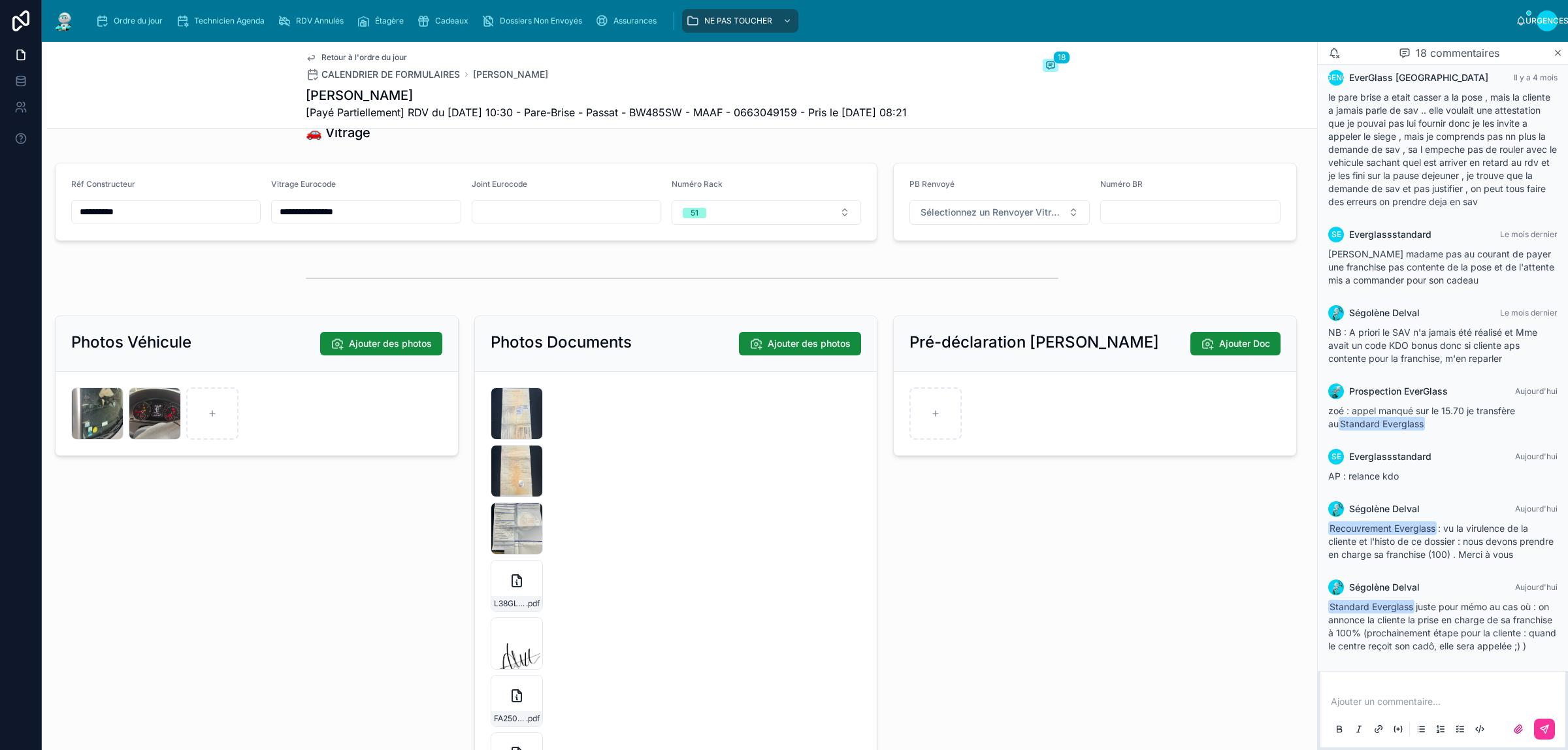
scroll to position [1675, 0]
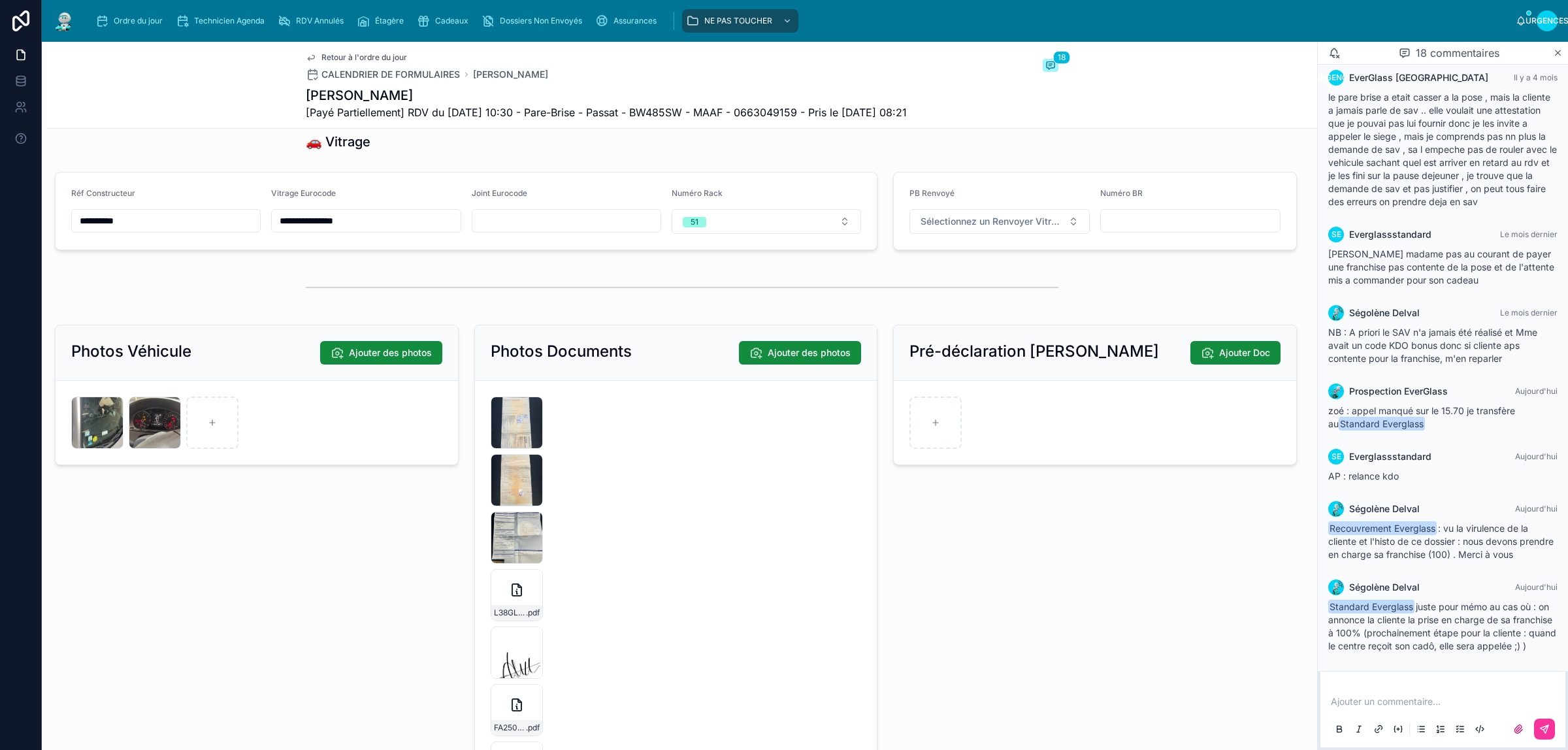
click at [0, 0] on div at bounding box center [0, 0] width 0 height 0
click at [84, 417] on div "image .jpg" at bounding box center [97, 422] width 52 height 52
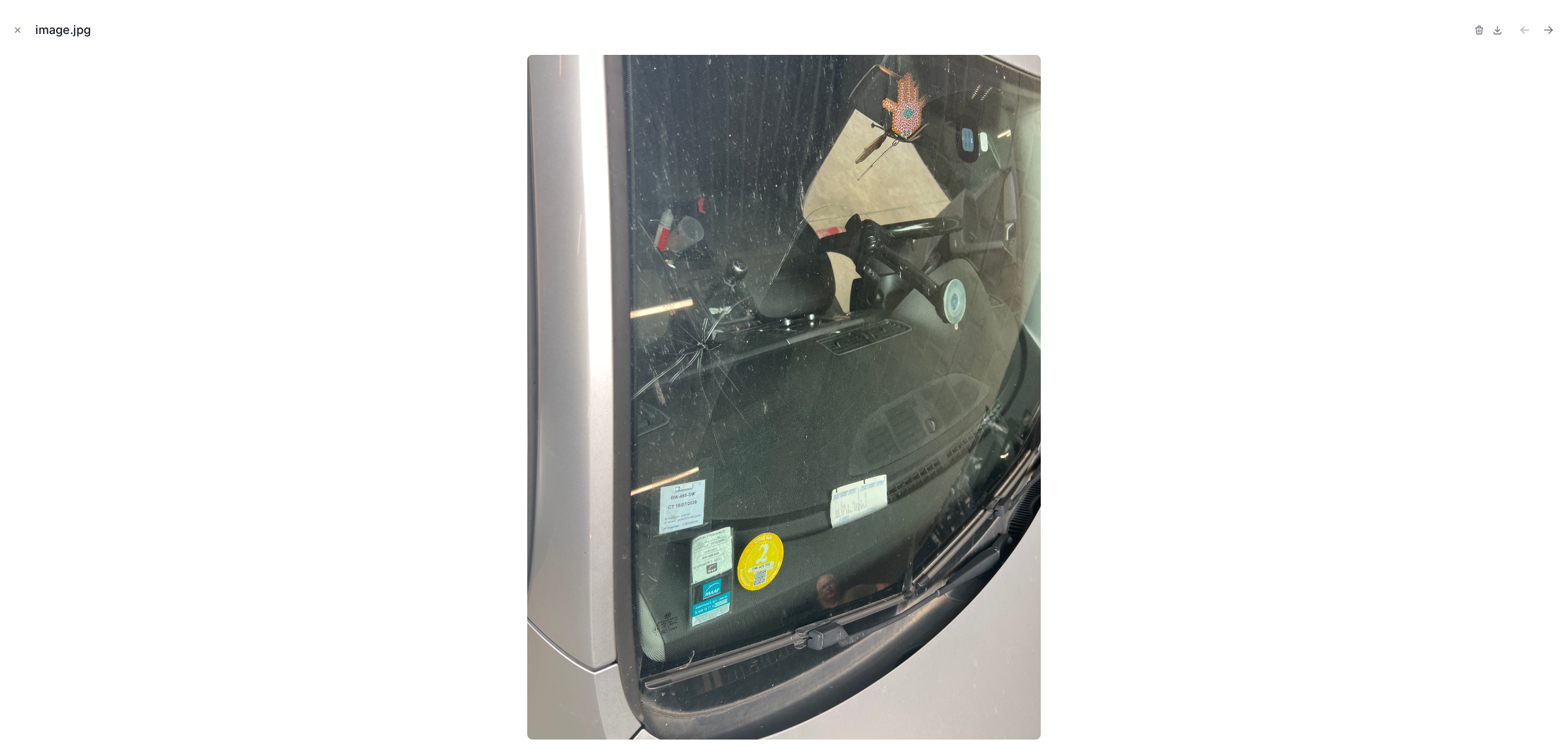
click at [13, 20] on div "image.jpg" at bounding box center [783, 29] width 1547 height 40
click at [25, 27] on div "image.jpg" at bounding box center [783, 29] width 1547 height 40
click at [17, 30] on icon "Fermer la fenêtre modale" at bounding box center [18, 30] width 5 height 5
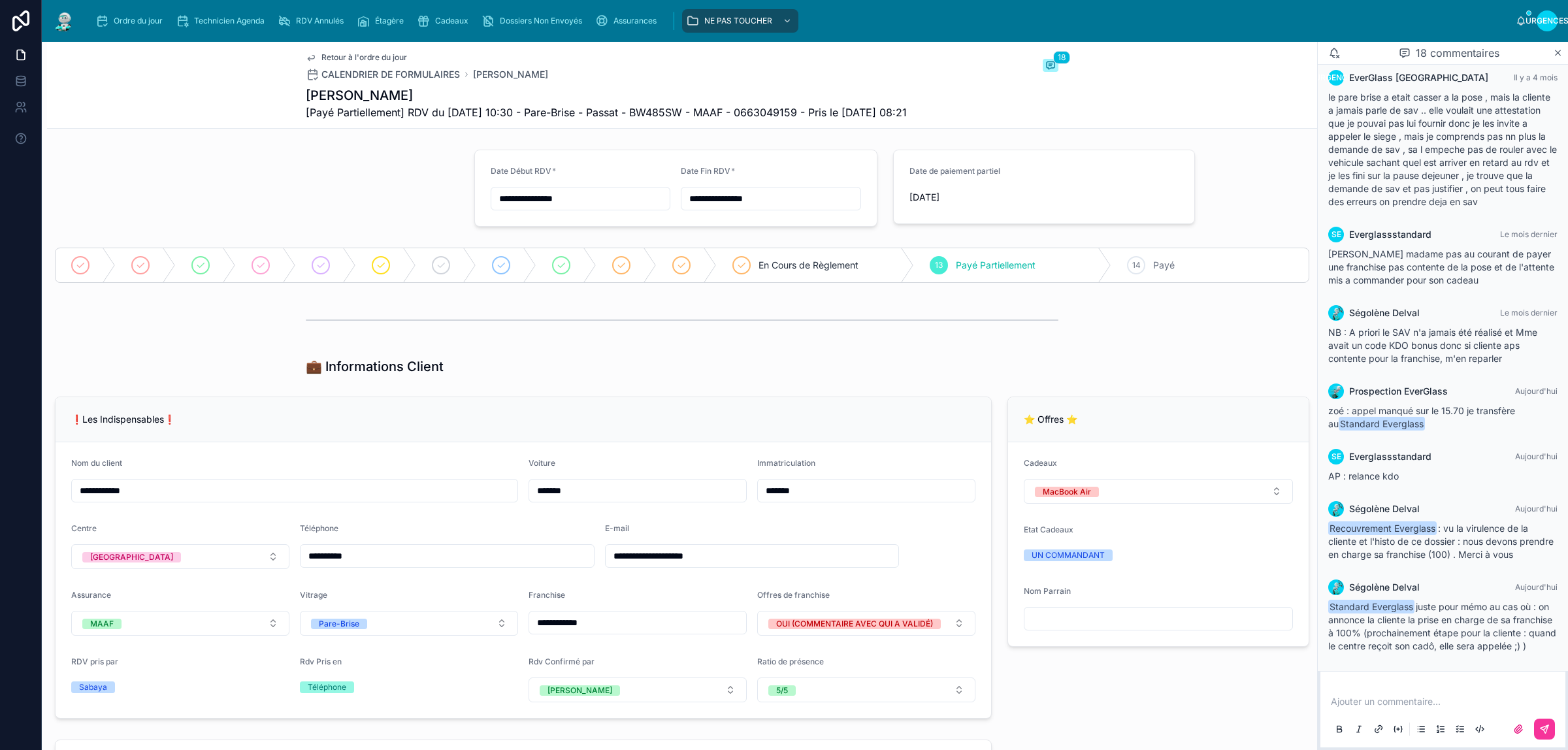
click at [112, 16] on div "Ordre du jour" at bounding box center [132, 20] width 73 height 21
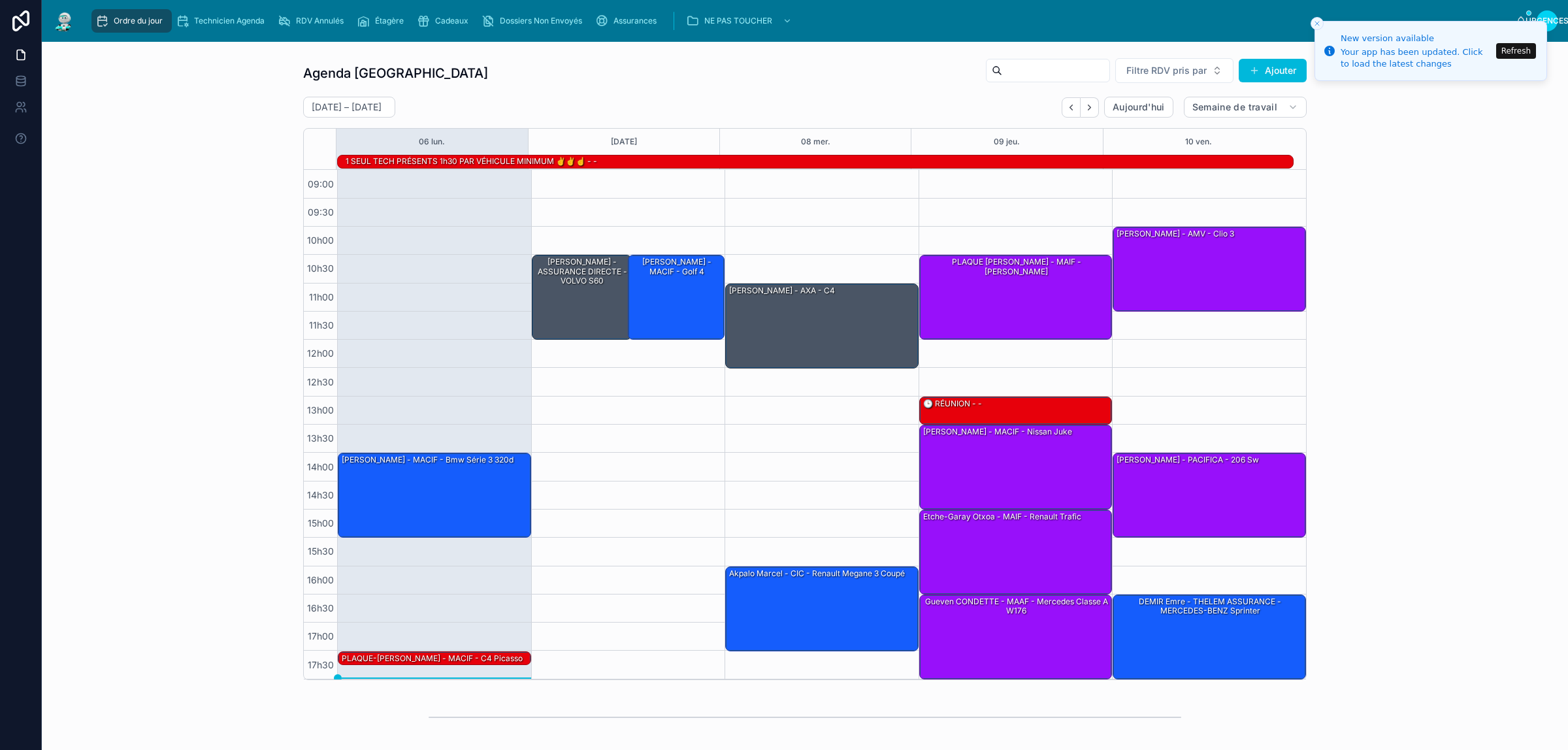
click at [625, 449] on div "10h30 – 12h00 Memisoglu Yakup - ASSURANCE DIRECTE - VOLVO S60 10h30 – 12h00 Mem…" at bounding box center [628, 424] width 194 height 509
